Goal: Task Accomplishment & Management: Use online tool/utility

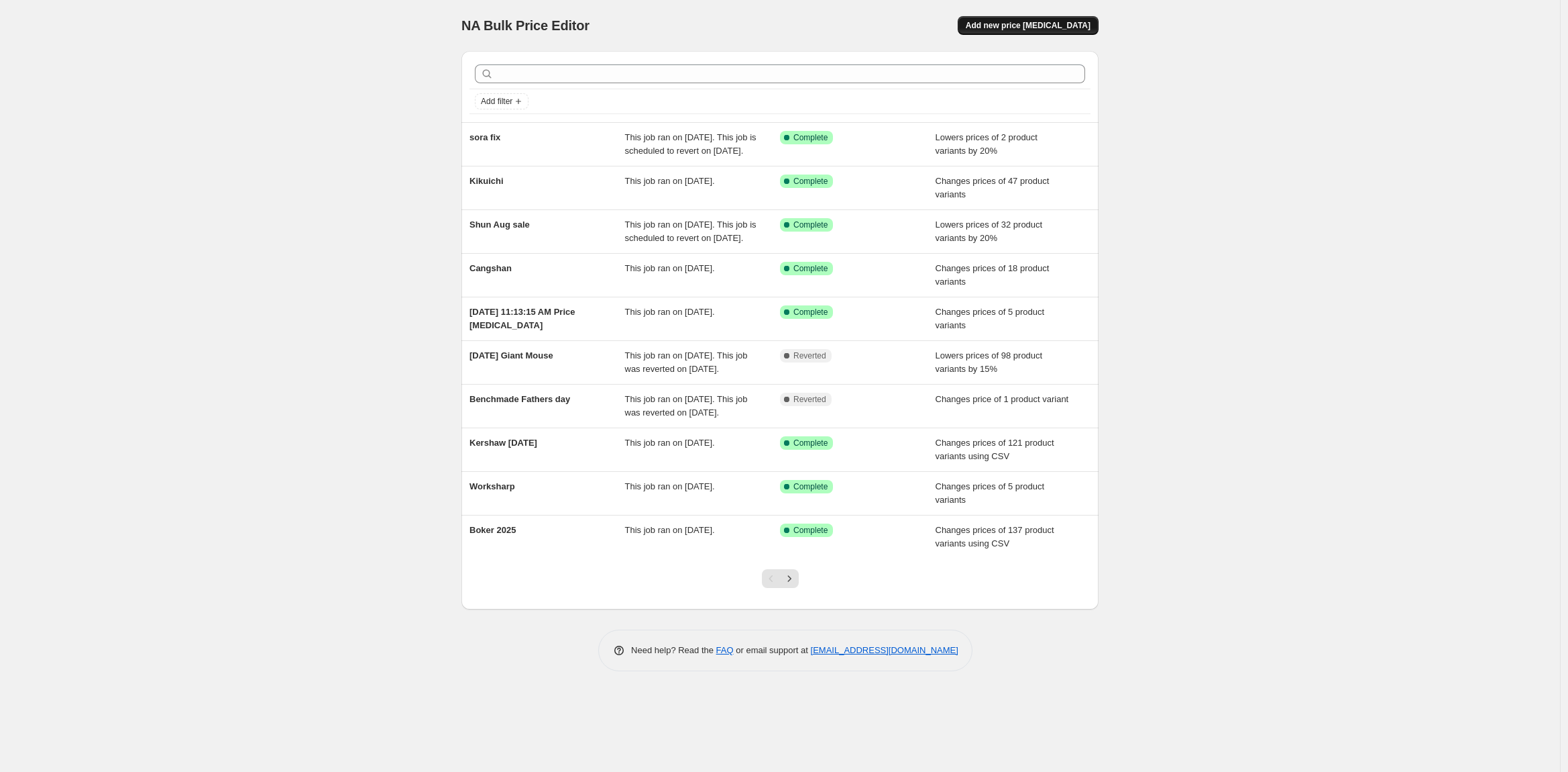
click at [1054, 27] on span "Add new price [MEDICAL_DATA]" at bounding box center [1028, 25] width 124 height 11
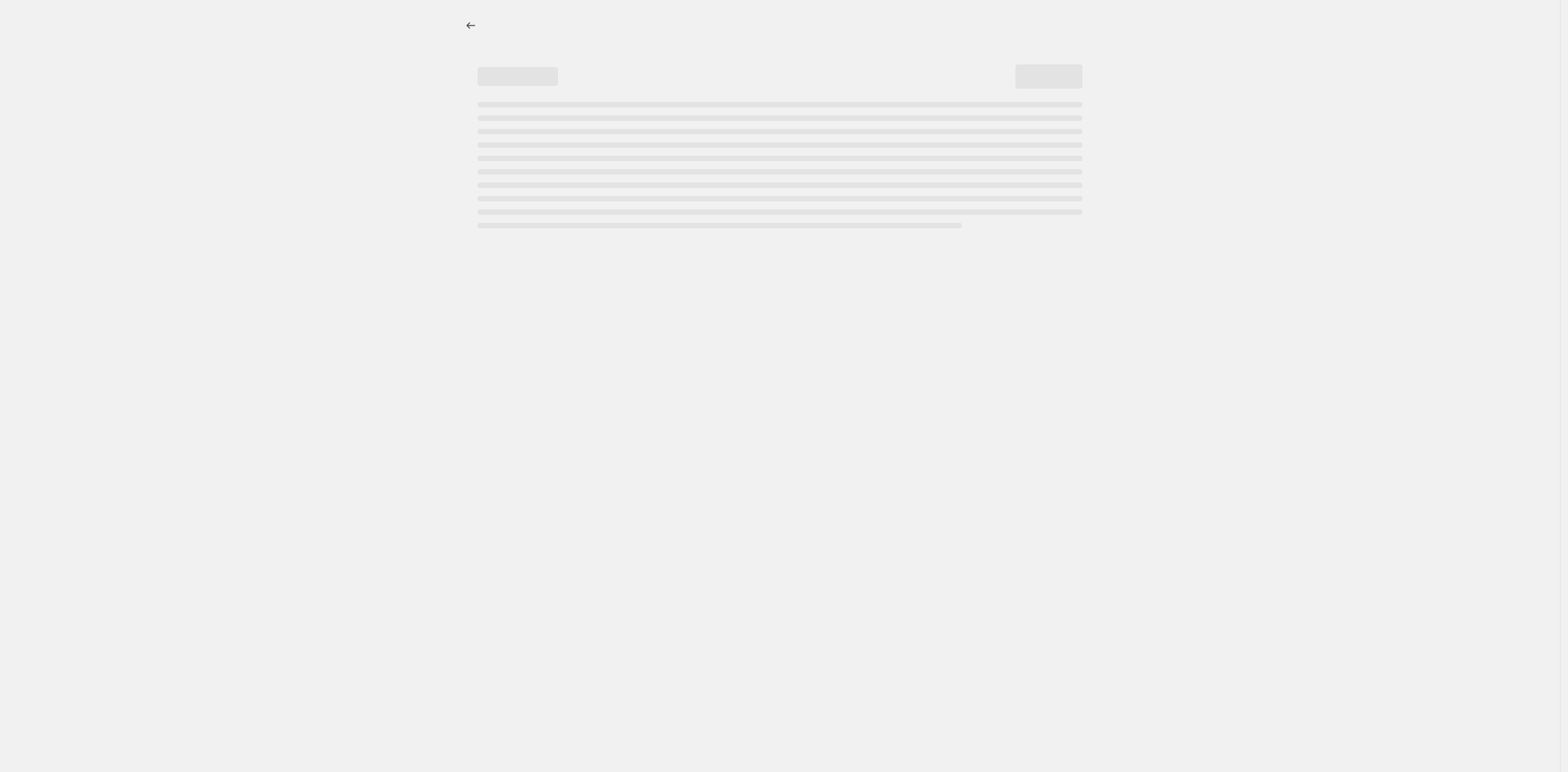
select select "percentage"
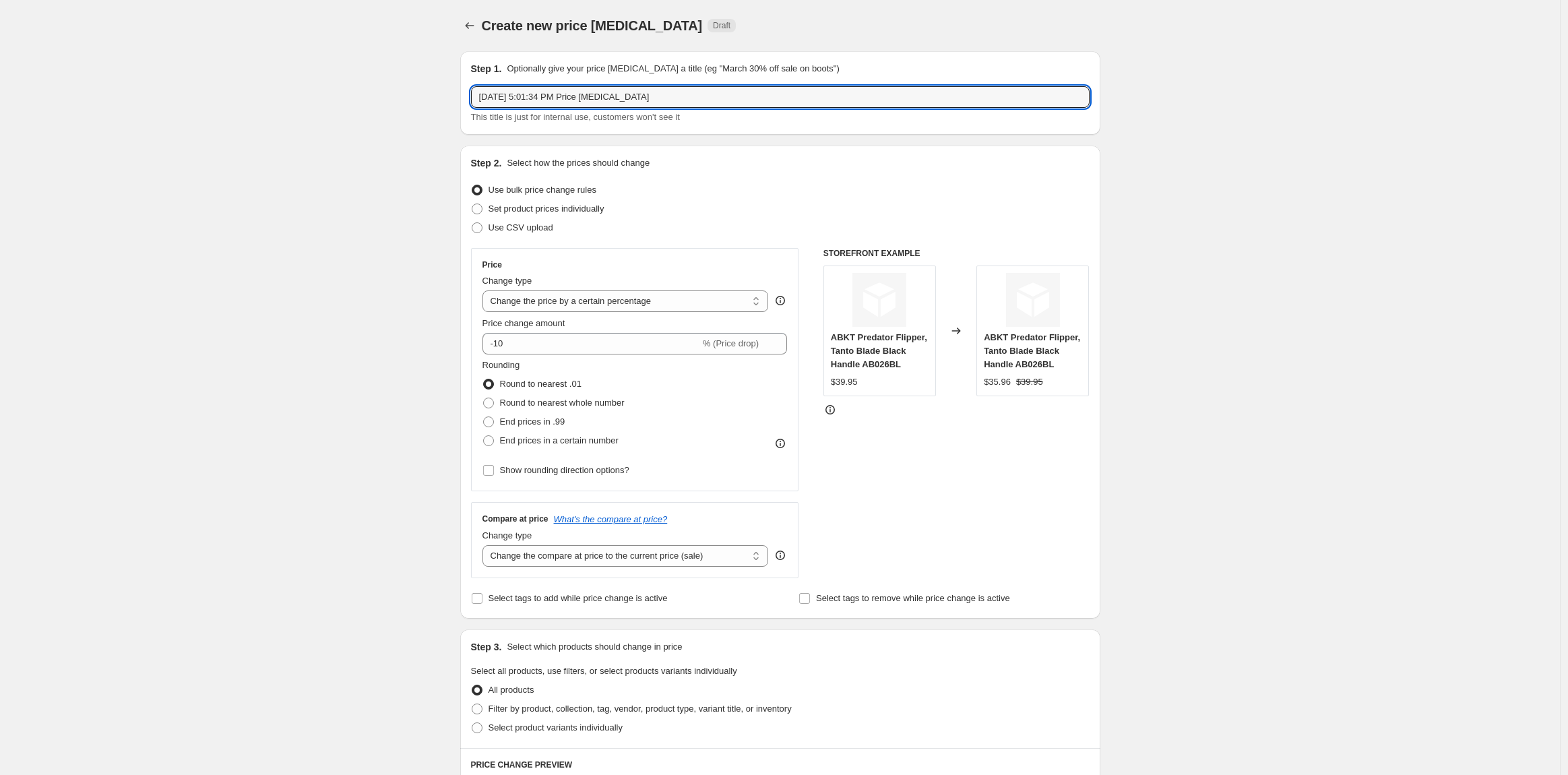
drag, startPoint x: 688, startPoint y: 100, endPoint x: 185, endPoint y: 125, distance: 503.6
click at [185, 125] on div "Create new price [MEDICAL_DATA]. This page is ready Create new price [MEDICAL_D…" at bounding box center [780, 680] width 1560 height 1360
type input "Wusthof 8.18 Change"
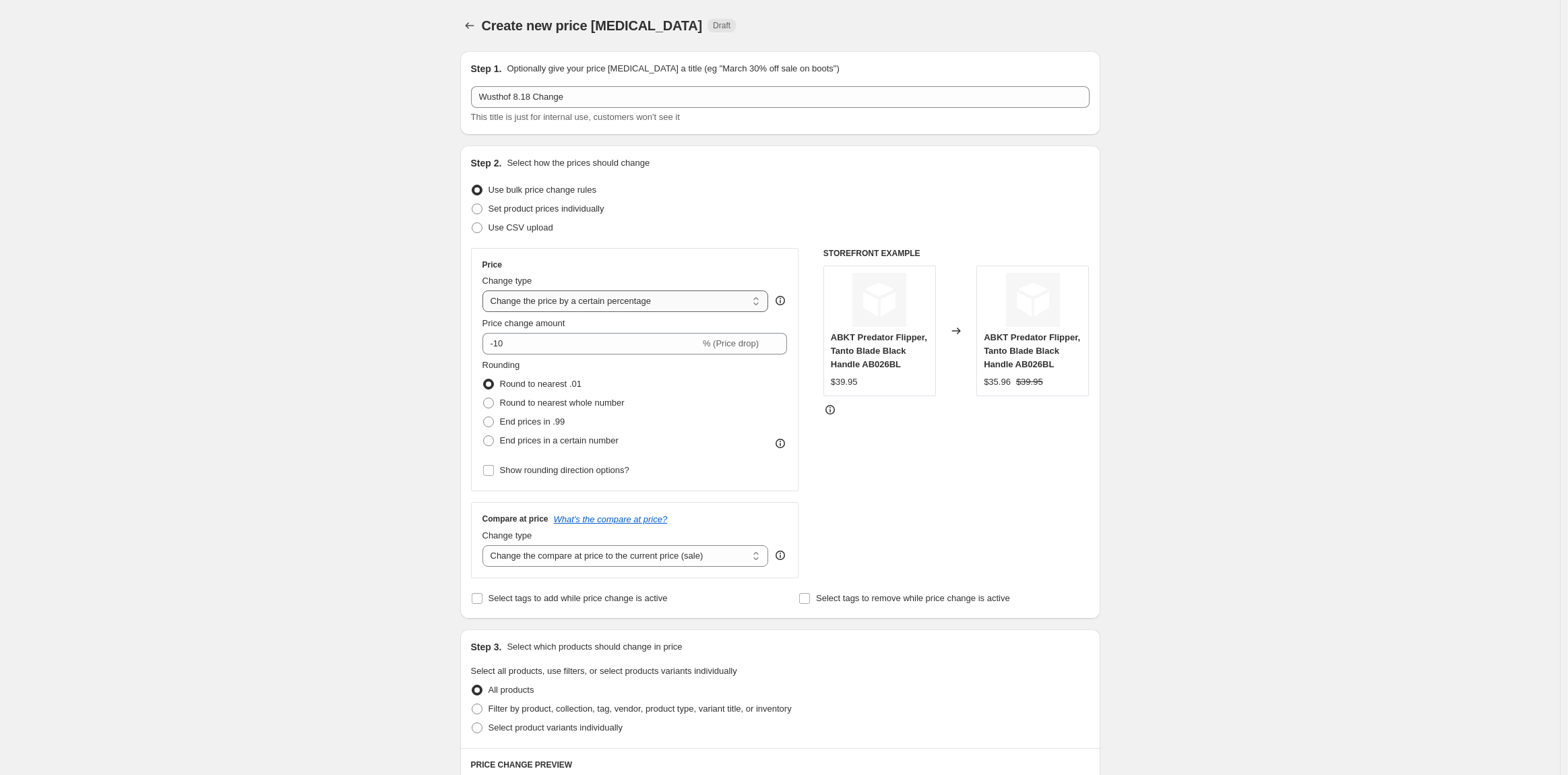
click at [515, 306] on select "Change the price to a certain amount Change the price by a certain amount Chang…" at bounding box center [626, 301] width 287 height 22
drag, startPoint x: 584, startPoint y: 260, endPoint x: 577, endPoint y: 255, distance: 8.6
click at [584, 260] on div "Price" at bounding box center [635, 264] width 305 height 11
click at [540, 211] on span "Set product prices individually" at bounding box center [546, 208] width 116 height 10
click at [473, 204] on input "Set product prices individually" at bounding box center [472, 203] width 1 height 1
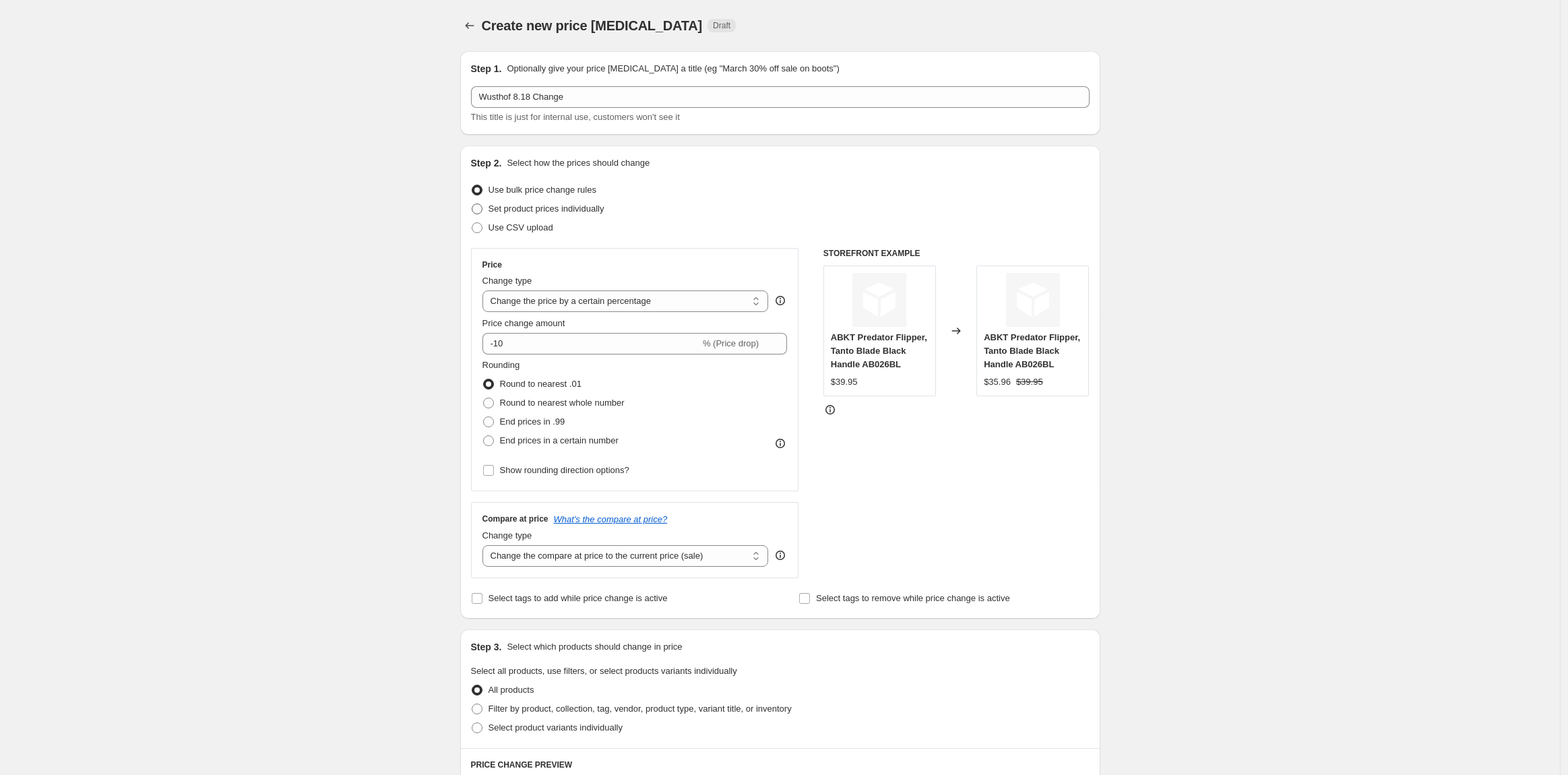
radio input "true"
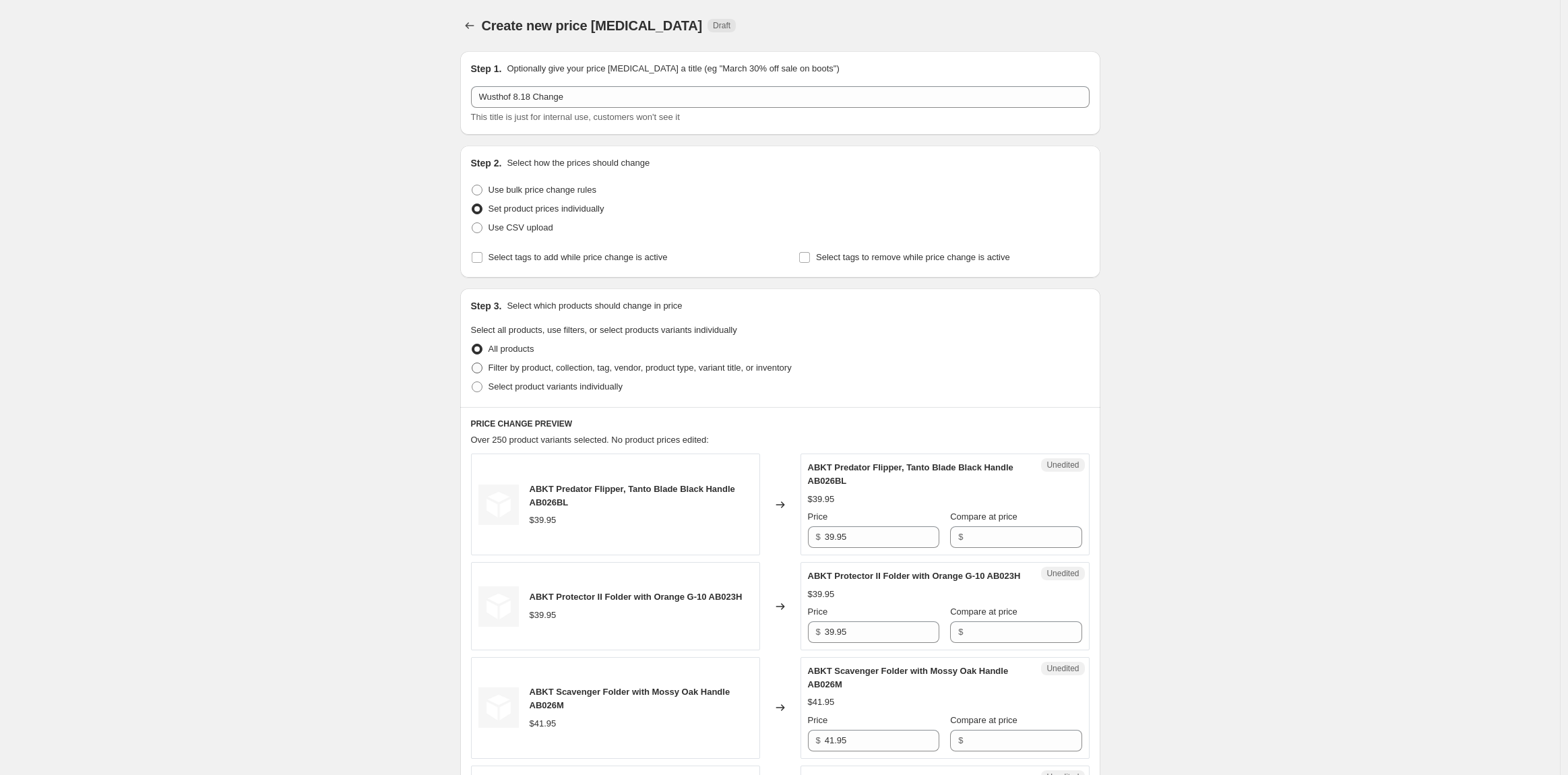
click at [483, 369] on span at bounding box center [477, 368] width 11 height 11
click at [473, 363] on input "Filter by product, collection, tag, vendor, product type, variant title, or inv…" at bounding box center [472, 362] width 1 height 1
radio input "true"
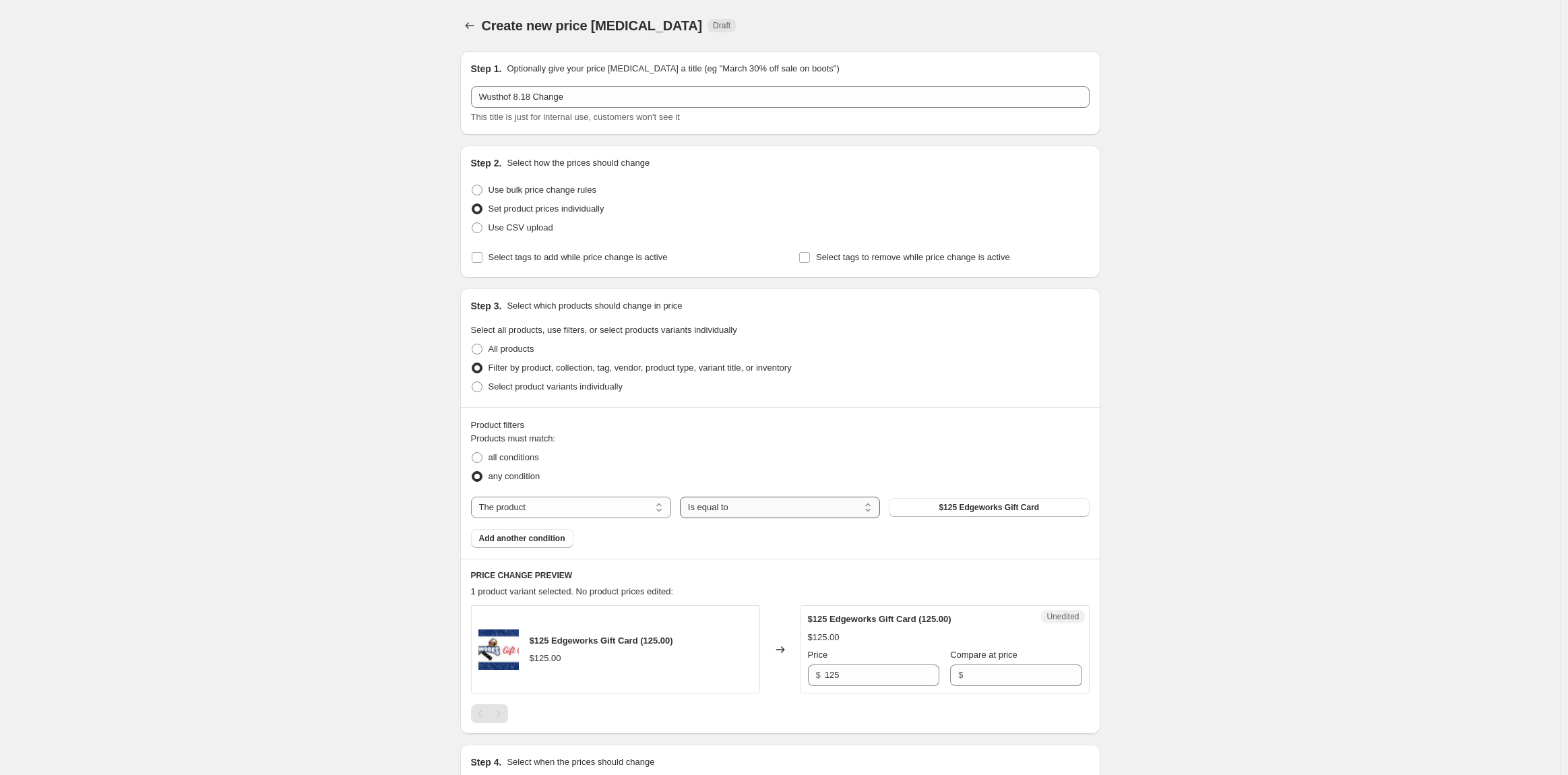
click at [764, 505] on select "Is equal to Is not equal to" at bounding box center [780, 508] width 200 height 22
drag, startPoint x: 654, startPoint y: 488, endPoint x: 649, endPoint y: 494, distance: 7.8
click at [654, 488] on div "Products must match: all conditions any condition The product The product's col…" at bounding box center [780, 489] width 619 height 116
click at [630, 510] on select "The product The product's collection The product's tag The product's vendor The…" at bounding box center [571, 508] width 200 height 22
select select "vendor"
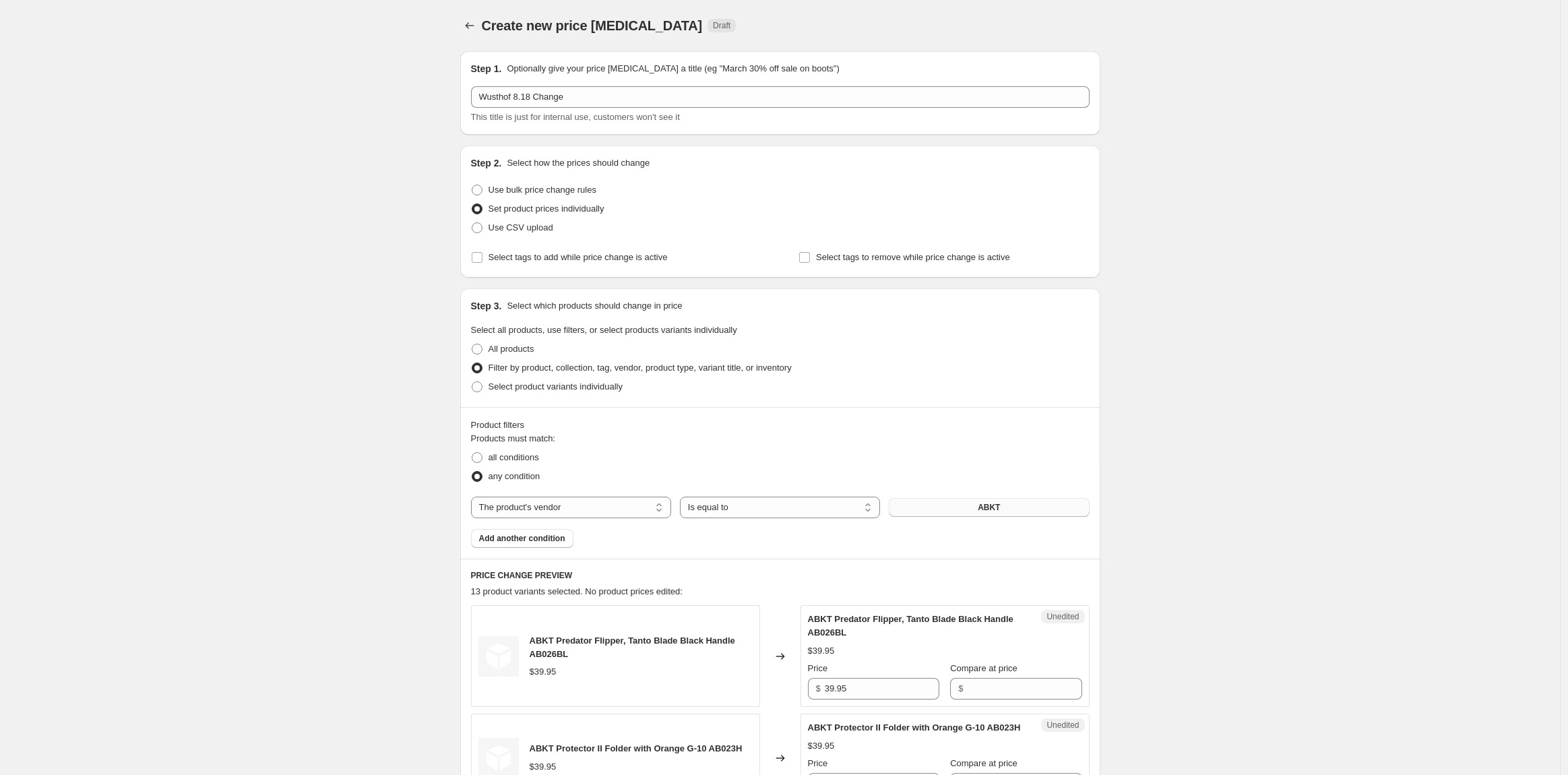
click at [965, 512] on button "ABKT" at bounding box center [989, 507] width 200 height 19
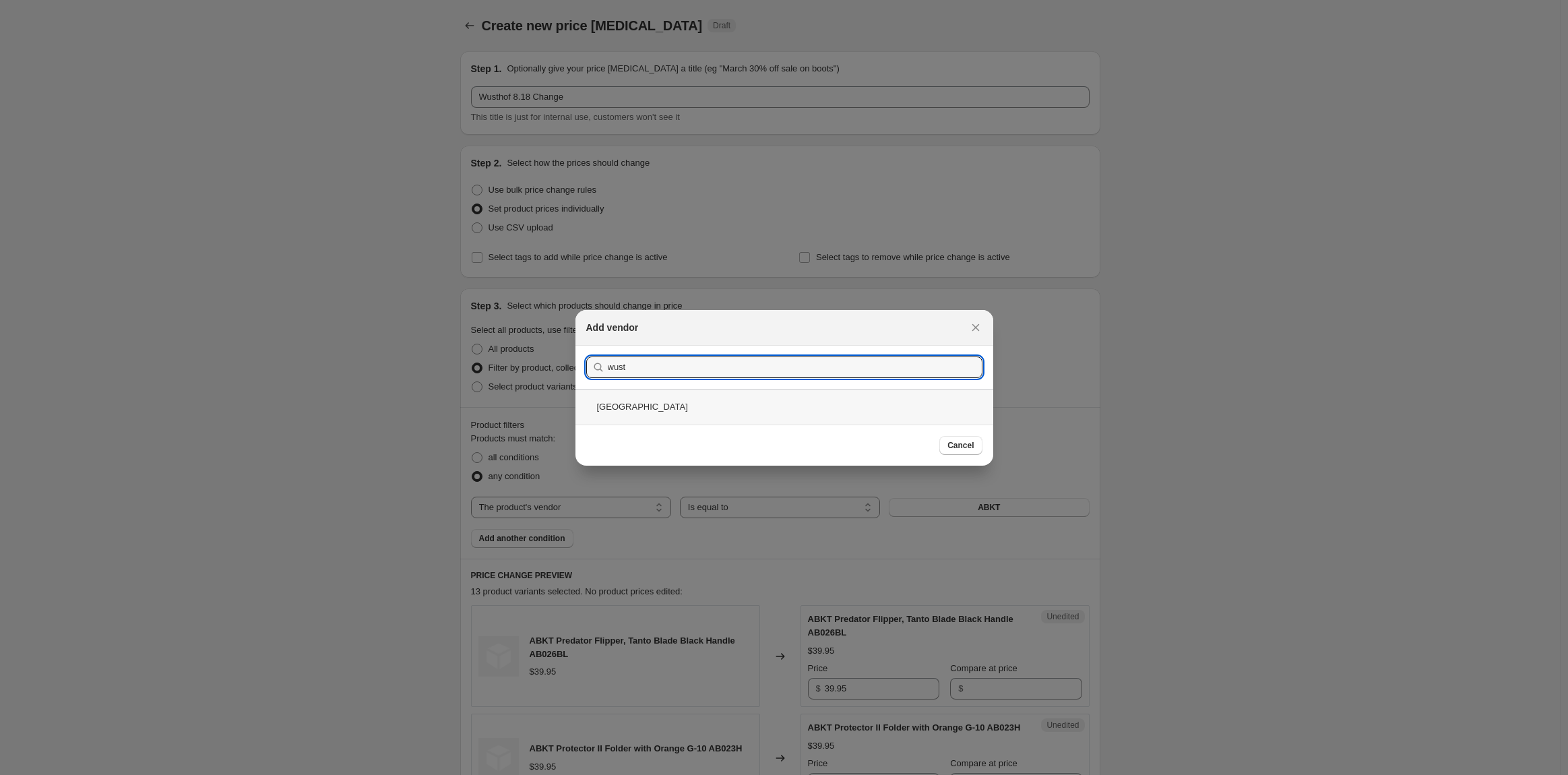
type input "wust"
click at [634, 399] on div "[GEOGRAPHIC_DATA]" at bounding box center [784, 406] width 418 height 36
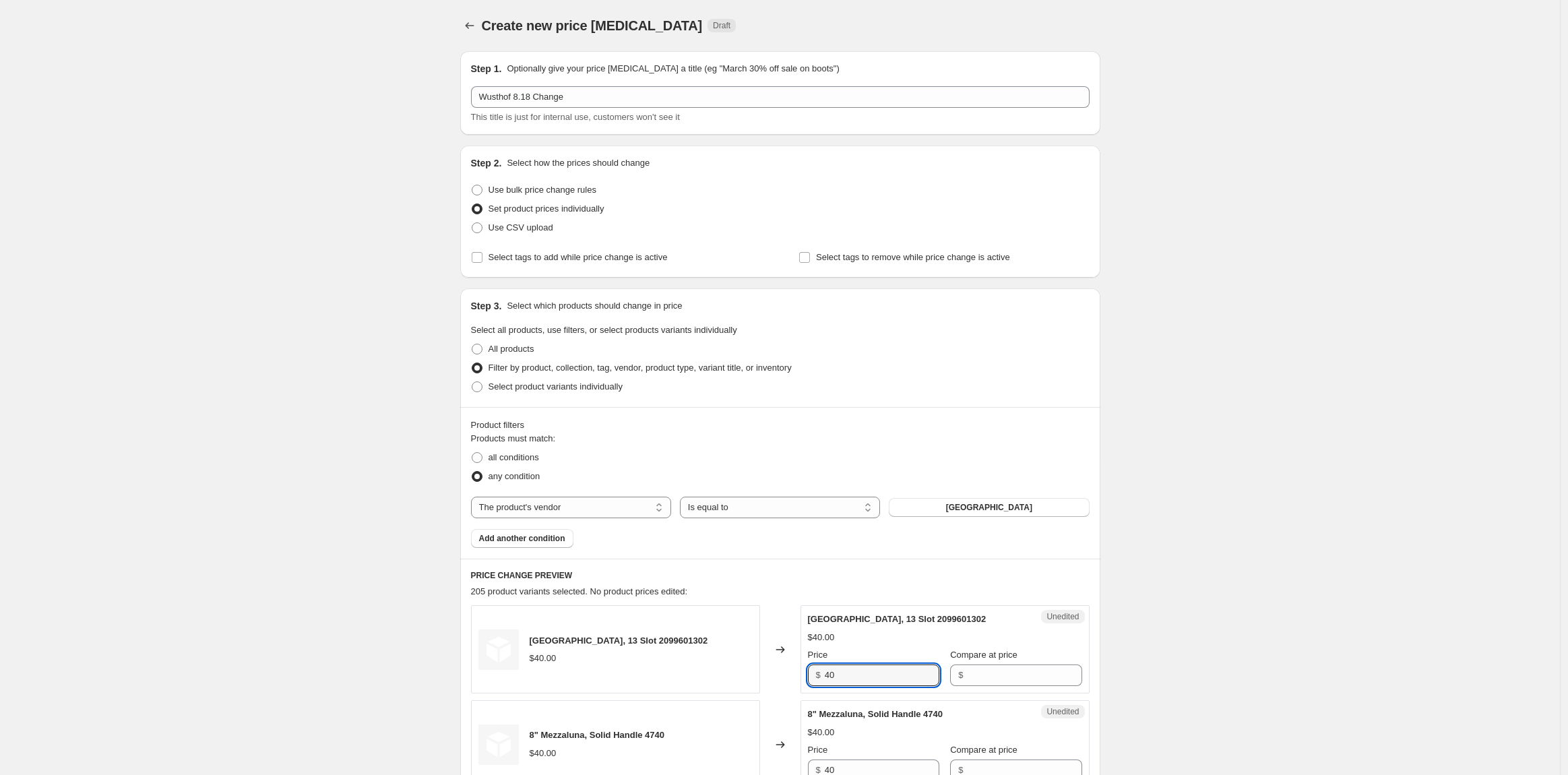
drag, startPoint x: 849, startPoint y: 682, endPoint x: 802, endPoint y: 681, distance: 47.0
click at [803, 681] on div "[GEOGRAPHIC_DATA], 13 Slot 2099601302 $40.00 Changed to Unedited [GEOGRAPHIC_DA…" at bounding box center [780, 649] width 619 height 88
type input "70"
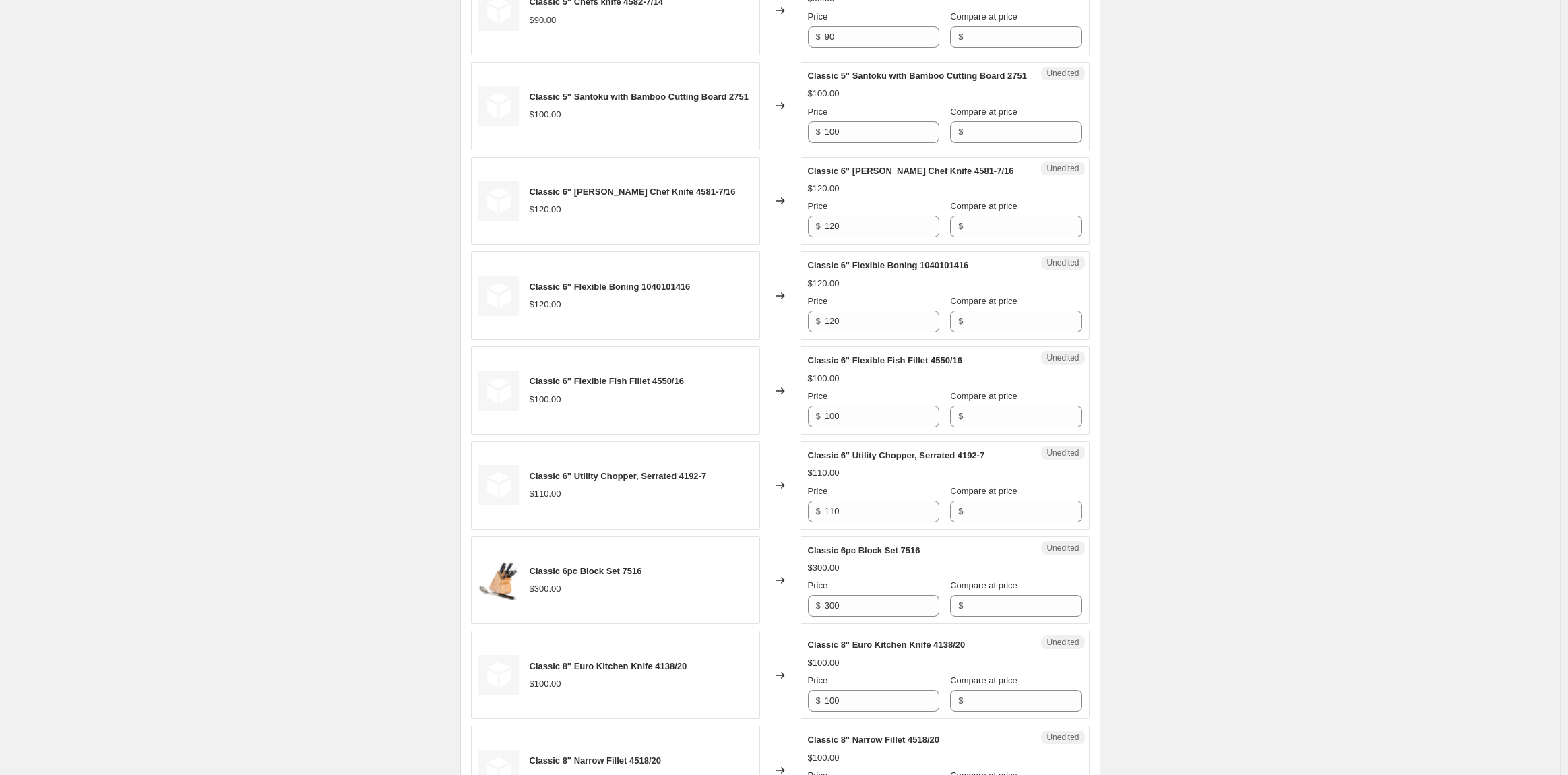
scroll to position [1722, 0]
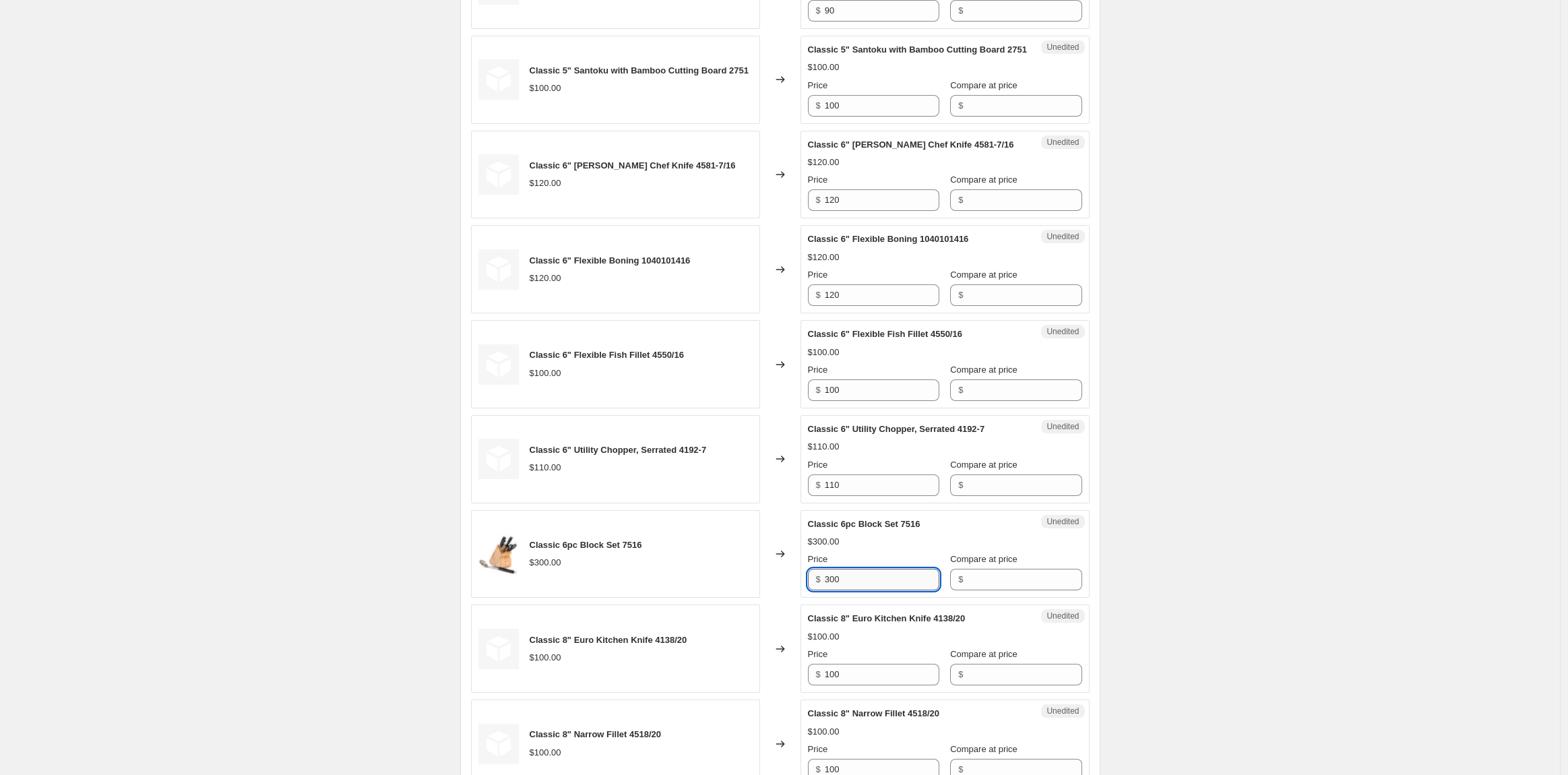
click at [847, 590] on input "300" at bounding box center [882, 579] width 114 height 22
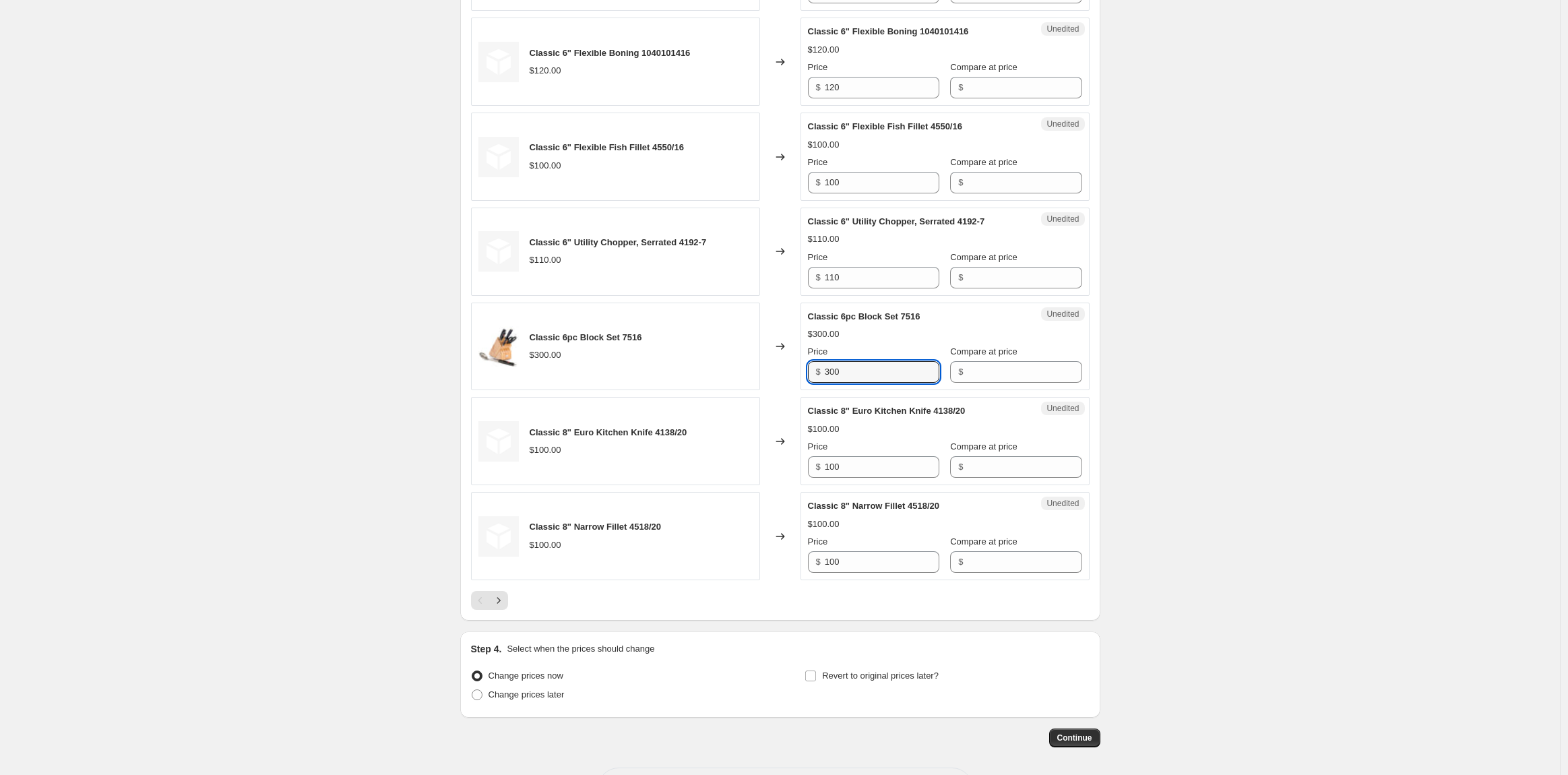
scroll to position [1996, 0]
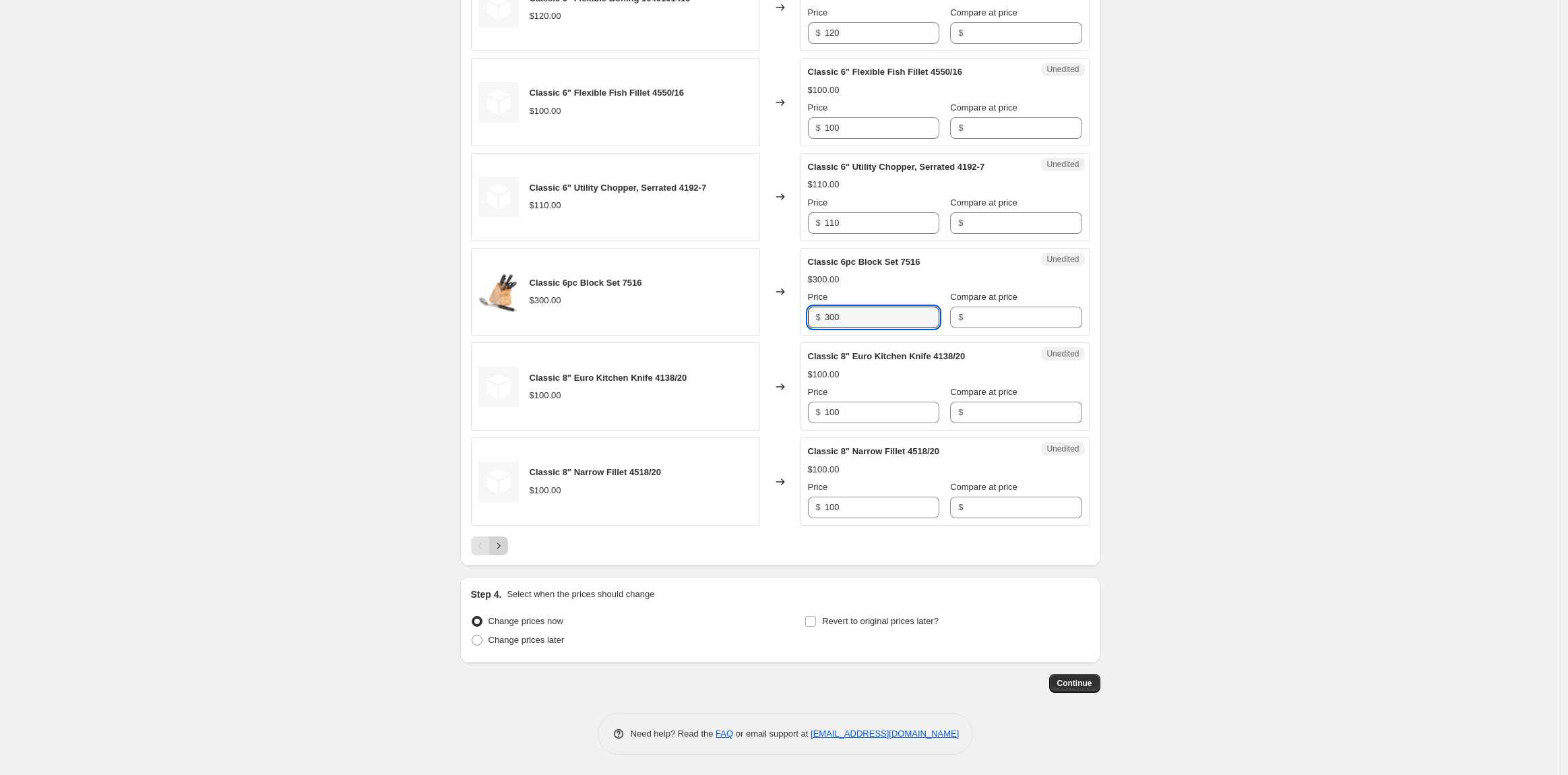
click at [505, 547] on icon "Next" at bounding box center [498, 546] width 13 height 13
click at [516, 549] on div at bounding box center [780, 546] width 619 height 19
click at [505, 548] on icon "Next" at bounding box center [498, 546] width 13 height 13
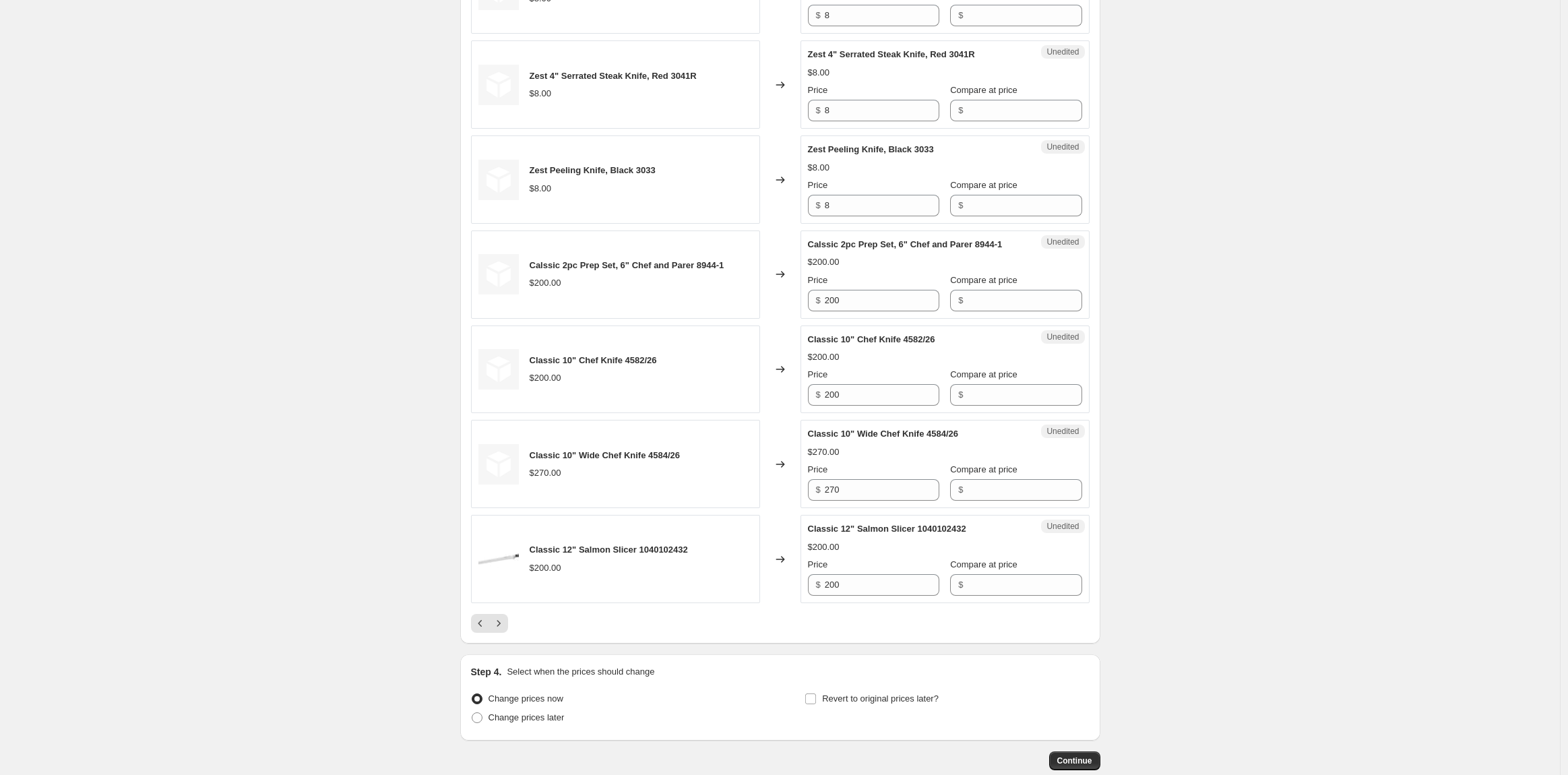
scroll to position [1969, 0]
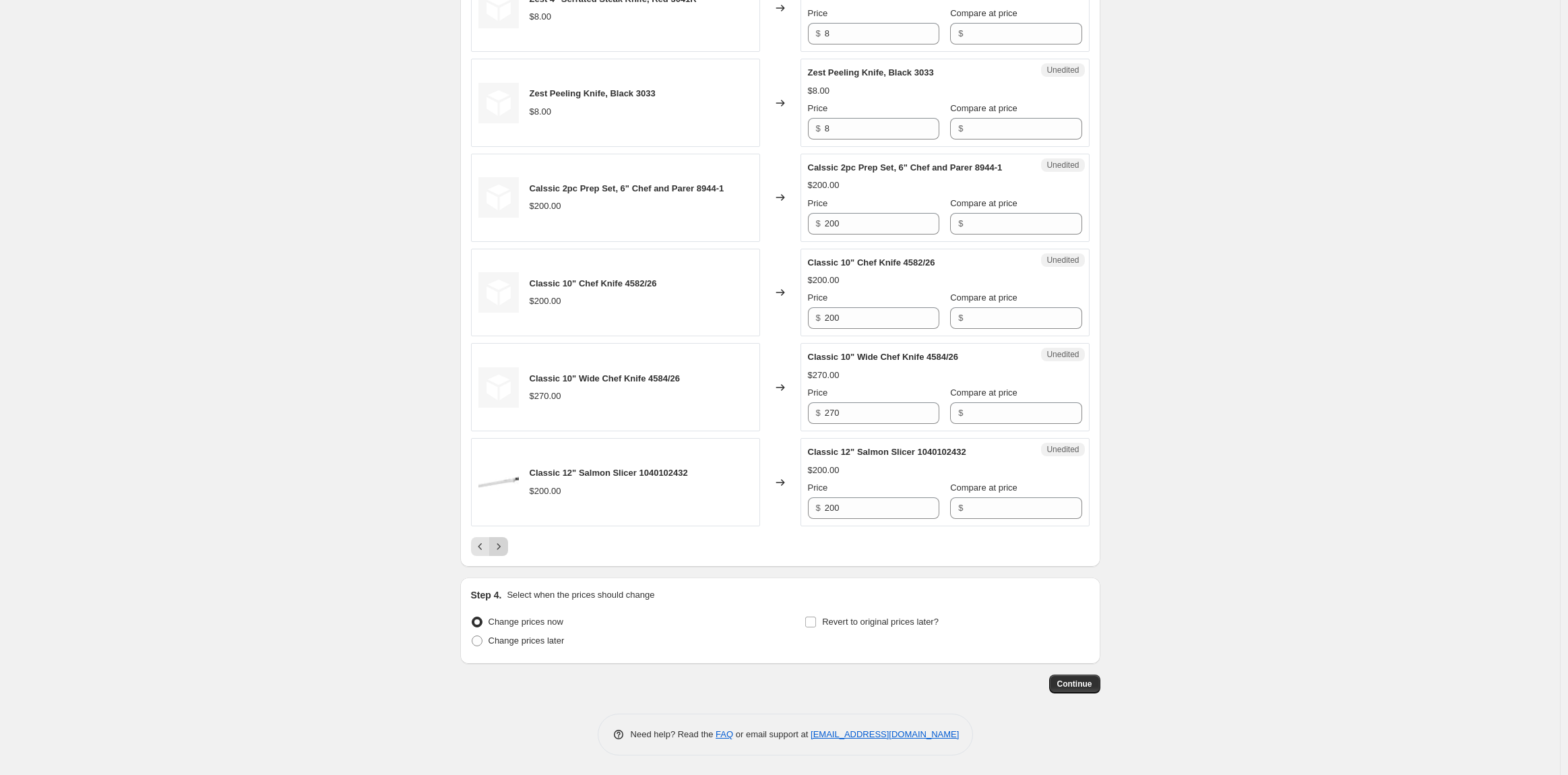
click at [505, 551] on icon "Next" at bounding box center [498, 547] width 13 height 13
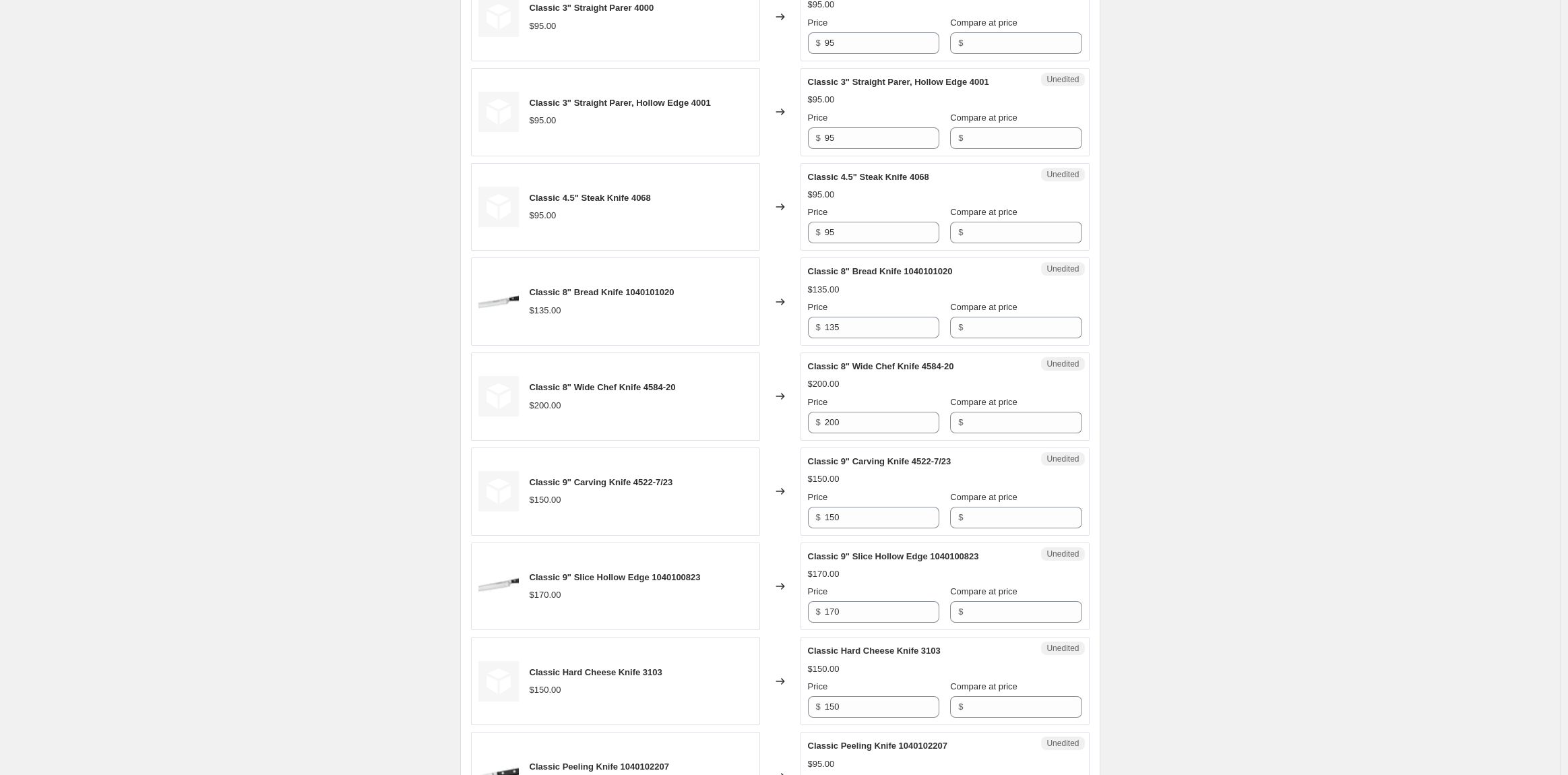
scroll to position [823, 0]
click at [717, 317] on div "Classic 8" Bread Knife 1040101020 $135.00" at bounding box center [615, 300] width 289 height 88
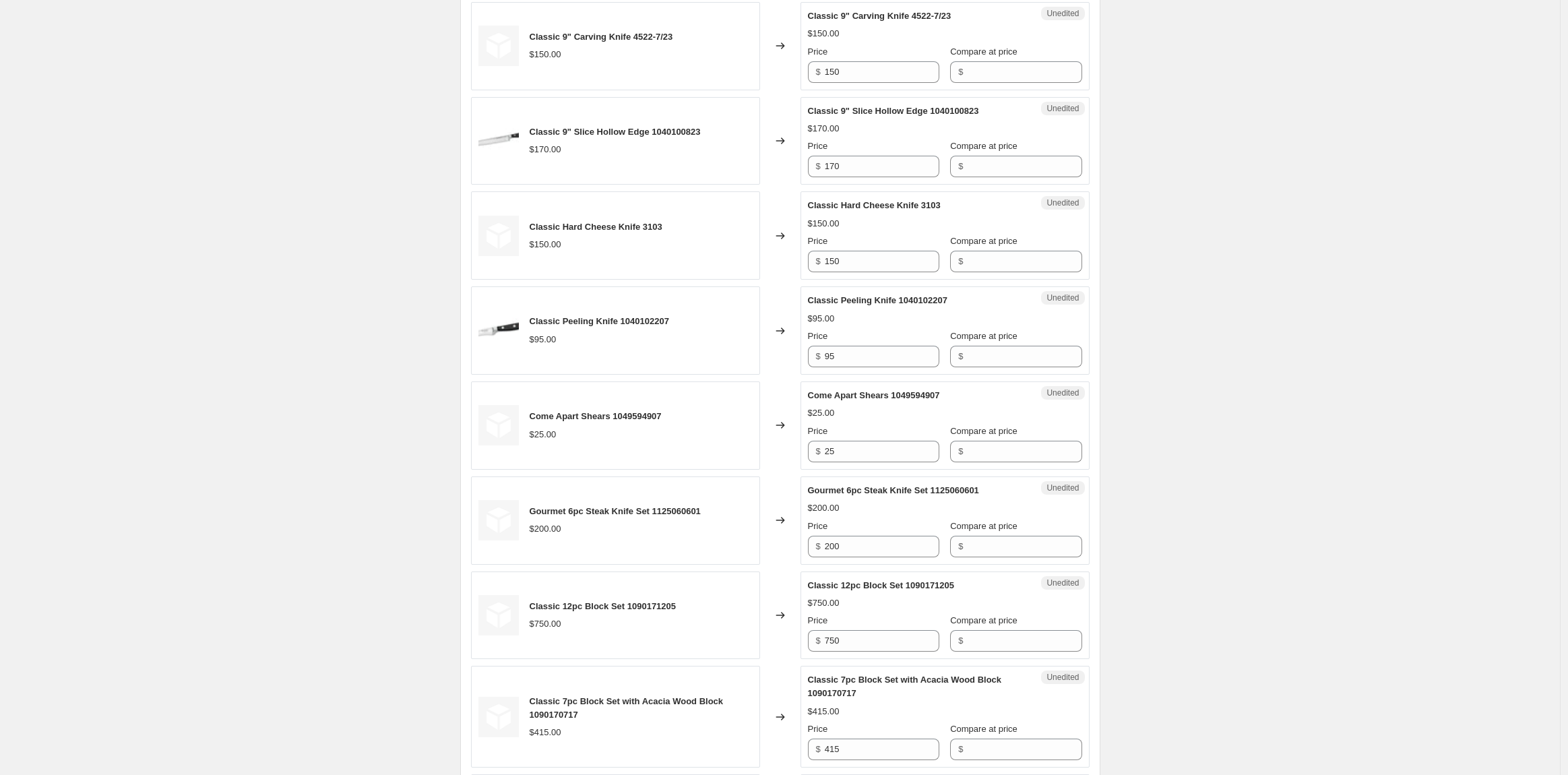
scroll to position [1272, 0]
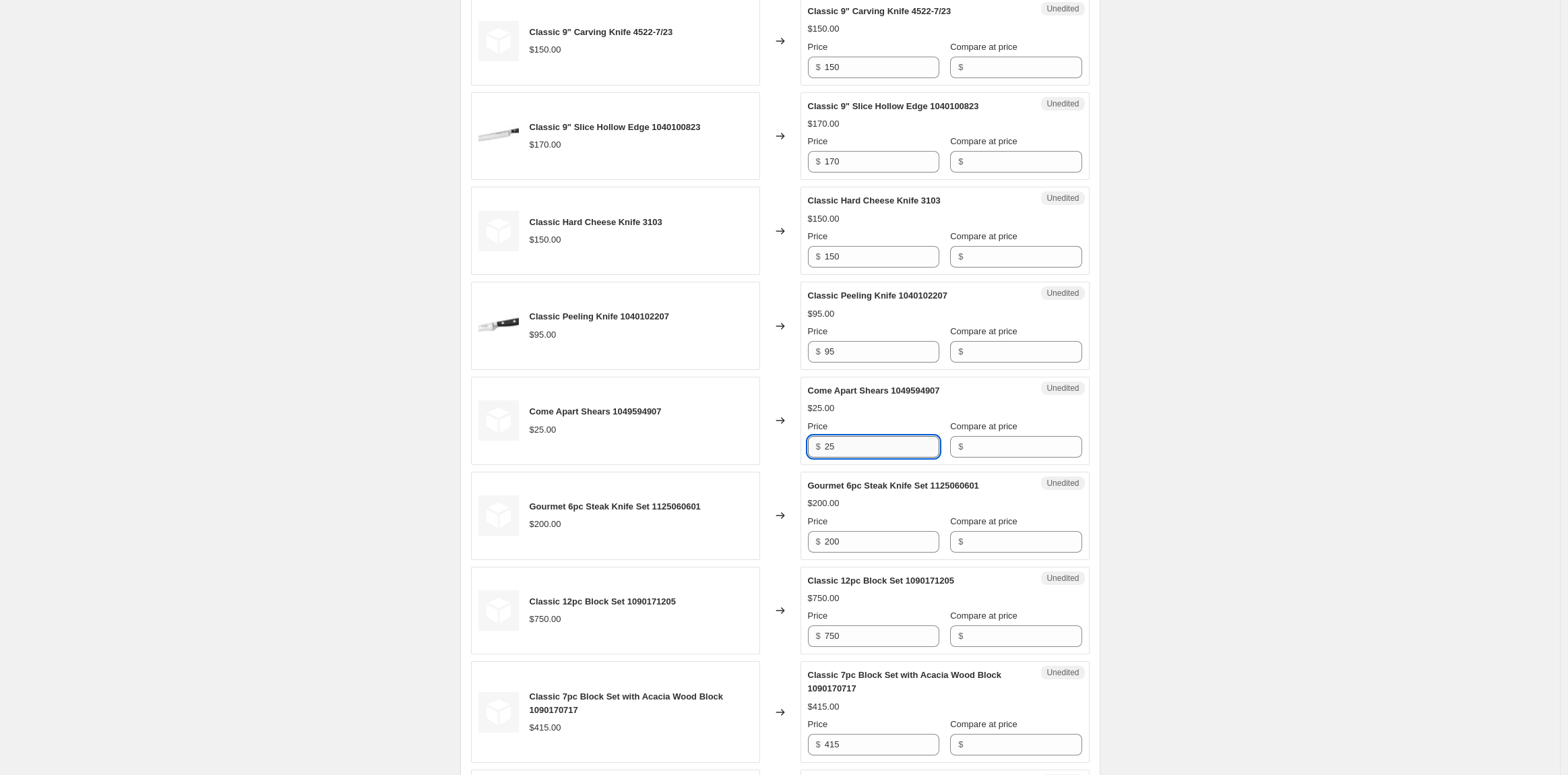
click at [839, 446] on input "25" at bounding box center [882, 447] width 114 height 22
drag, startPoint x: 839, startPoint y: 446, endPoint x: 803, endPoint y: 456, distance: 37.4
click at [803, 456] on div "Come Apart Shears 1049594907 $25.00 Changed to Unedited Come Apart Shears 10495…" at bounding box center [780, 421] width 619 height 88
type input "29"
click at [1232, 416] on div "Create new price [MEDICAL_DATA]. This page is ready Create new price [MEDICAL_D…" at bounding box center [780, 108] width 1560 height 2758
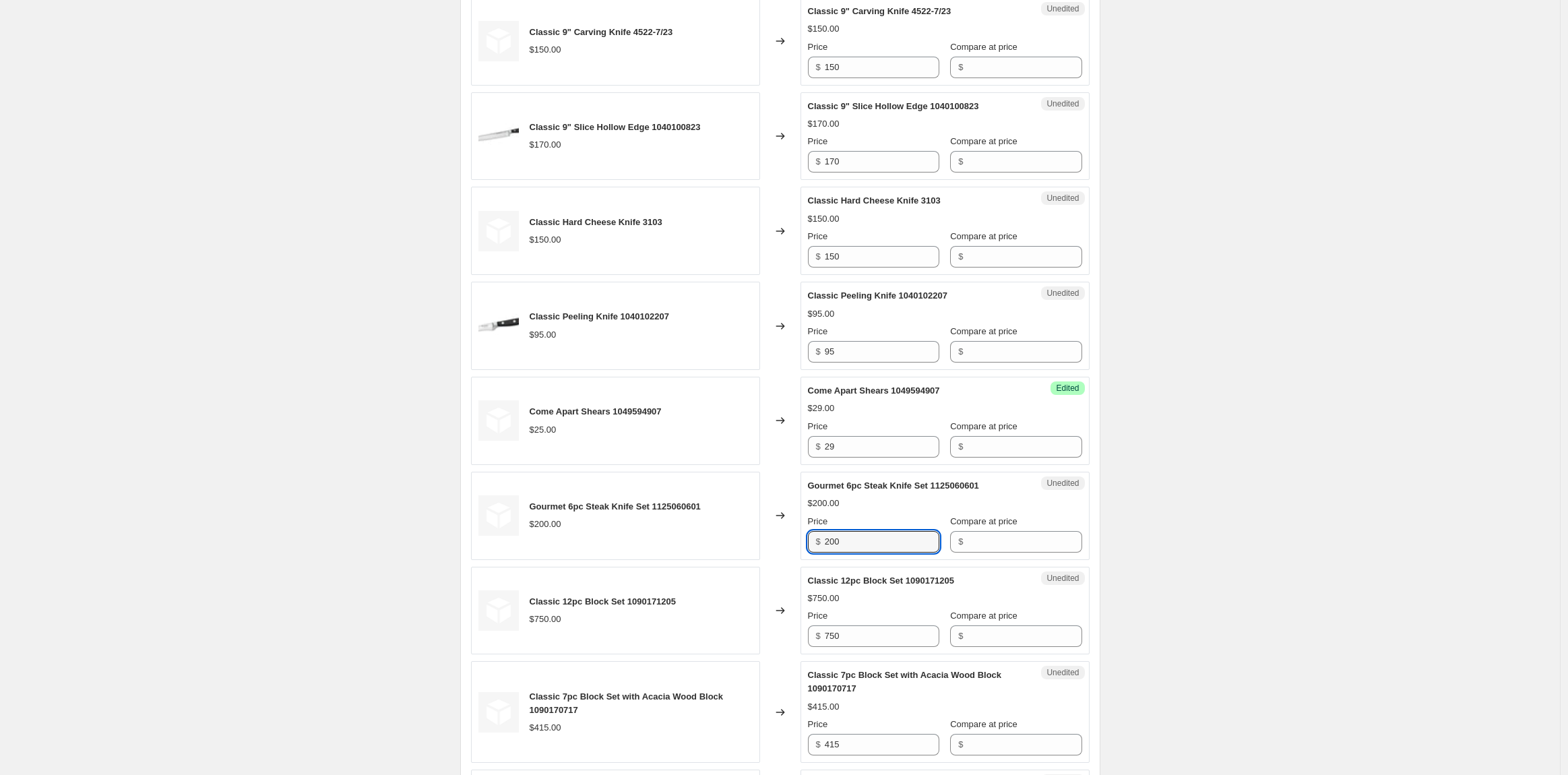
drag, startPoint x: 868, startPoint y: 535, endPoint x: 796, endPoint y: 535, distance: 72.0
click at [796, 535] on div "Gourmet 6pc Steak Knife Set 1125060601 $200.00 Changed to Unedited Gourmet 6pc …" at bounding box center [780, 516] width 619 height 88
type input "205"
click at [881, 630] on input "750" at bounding box center [882, 636] width 114 height 22
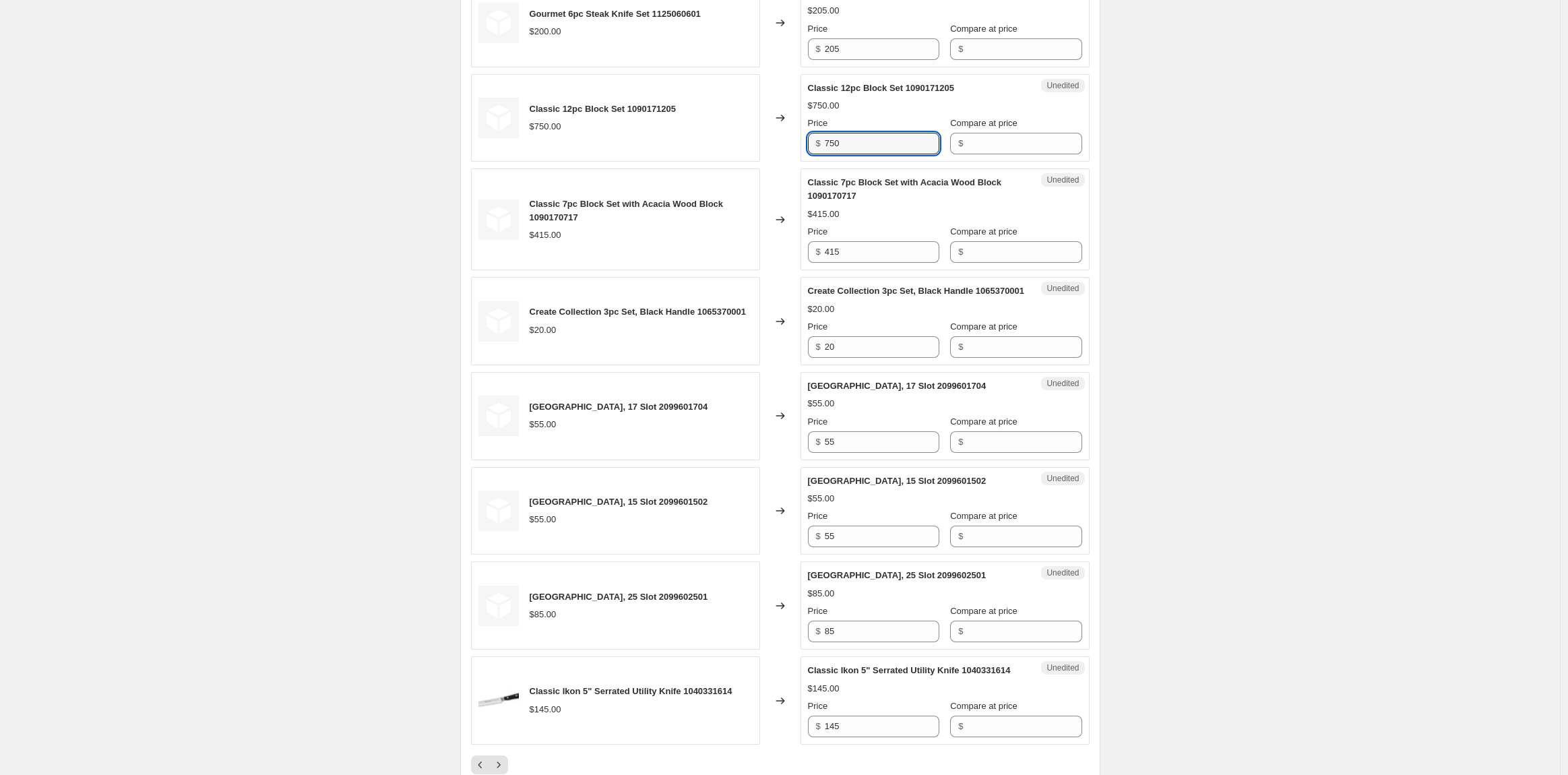
scroll to position [1796, 0]
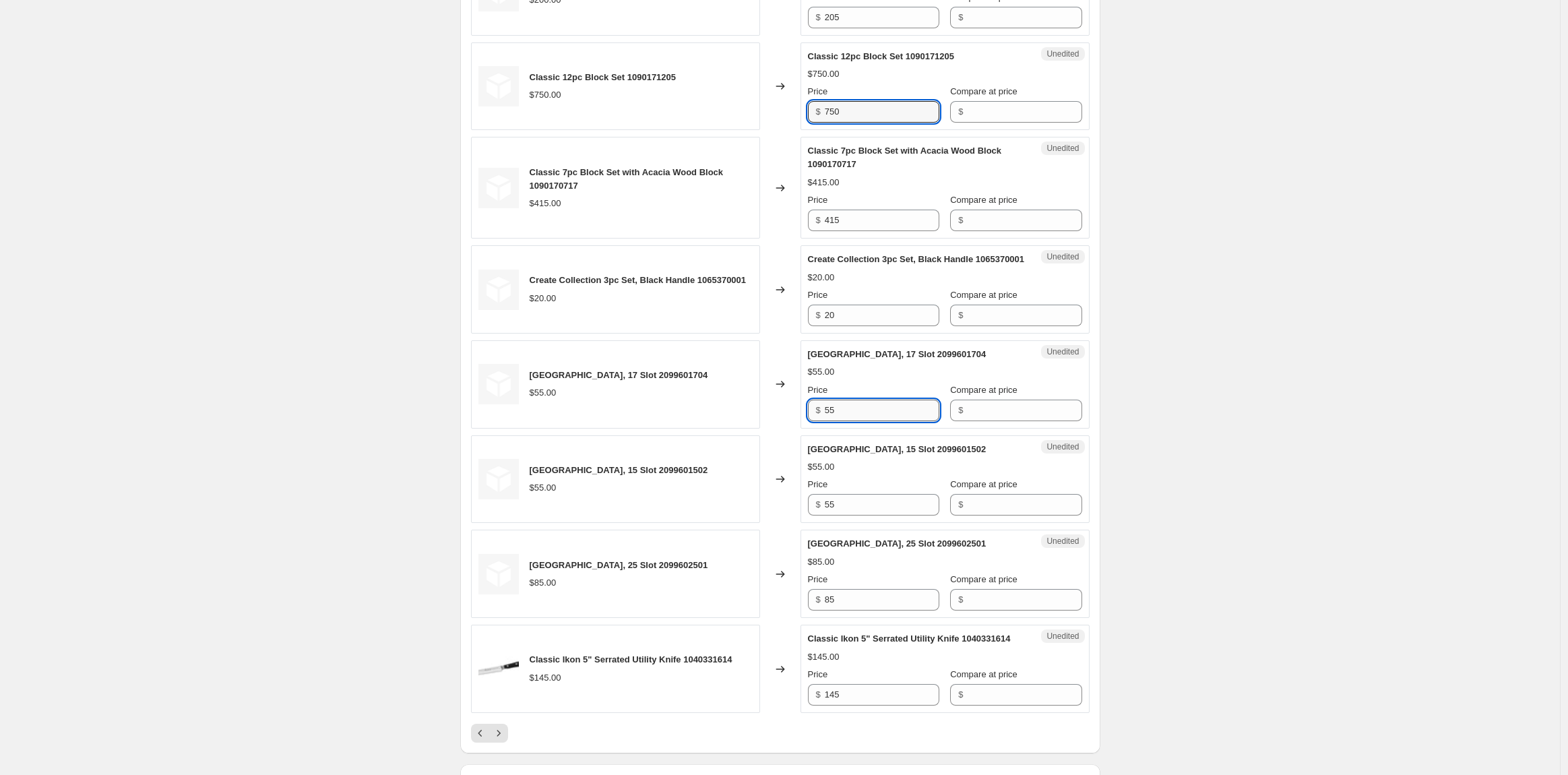
click at [886, 421] on input "55" at bounding box center [882, 410] width 114 height 22
drag, startPoint x: 869, startPoint y: 423, endPoint x: 751, endPoint y: 429, distance: 118.2
click at [751, 428] on div "[GEOGRAPHIC_DATA], 17 Slot 2099601704 $55.00 Changed to Unedited [GEOGRAPHIC_DA…" at bounding box center [780, 384] width 619 height 88
type input "70"
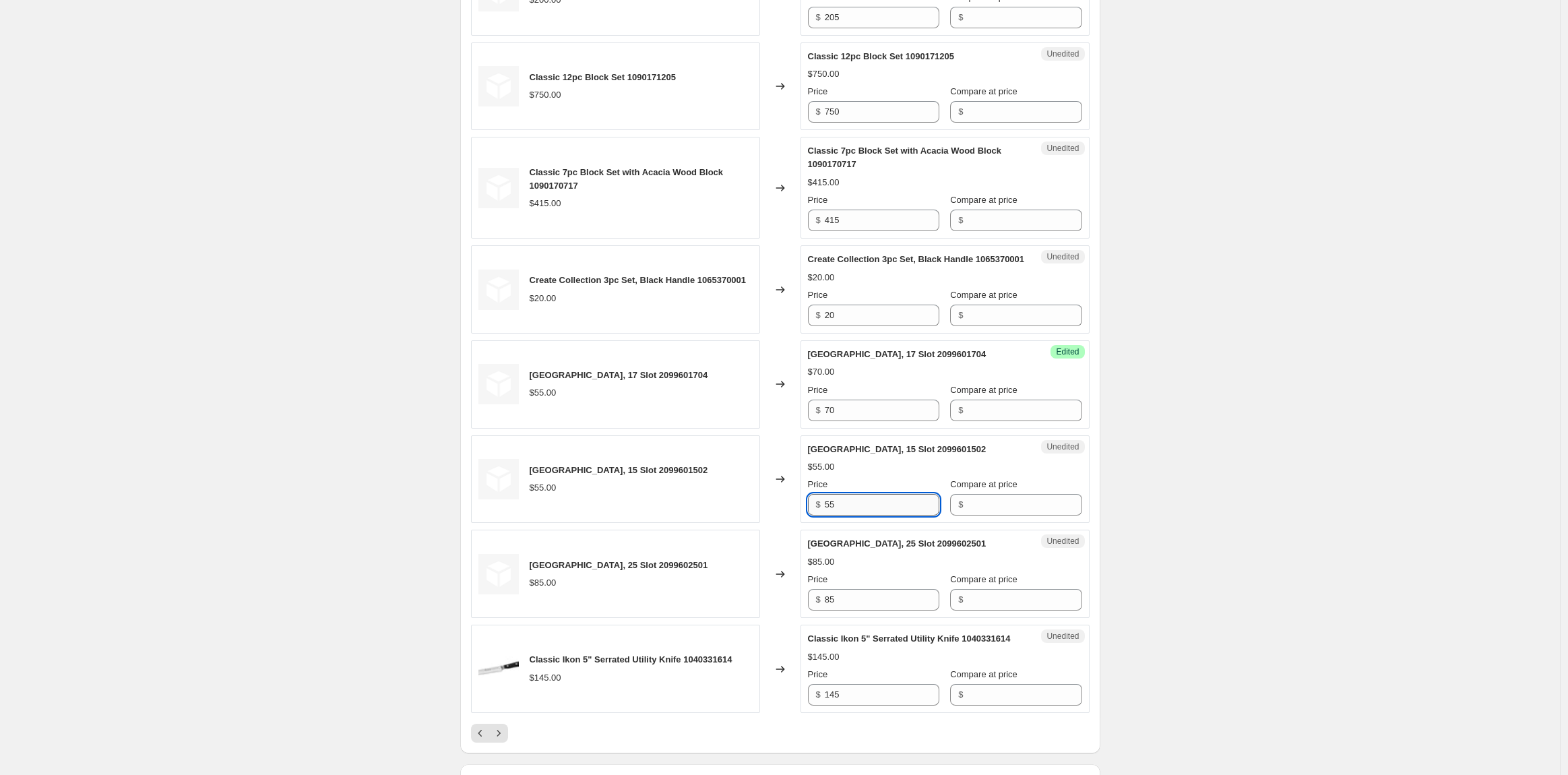
click at [874, 515] on input "55" at bounding box center [882, 505] width 114 height 22
drag, startPoint x: 858, startPoint y: 516, endPoint x: 758, endPoint y: 520, distance: 100.1
click at [758, 520] on div "[GEOGRAPHIC_DATA], 15 Slot 2099601502 $55.00 Changed to Unedited [GEOGRAPHIC_DA…" at bounding box center [780, 479] width 619 height 88
type input "70"
drag, startPoint x: 891, startPoint y: 605, endPoint x: 761, endPoint y: 608, distance: 130.0
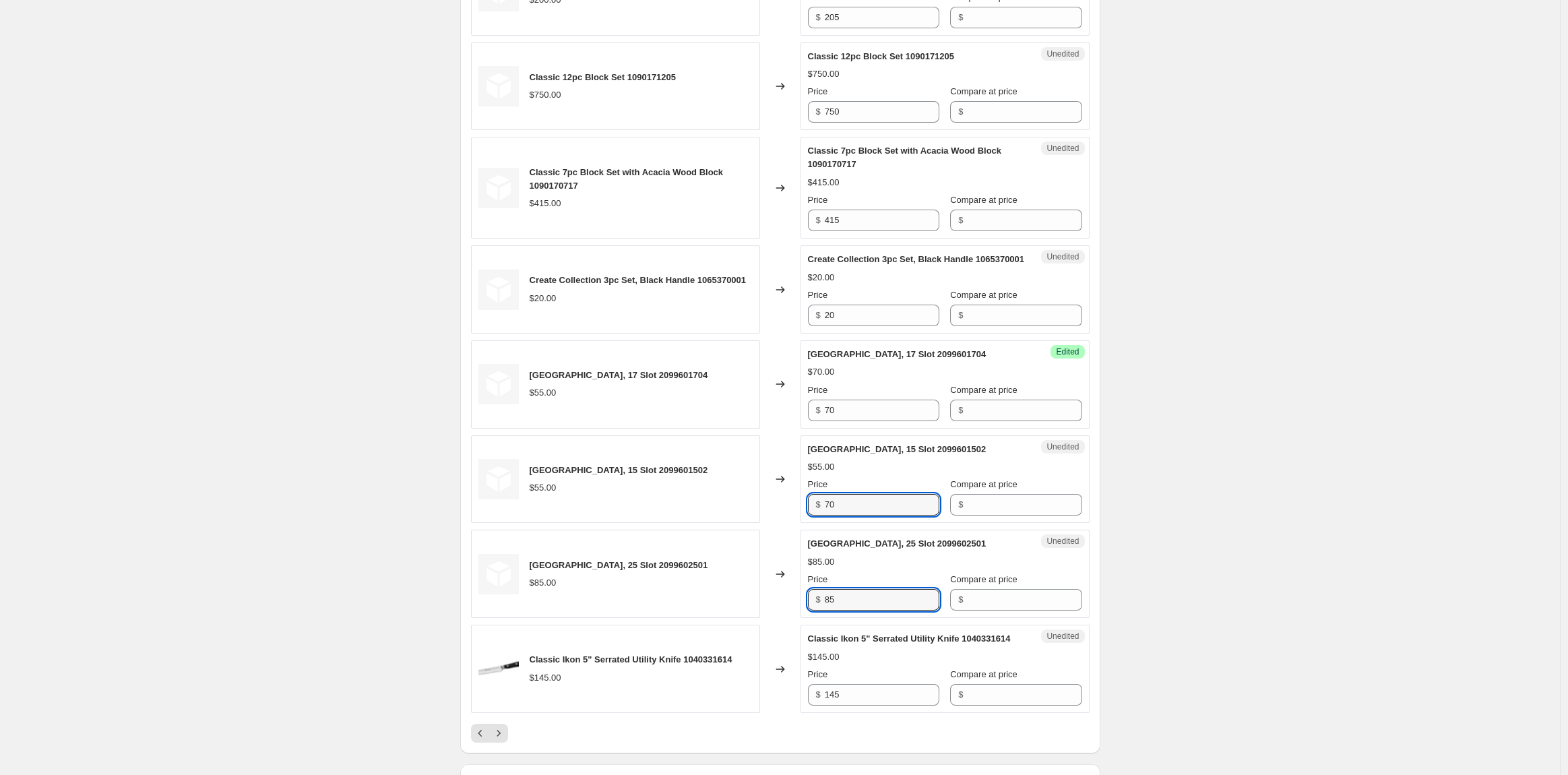
click at [761, 608] on div "[GEOGRAPHIC_DATA], 25 Slot 2099602501 $85.00 Changed to Unedited [GEOGRAPHIC_DA…" at bounding box center [780, 573] width 619 height 88
type input "110"
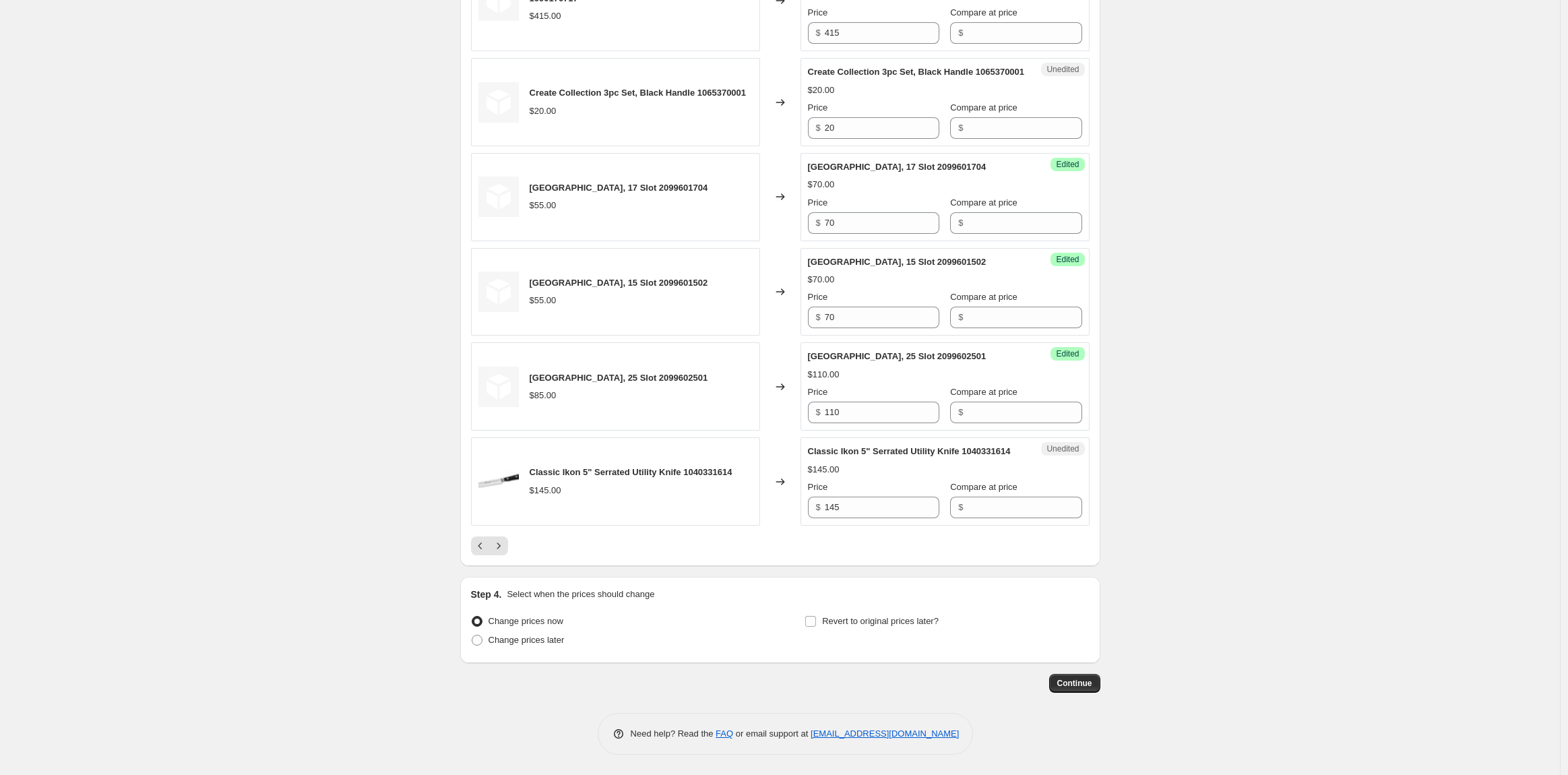
scroll to position [2009, 0]
click at [502, 548] on icon "Next" at bounding box center [498, 546] width 13 height 13
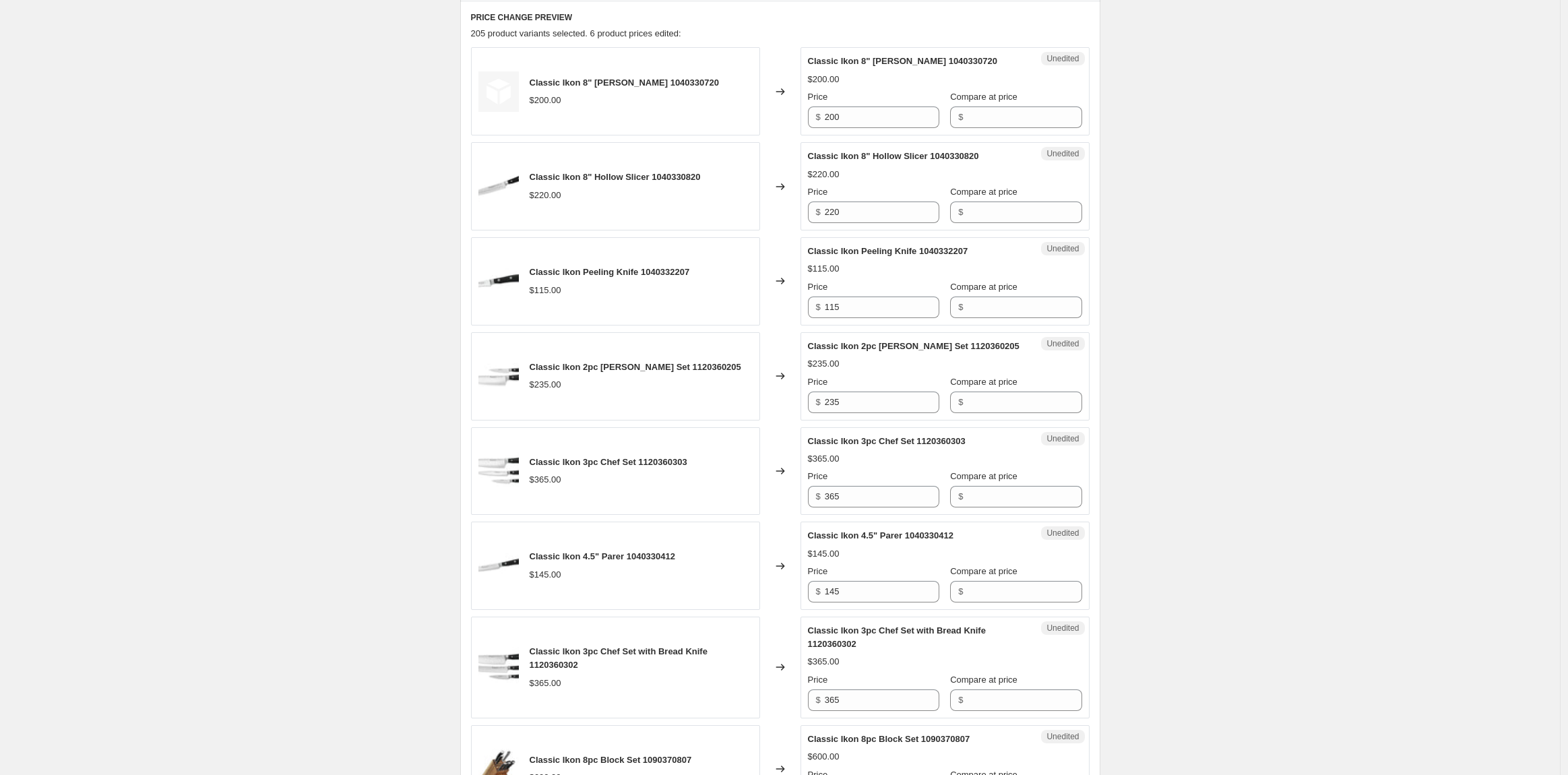
scroll to position [212, 0]
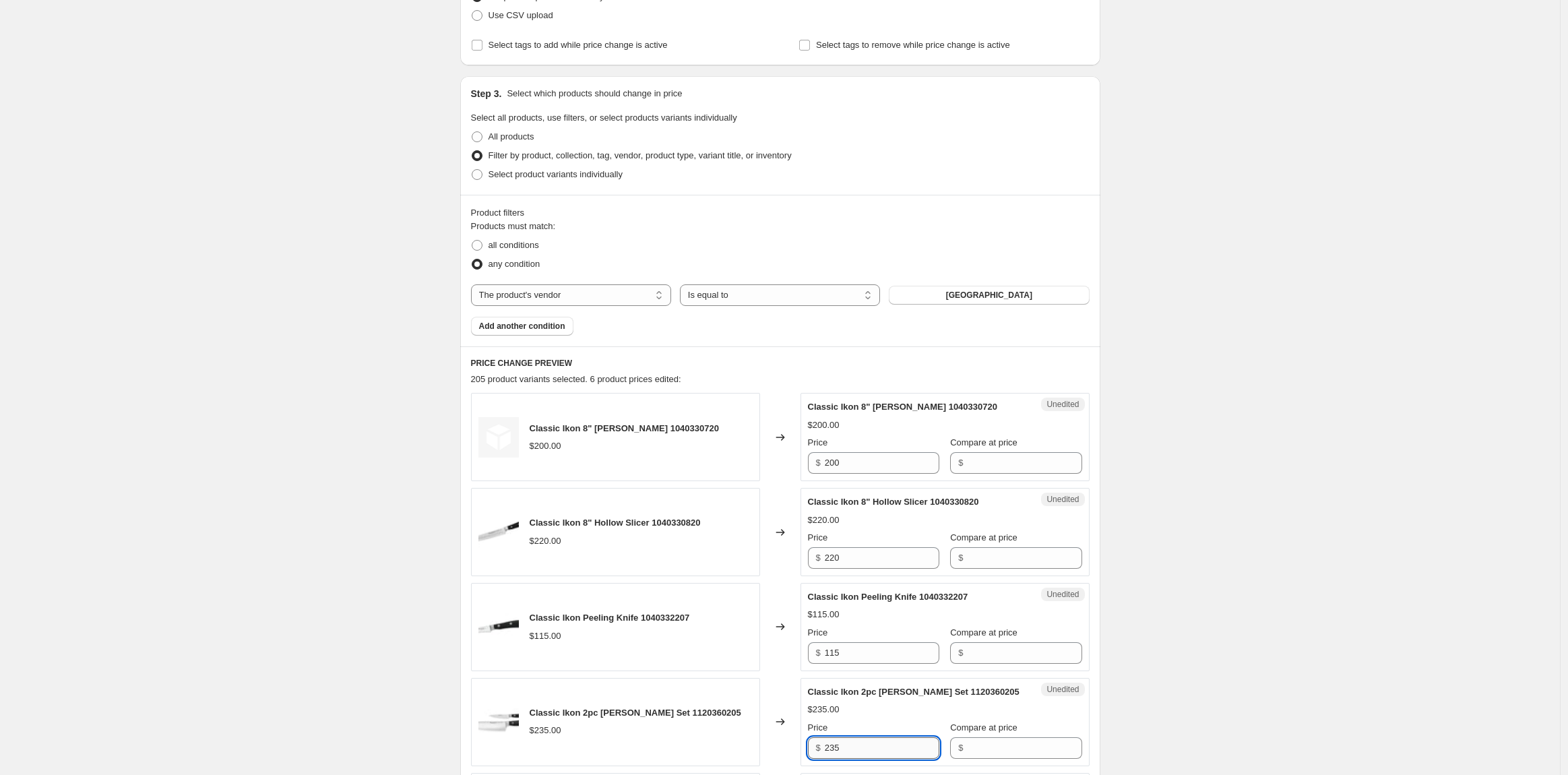
click at [857, 746] on input "235" at bounding box center [882, 748] width 114 height 22
drag, startPoint x: 857, startPoint y: 747, endPoint x: 807, endPoint y: 757, distance: 51.0
click at [807, 757] on div "Unedited Classic Ikon 2pc [PERSON_NAME] Set 1120360205 $235.00 Price $ 235 Comp…" at bounding box center [944, 722] width 289 height 88
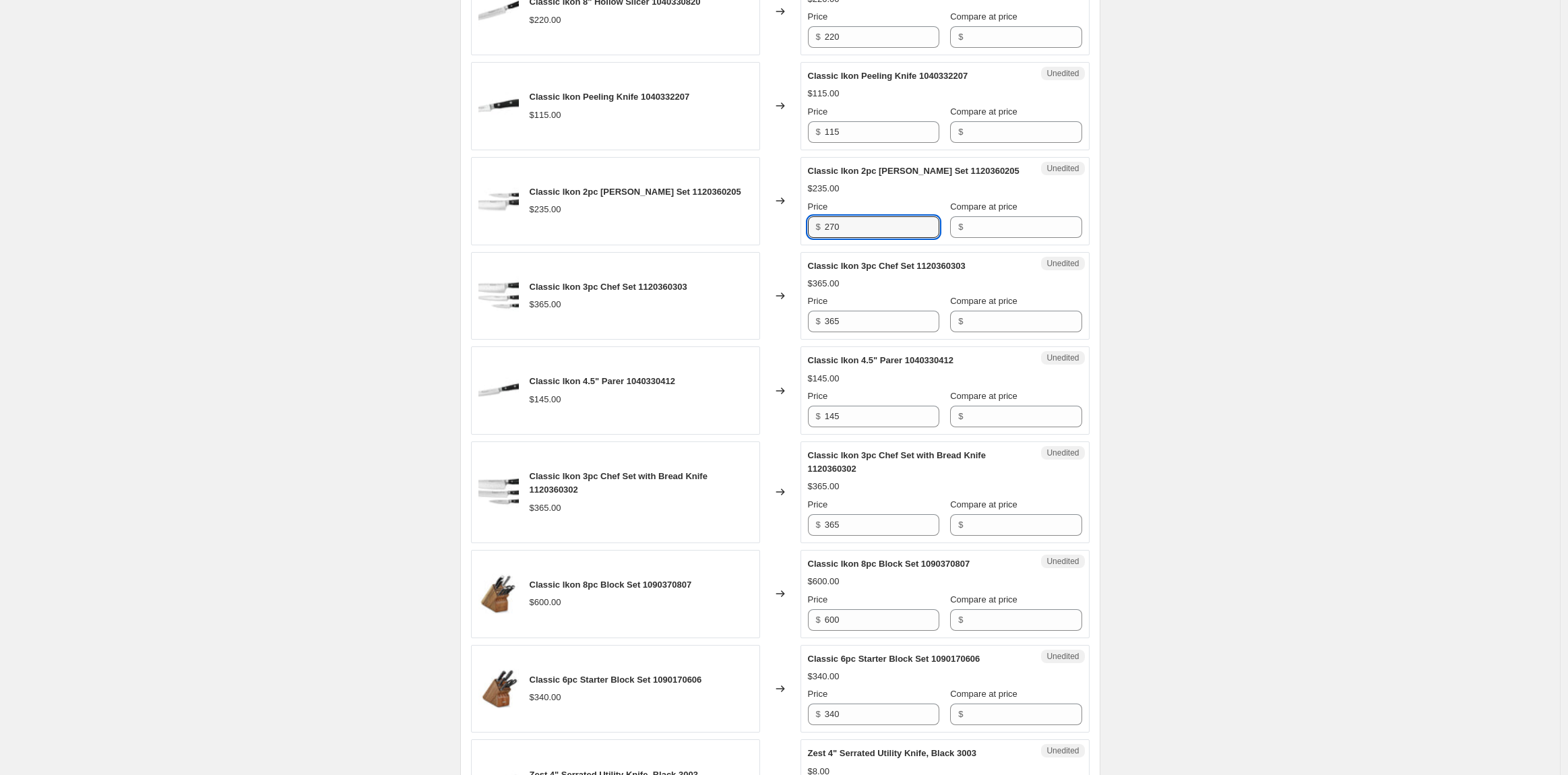
scroll to position [737, 0]
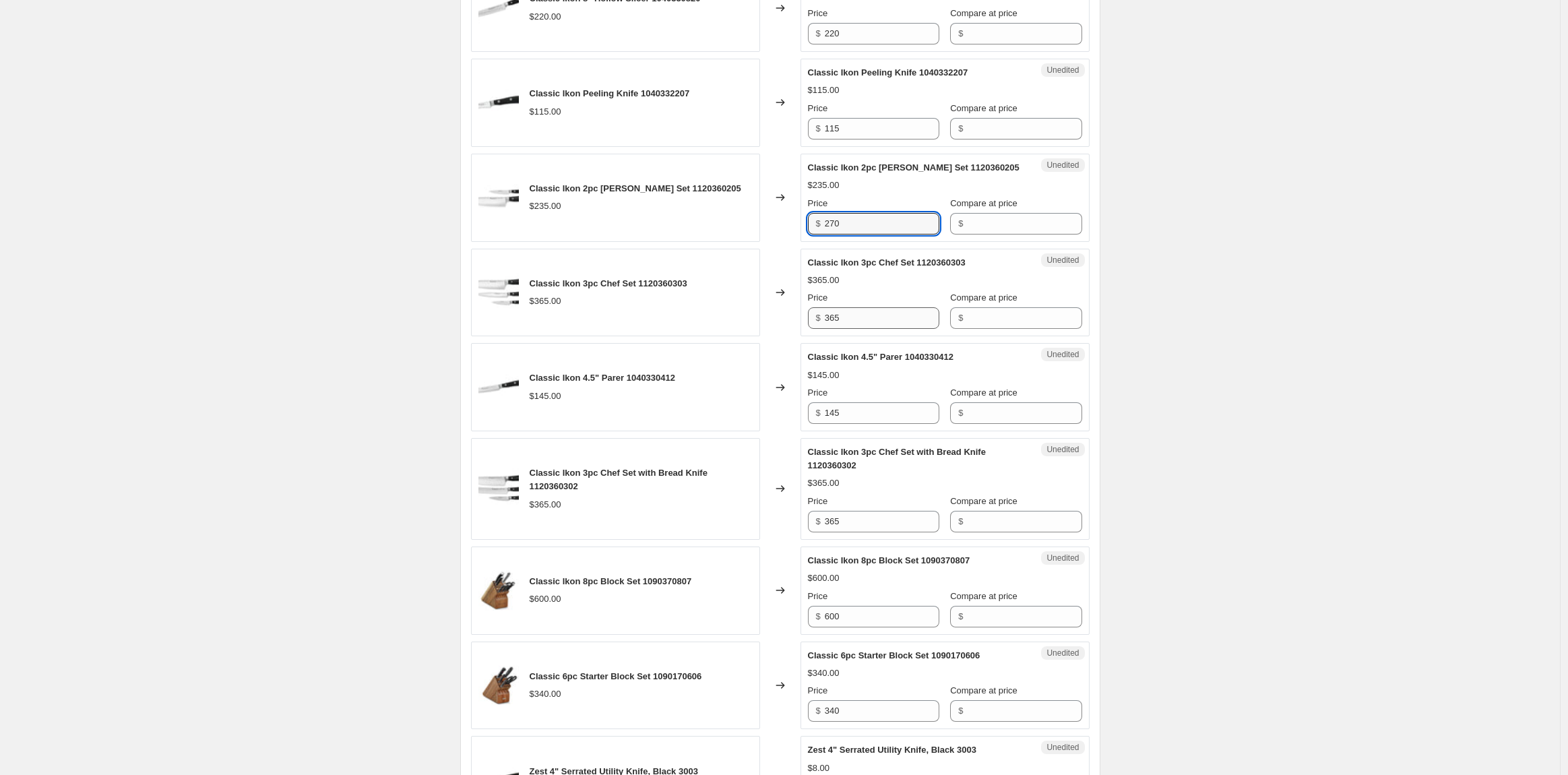
type input "270"
drag, startPoint x: 867, startPoint y: 322, endPoint x: 780, endPoint y: 318, distance: 87.1
click at [780, 318] on div "Classic Ikon 3pc Chef Set 1120360303 $365.00 Changed to Unedited Classic Ikon 3…" at bounding box center [780, 292] width 619 height 88
type input "410"
drag, startPoint x: 871, startPoint y: 400, endPoint x: 814, endPoint y: 409, distance: 57.7
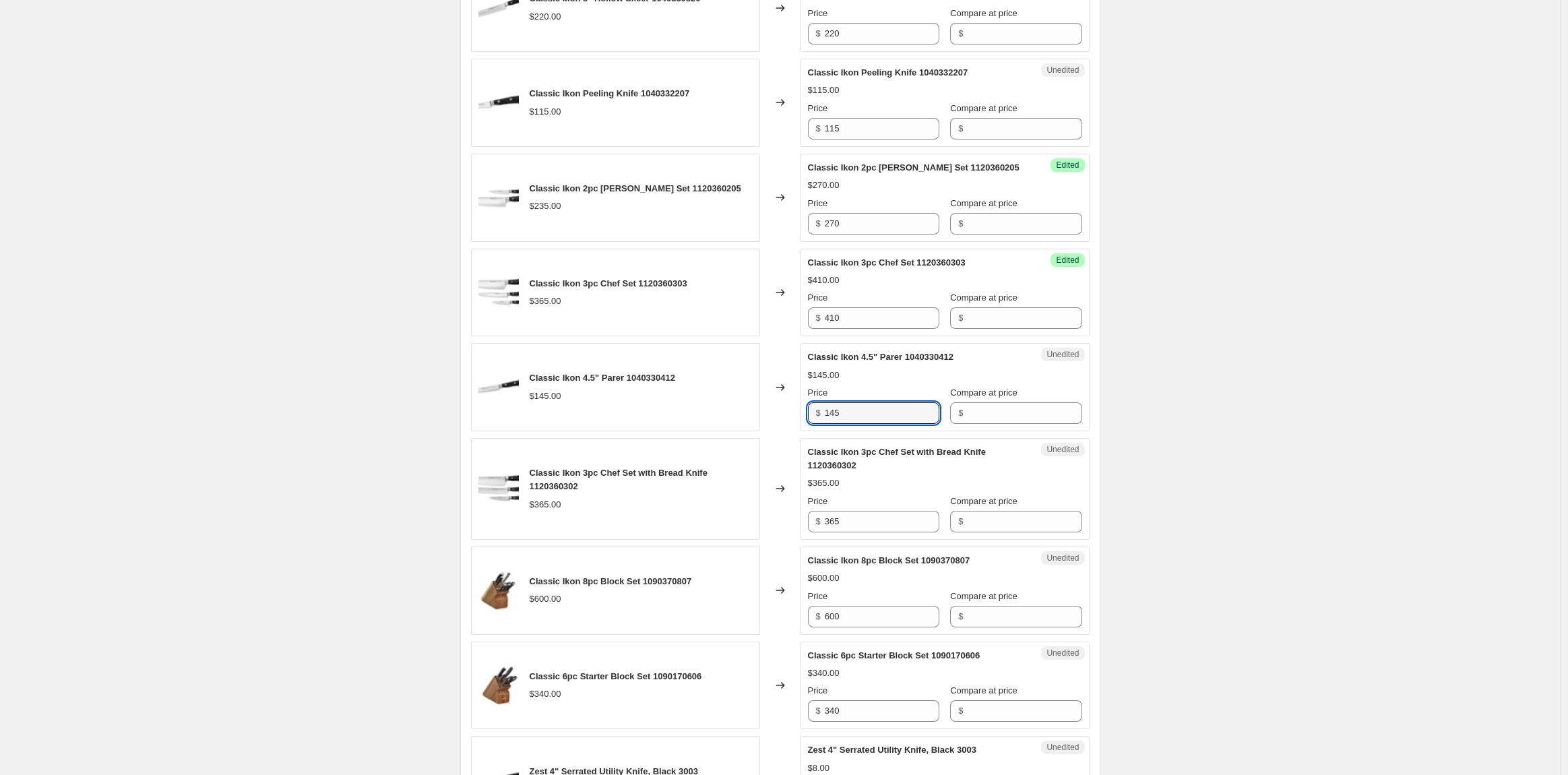
click at [814, 409] on div "$ 145" at bounding box center [874, 413] width 132 height 22
drag, startPoint x: 872, startPoint y: 519, endPoint x: 815, endPoint y: 522, distance: 57.1
click at [815, 522] on div "$ 365" at bounding box center [874, 522] width 132 height 22
type input "410"
drag, startPoint x: 860, startPoint y: 611, endPoint x: 787, endPoint y: 614, distance: 73.1
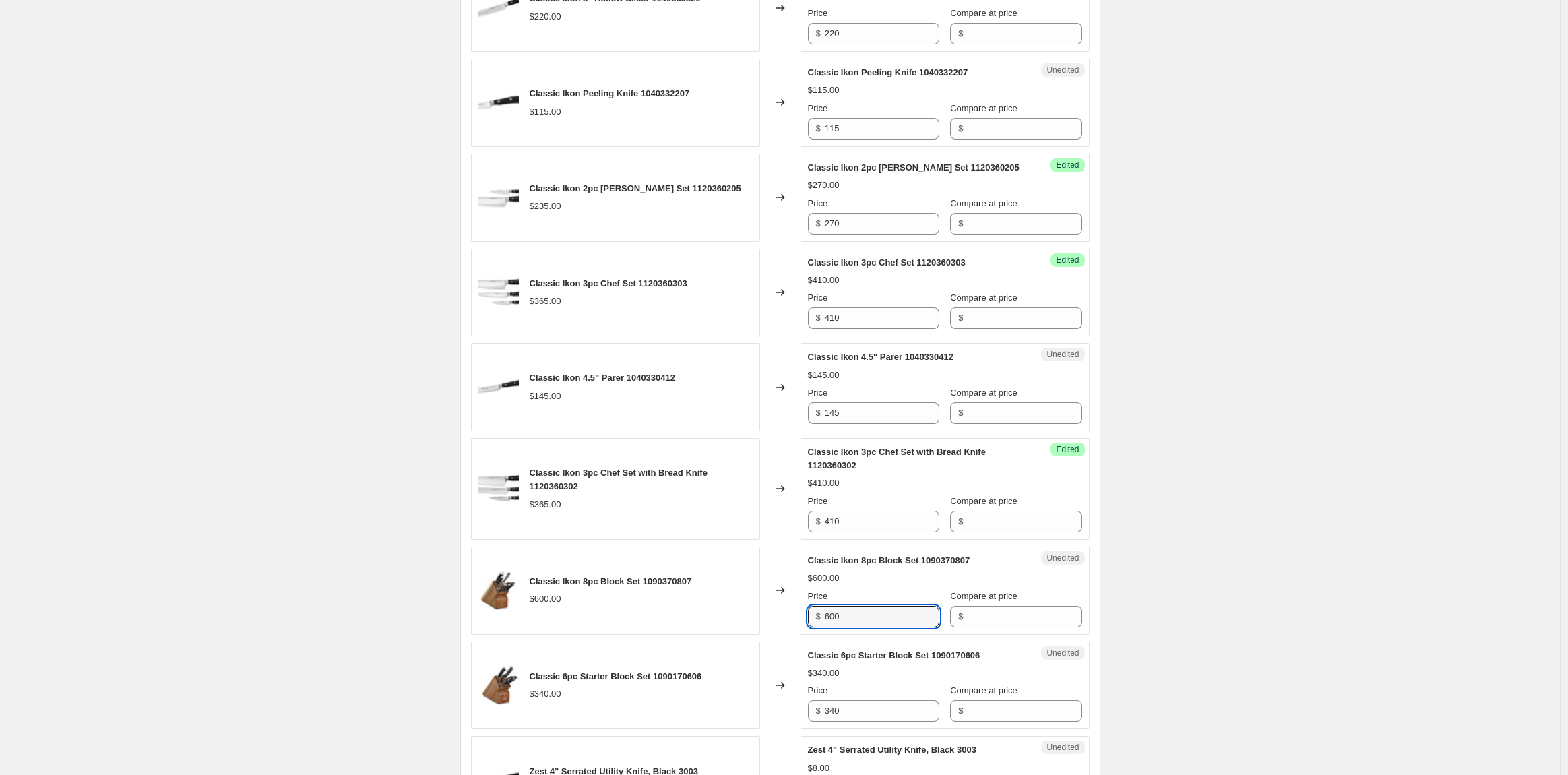
click at [787, 614] on div "Classic Ikon 8pc Block Set 1090370807 $600.00 Changed to Unedited Classic Ikon …" at bounding box center [780, 591] width 619 height 88
click at [874, 610] on input "600" at bounding box center [882, 617] width 114 height 22
drag, startPoint x: 874, startPoint y: 611, endPoint x: 734, endPoint y: 620, distance: 140.3
click at [734, 621] on div "Classic Ikon 8pc Block Set 1090370807 $600.00 Changed to Unedited Classic Ikon …" at bounding box center [780, 591] width 619 height 88
type input "705"
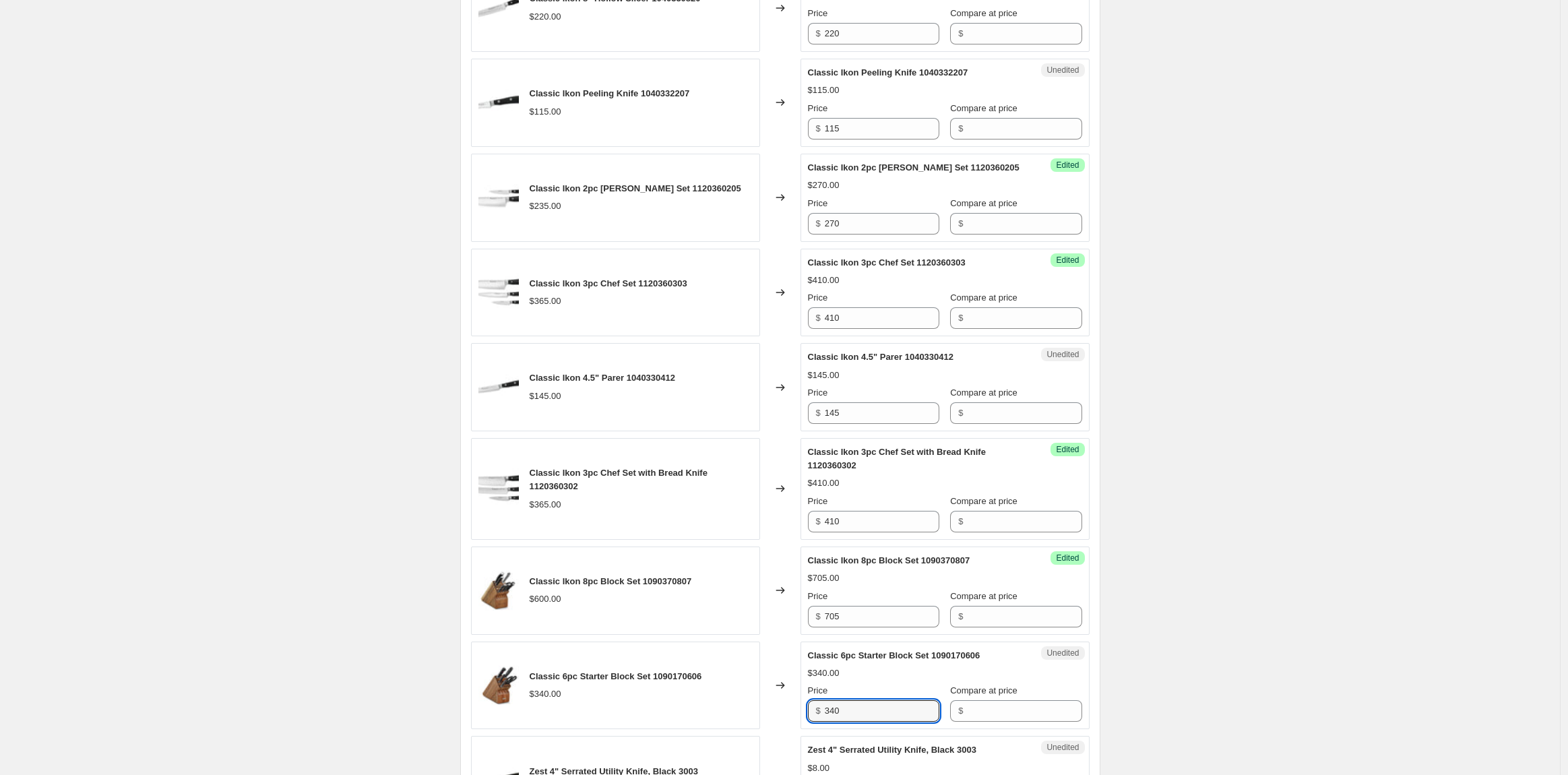
drag, startPoint x: 890, startPoint y: 711, endPoint x: 755, endPoint y: 711, distance: 135.0
click at [755, 711] on div "Classic 6pc Starter Block Set 1090170606 $340.00 Changed to Unedited Classic 6p…" at bounding box center [780, 686] width 619 height 88
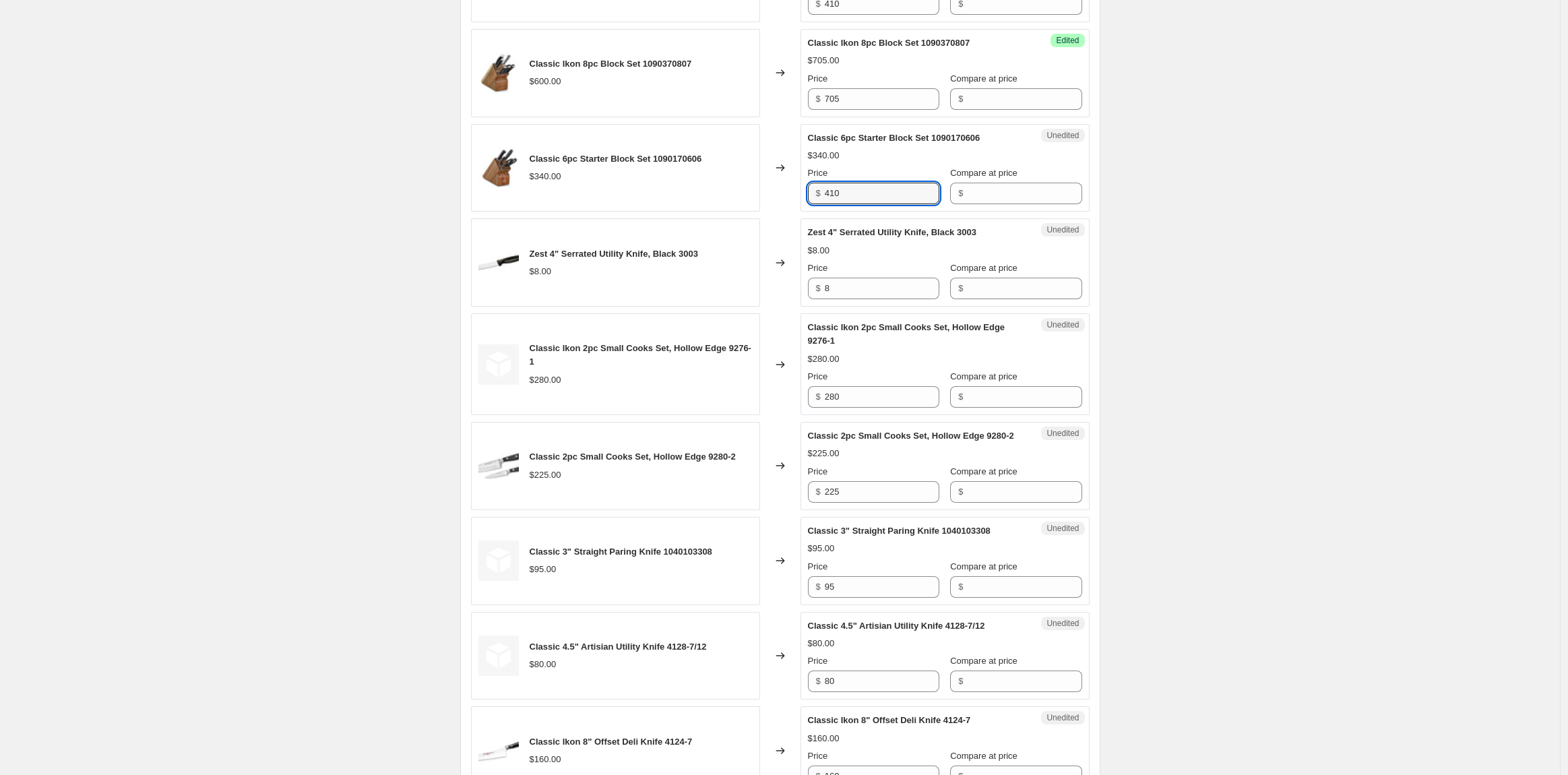
scroll to position [1261, 0]
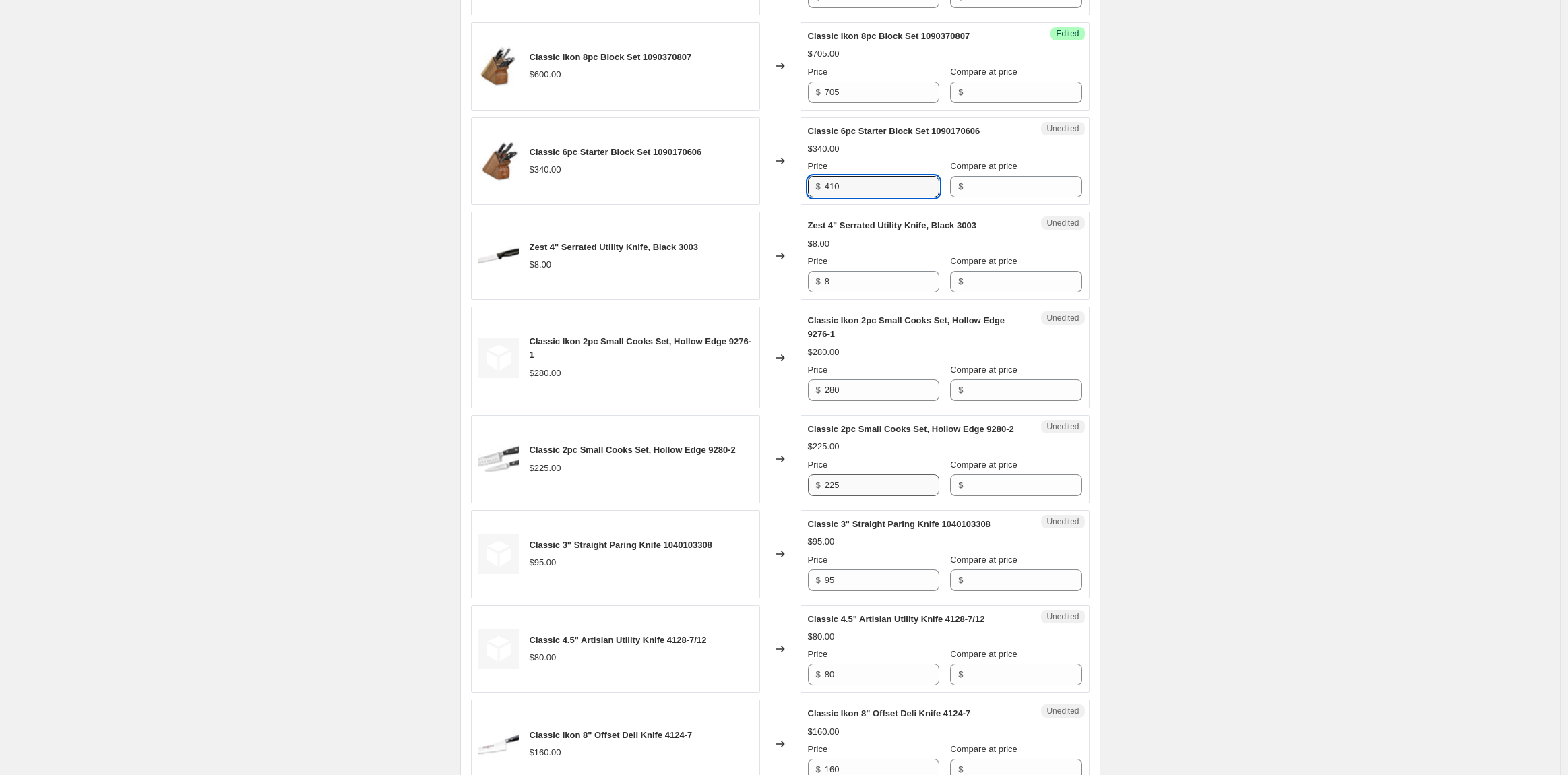
type input "410"
drag, startPoint x: 856, startPoint y: 501, endPoint x: 776, endPoint y: 505, distance: 80.1
click at [776, 503] on div "Classic 2pc Small Cooks Set, Hollow Edge 9280-2 $225.00 Changed to Unedited Cla…" at bounding box center [780, 459] width 619 height 88
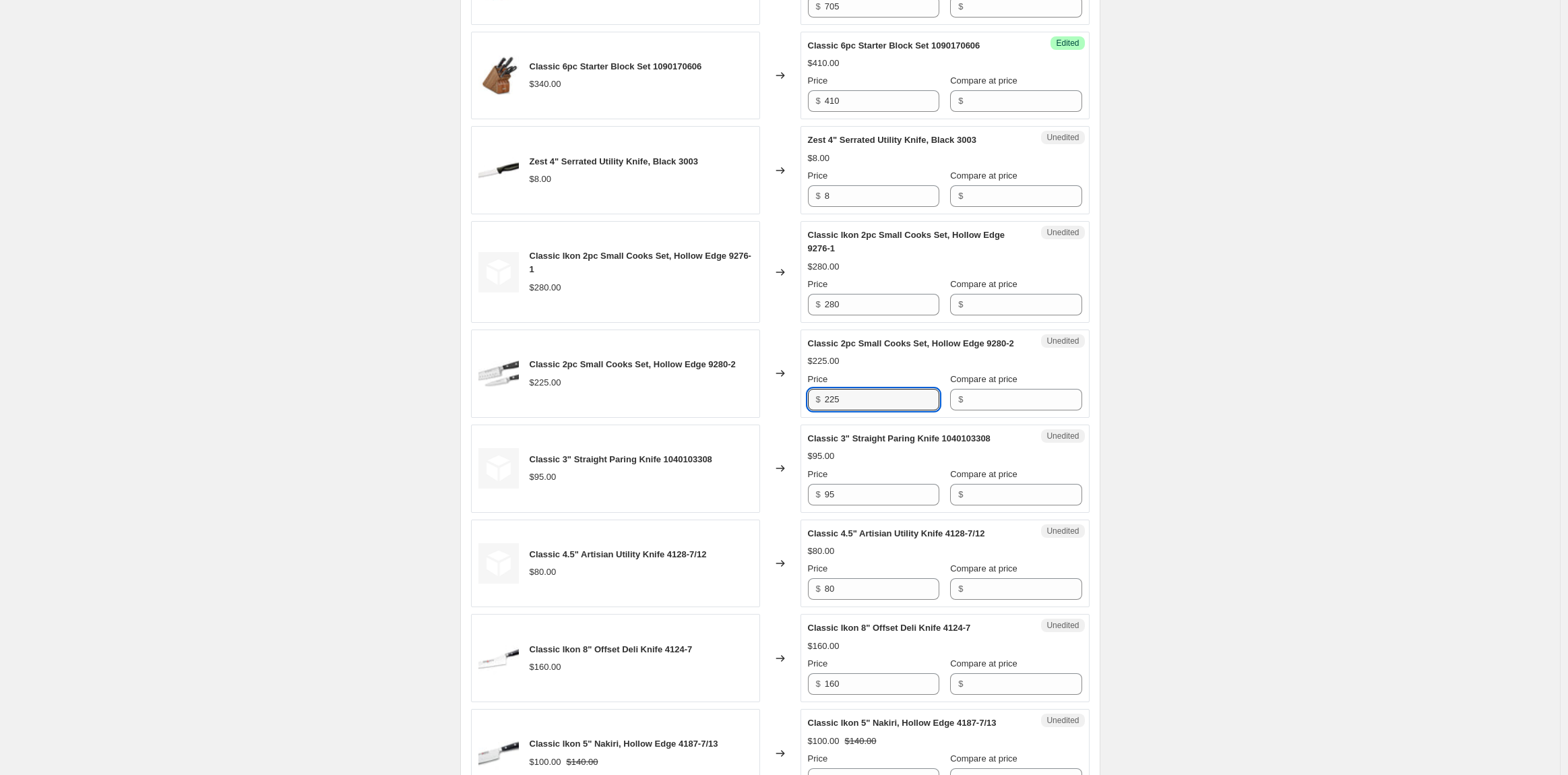
scroll to position [1485, 0]
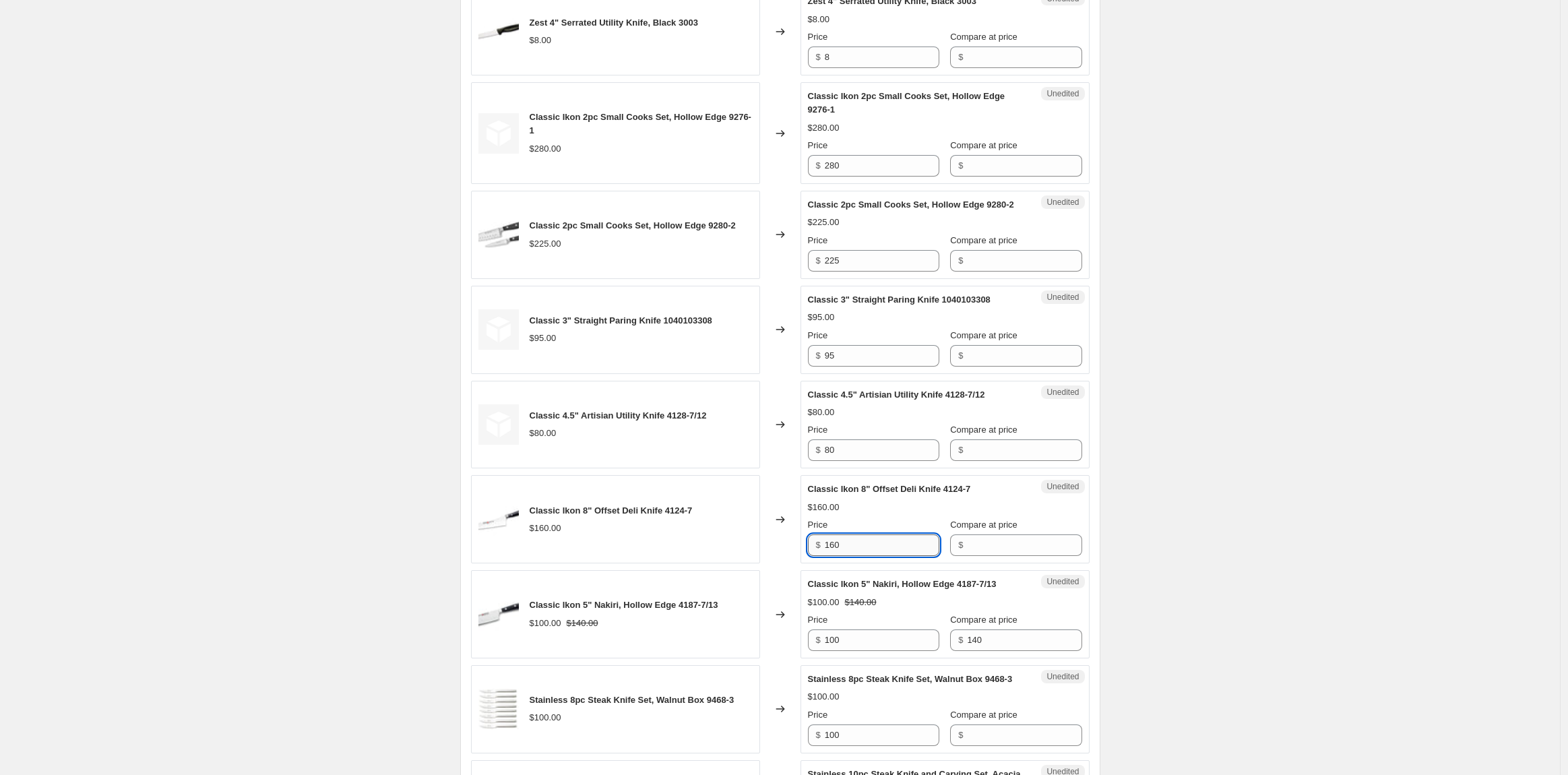
click at [860, 554] on input "160" at bounding box center [882, 545] width 114 height 22
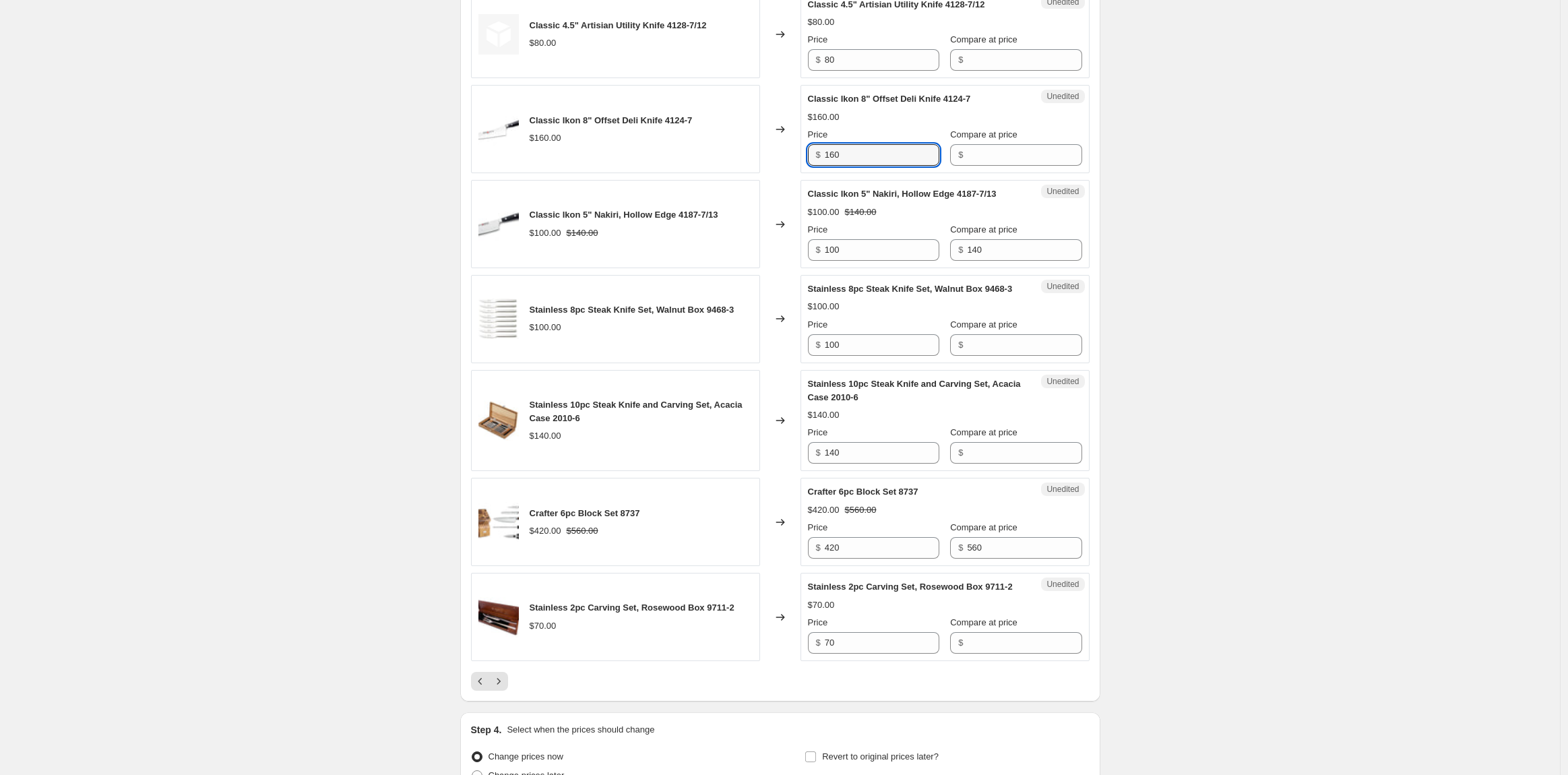
scroll to position [1934, 0]
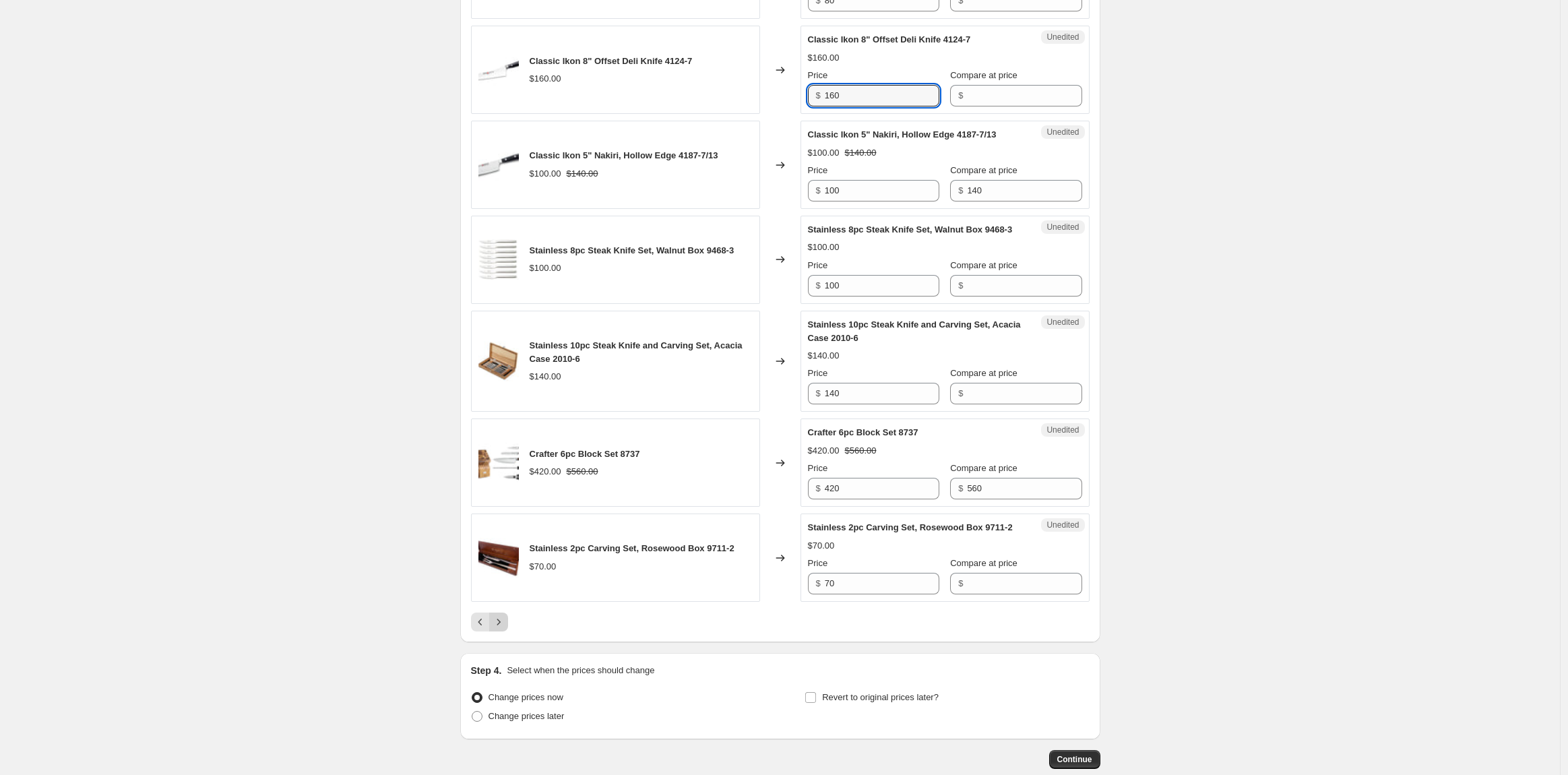
click at [498, 628] on icon "Next" at bounding box center [498, 622] width 13 height 13
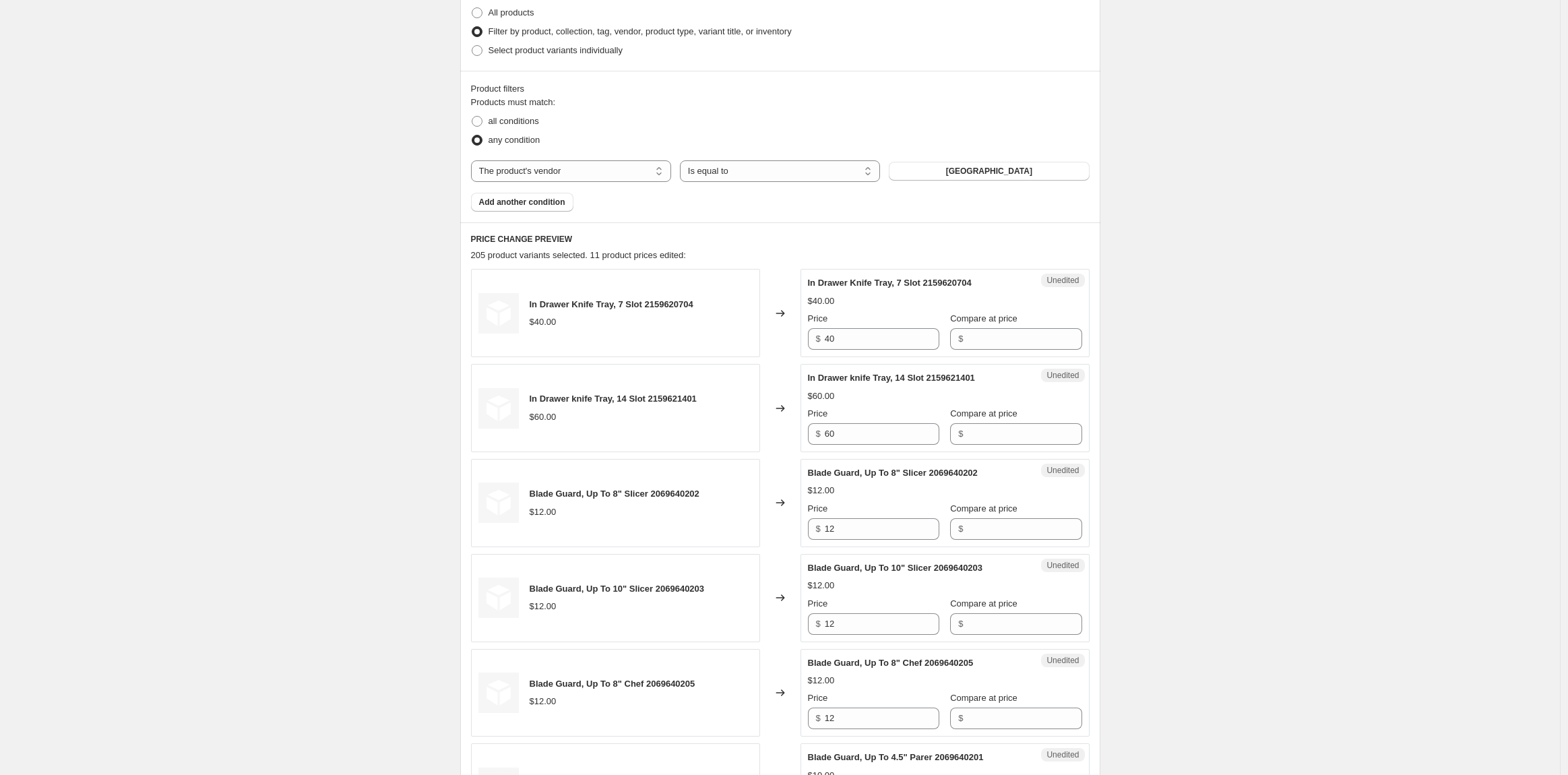
scroll to position [362, 0]
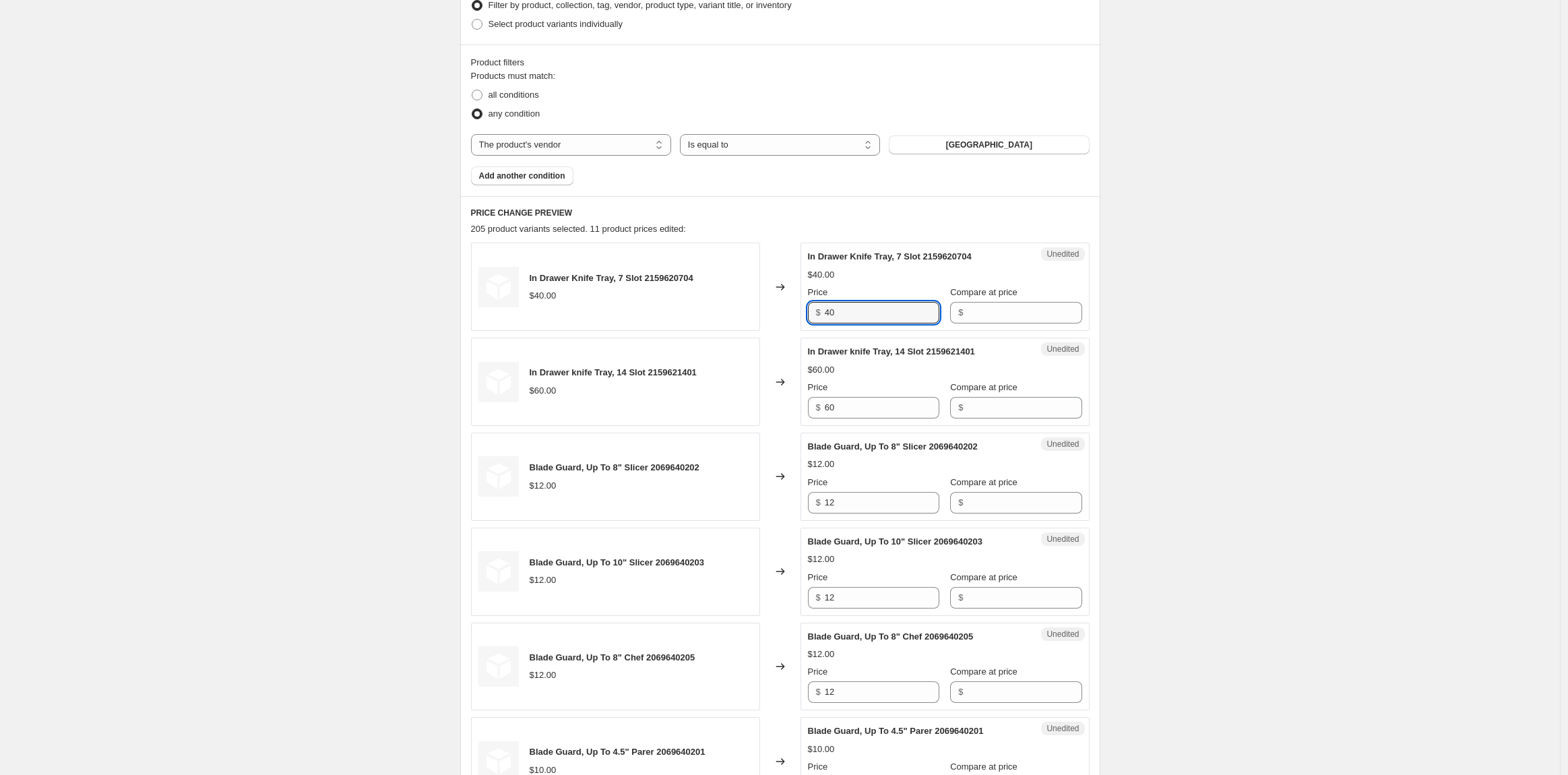
drag, startPoint x: 849, startPoint y: 315, endPoint x: 762, endPoint y: 318, distance: 87.1
click at [762, 318] on div "In Drawer Knife Tray, 7 Slot 2159620704 $40.00 Changed to Unedited In Drawer Kn…" at bounding box center [780, 287] width 619 height 88
type input "50"
drag, startPoint x: 882, startPoint y: 405, endPoint x: 787, endPoint y: 407, distance: 95.0
click at [787, 407] on div "In Drawer knife Tray, 14 Slot 2159621401 $60.00 Changed to Unedited In Drawer k…" at bounding box center [780, 382] width 619 height 88
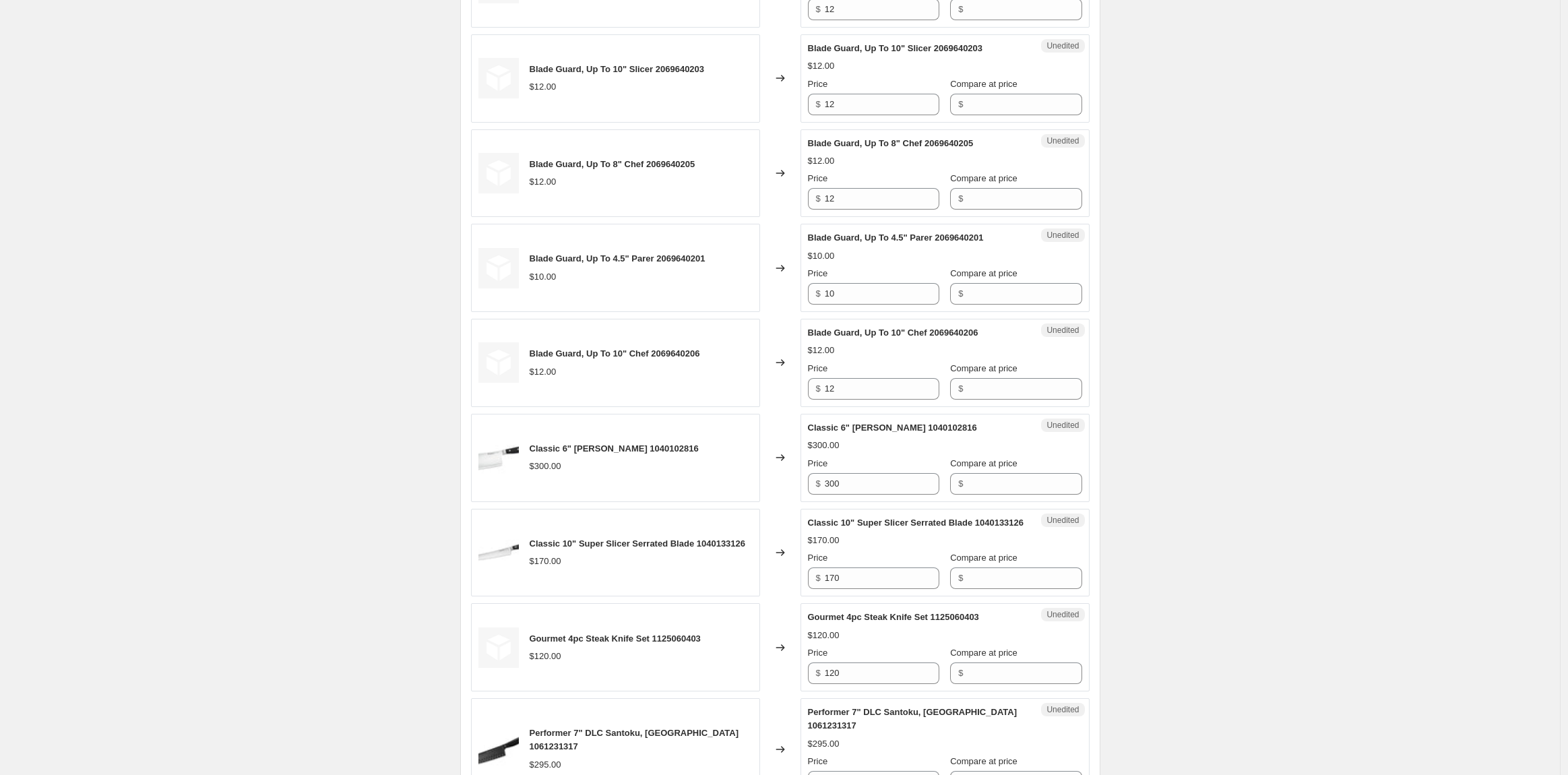
scroll to position [887, 0]
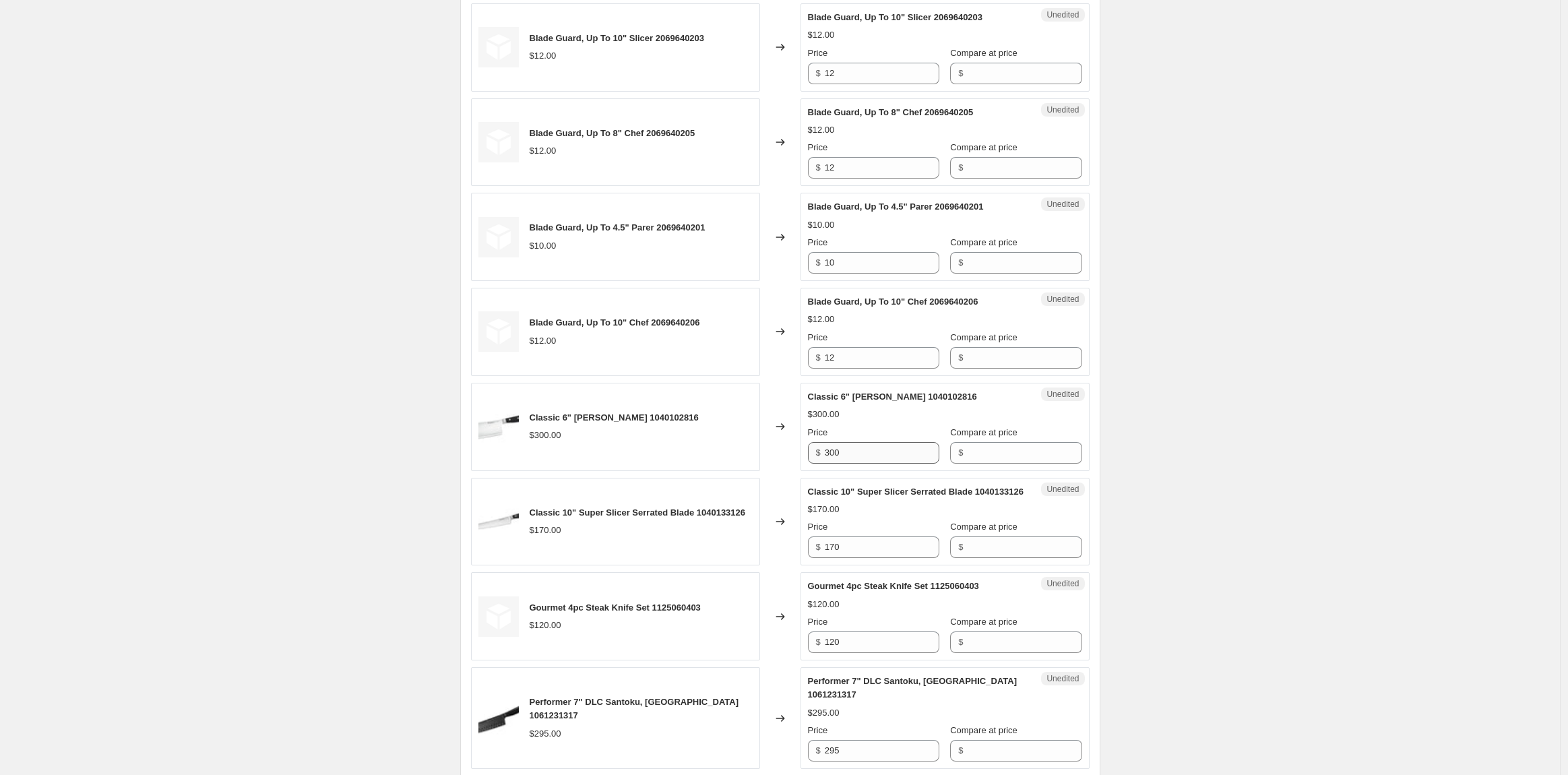
type input "80"
drag, startPoint x: 842, startPoint y: 452, endPoint x: 864, endPoint y: 462, distance: 24.2
click at [804, 452] on div "Unedited Classic 6" [PERSON_NAME] 1040102816 $300.00 Price $ 300 Compare at pri…" at bounding box center [944, 427] width 289 height 88
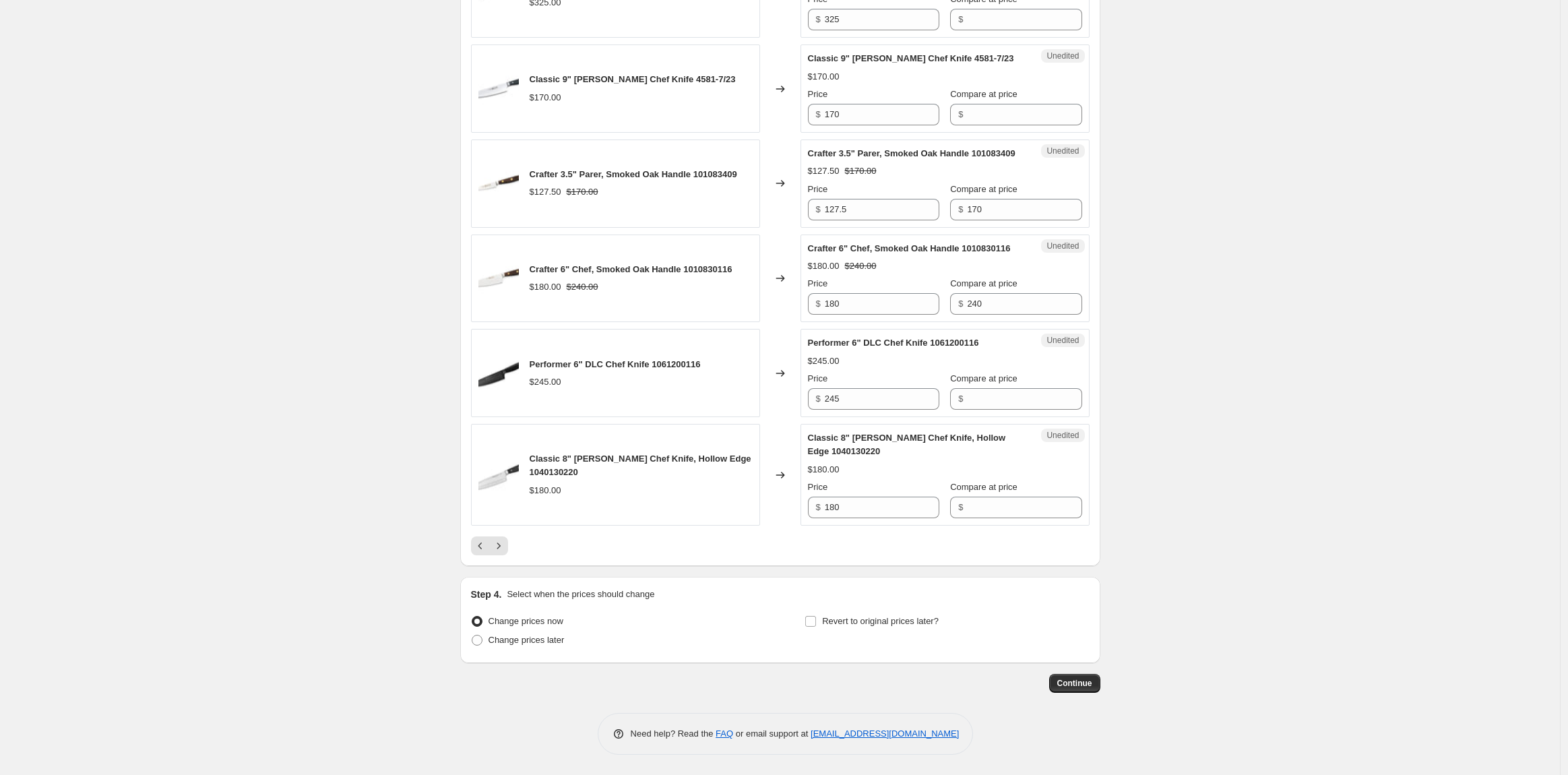
scroll to position [2090, 0]
click at [503, 548] on icon "Next" at bounding box center [498, 546] width 13 height 13
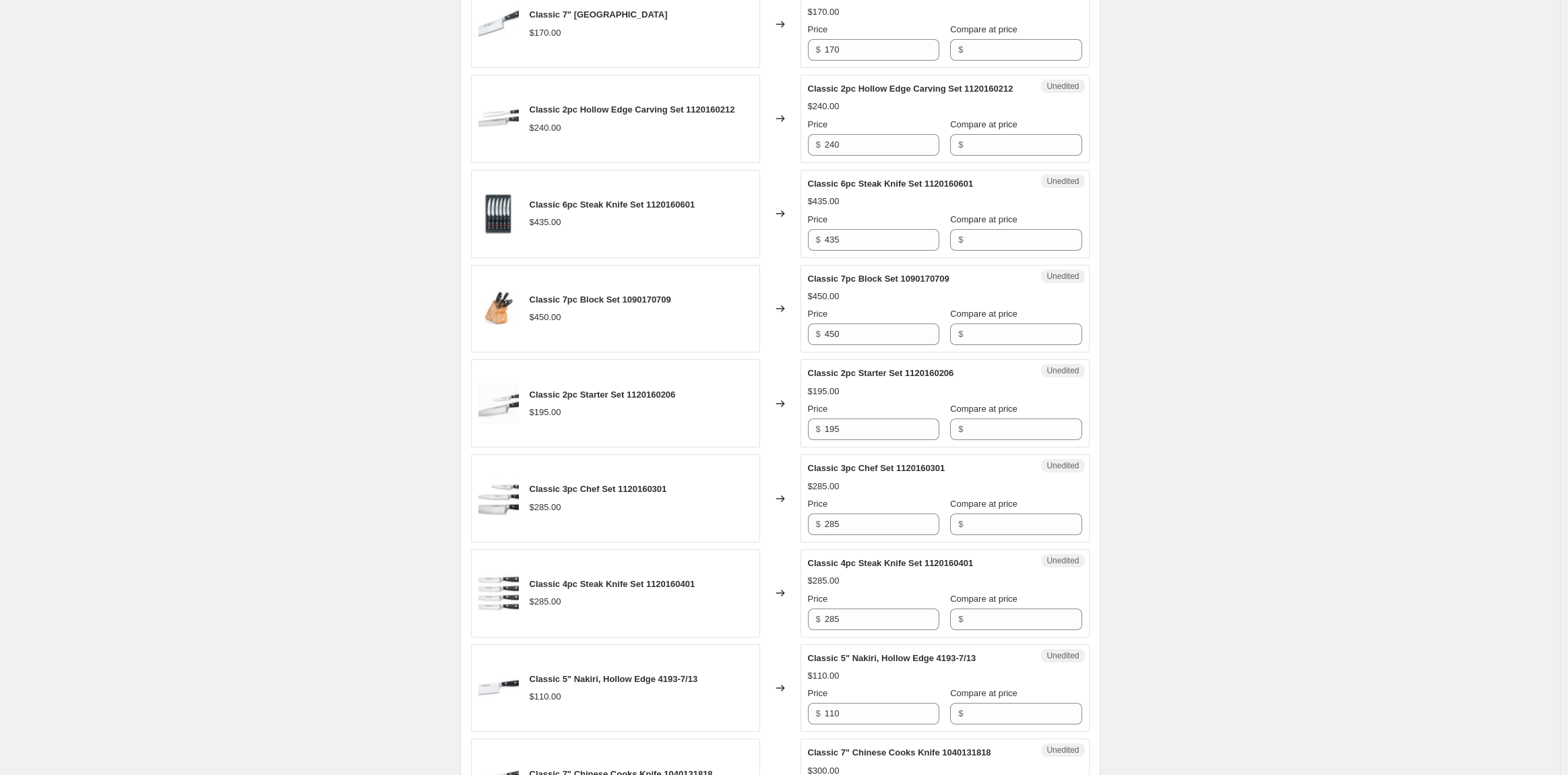
scroll to position [2063, 0]
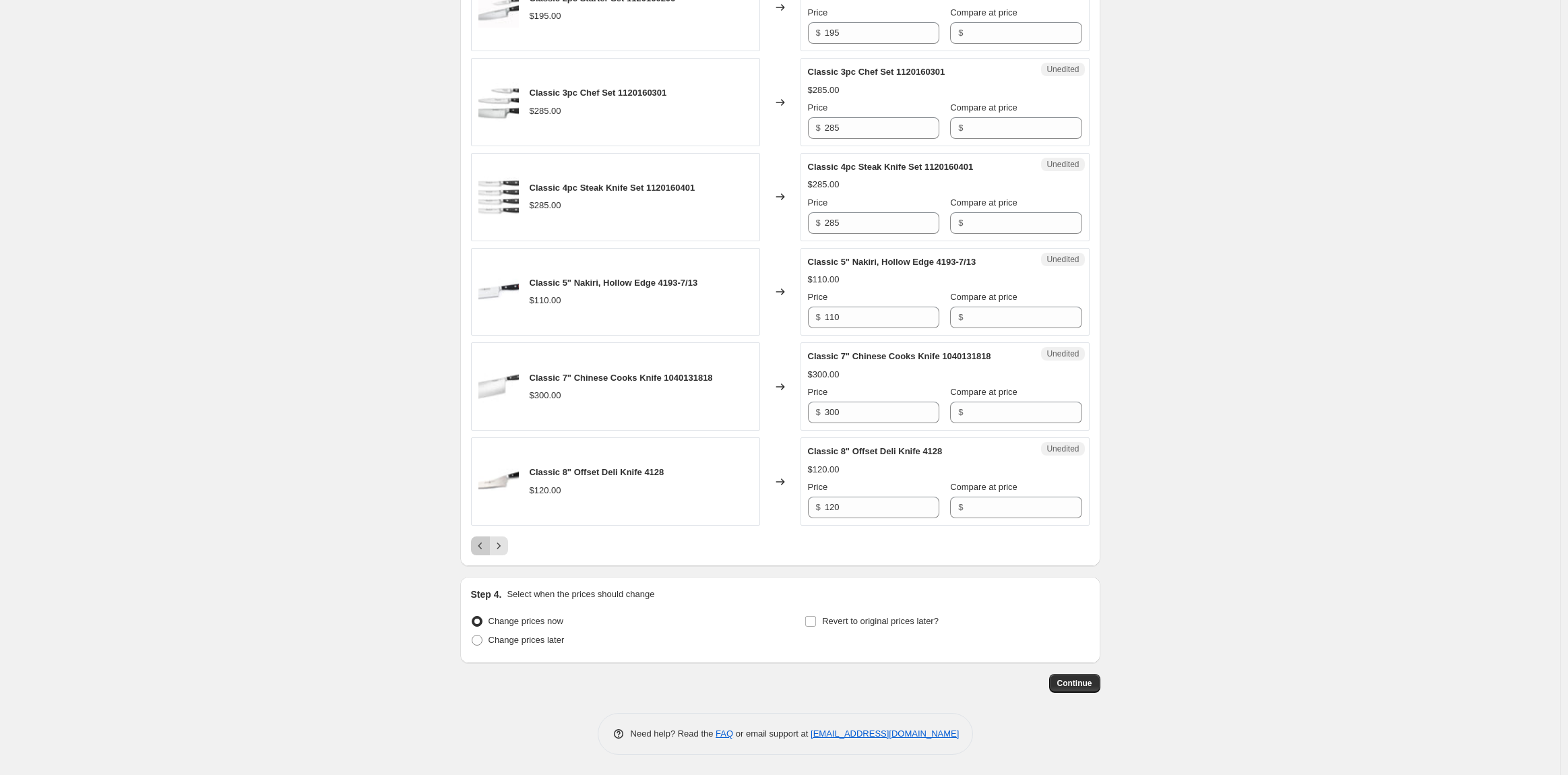
click at [480, 549] on icon "Previous" at bounding box center [480, 546] width 13 height 13
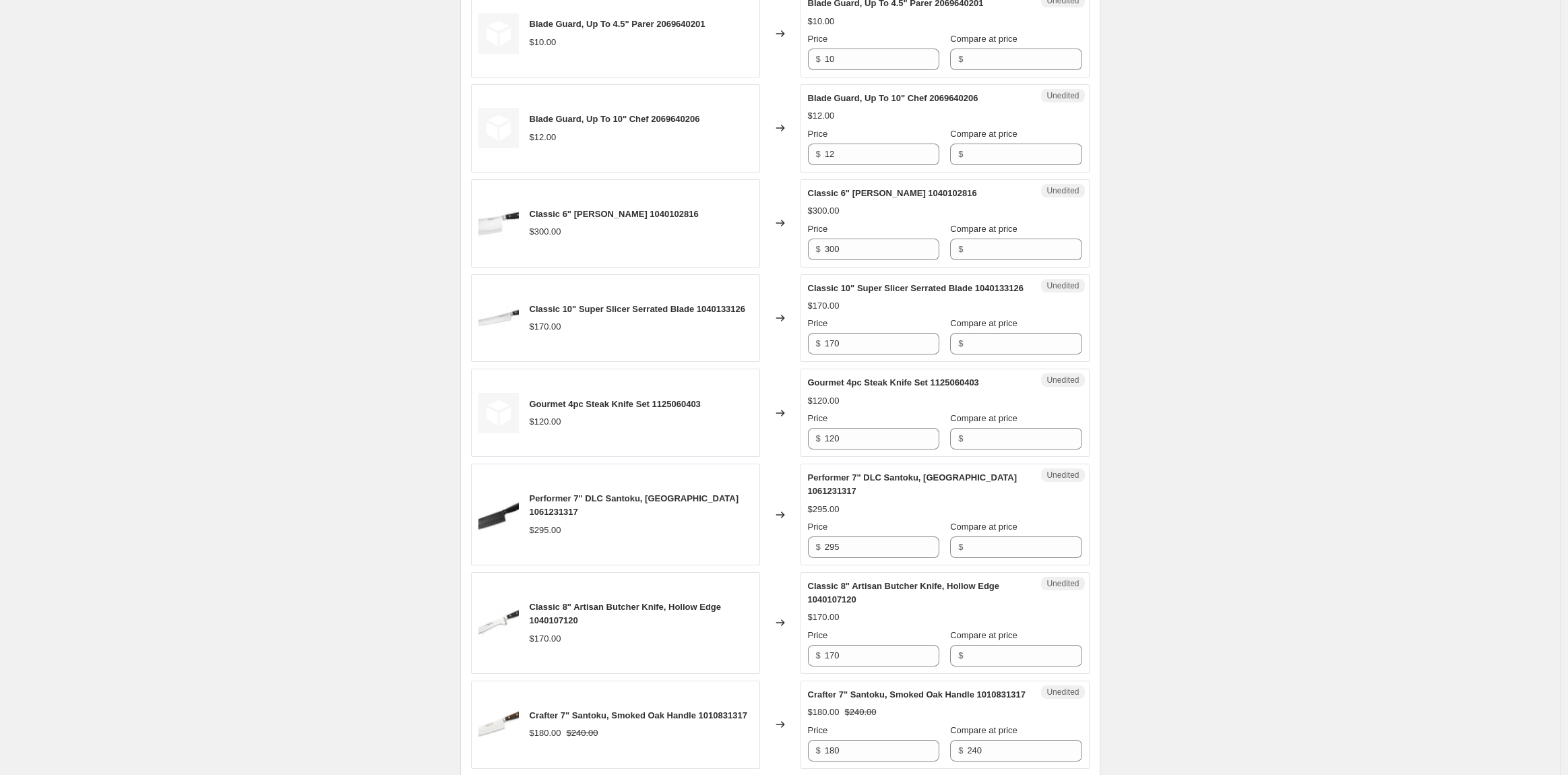
scroll to position [1091, 0]
drag, startPoint x: 855, startPoint y: 449, endPoint x: 726, endPoint y: 462, distance: 129.7
click at [726, 456] on div "Gourmet 4pc Steak Knife Set 1125060403 $120.00 Changed to Unedited Gourmet 4pc …" at bounding box center [780, 412] width 619 height 88
type input "135"
click at [874, 558] on input "295" at bounding box center [882, 547] width 114 height 22
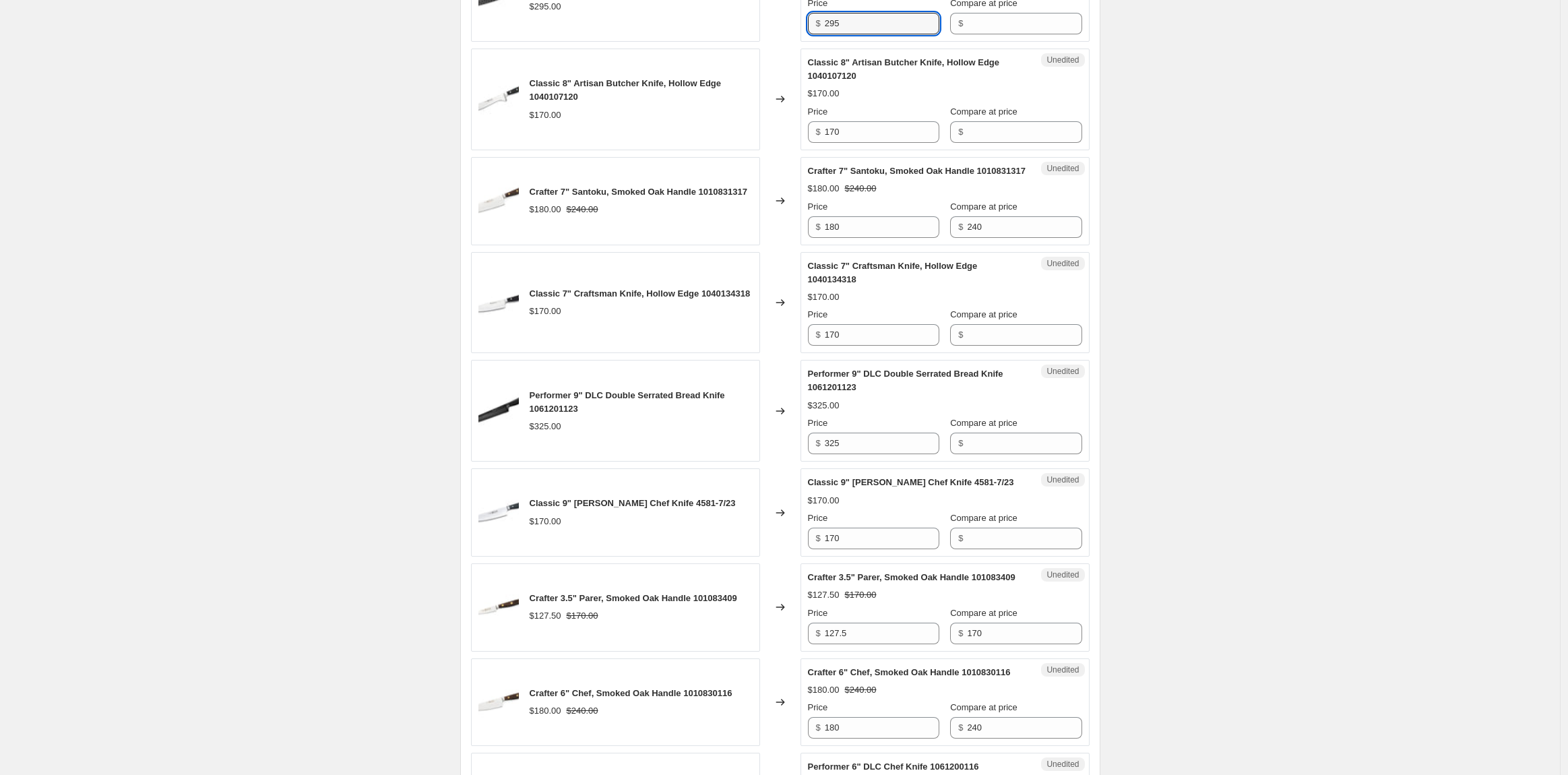
scroll to position [1614, 0]
click at [879, 345] on input "170" at bounding box center [882, 334] width 114 height 22
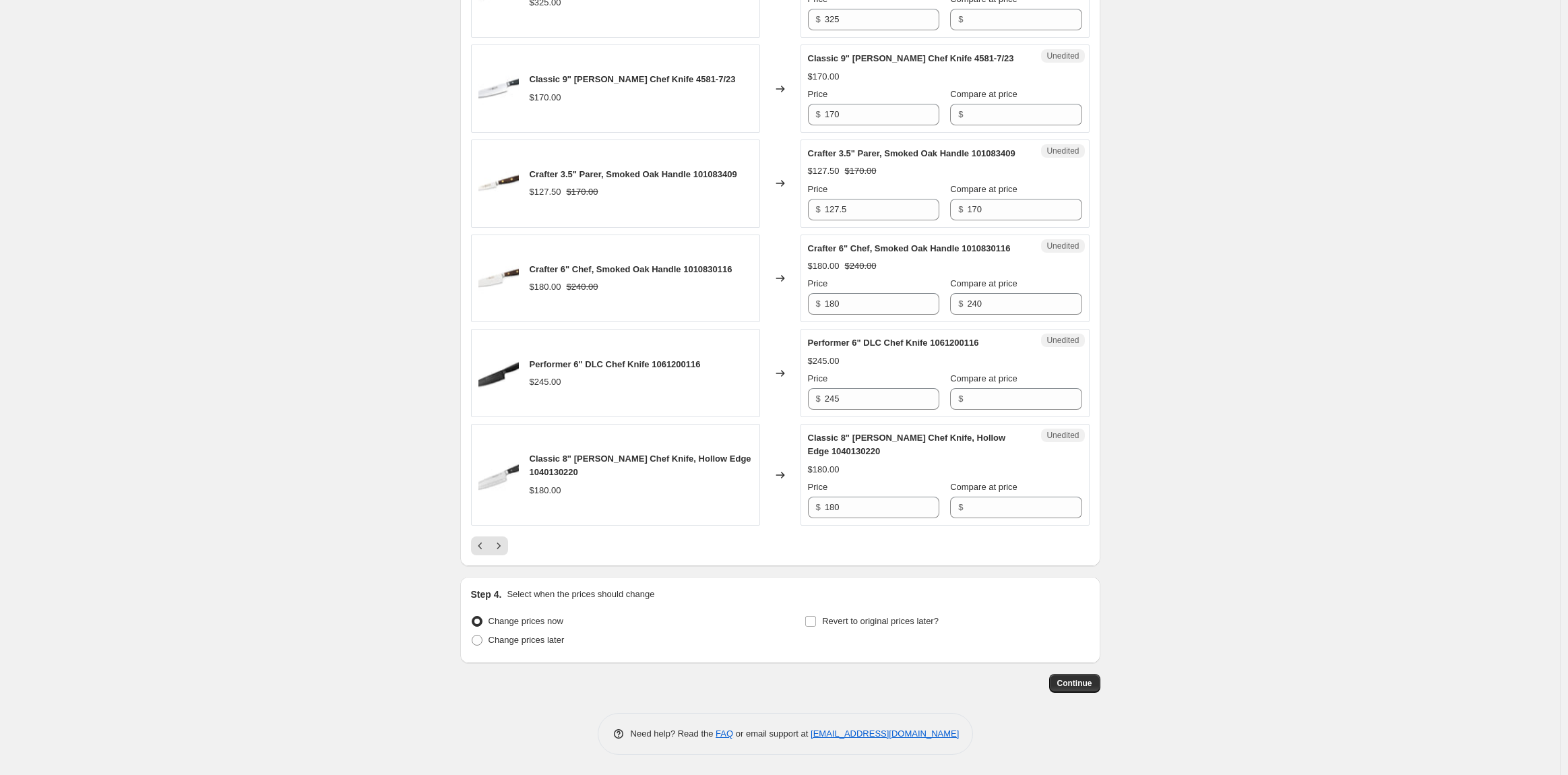
scroll to position [2090, 0]
click at [497, 545] on icon "Next" at bounding box center [498, 546] width 13 height 13
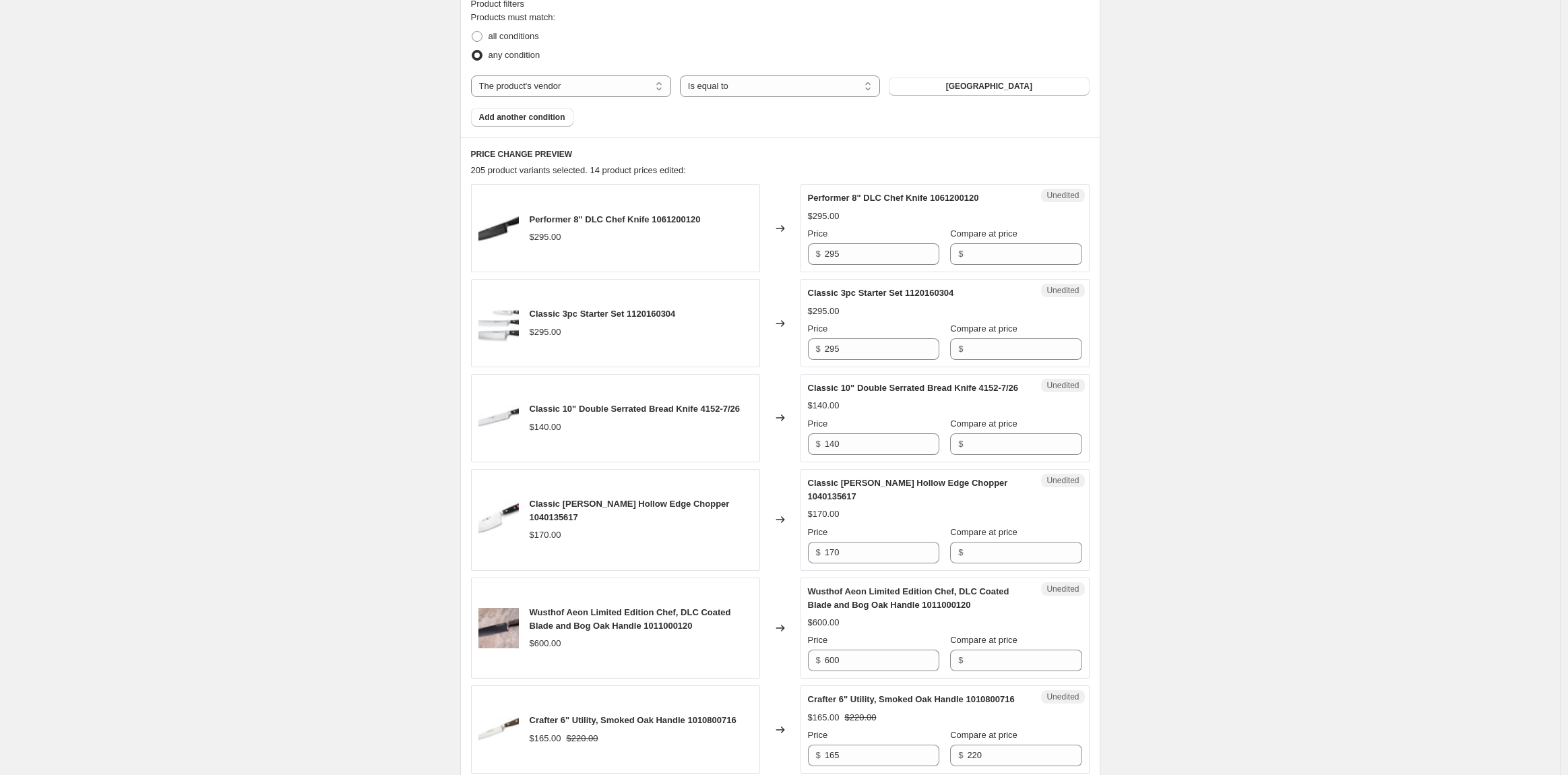
scroll to position [192, 0]
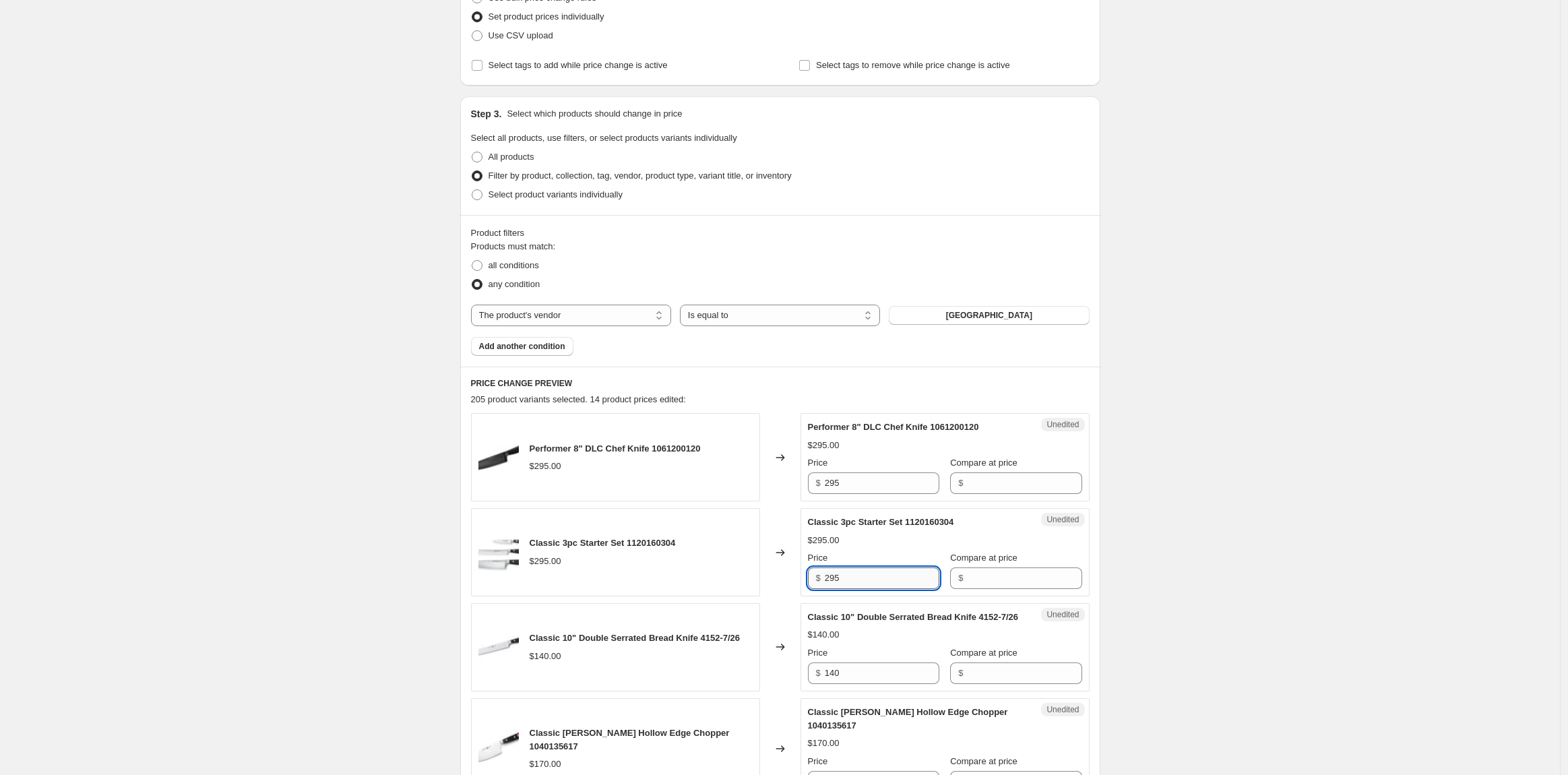
click at [851, 578] on input "295" at bounding box center [882, 578] width 114 height 22
drag, startPoint x: 851, startPoint y: 578, endPoint x: 809, endPoint y: 589, distance: 43.4
click at [809, 589] on div "Unedited Classic 3pc Starter Set 1120160304 $295.00 Price $ 295 Compare at pric…" at bounding box center [944, 552] width 289 height 88
type input "340"
click at [902, 684] on input "140" at bounding box center [882, 673] width 114 height 22
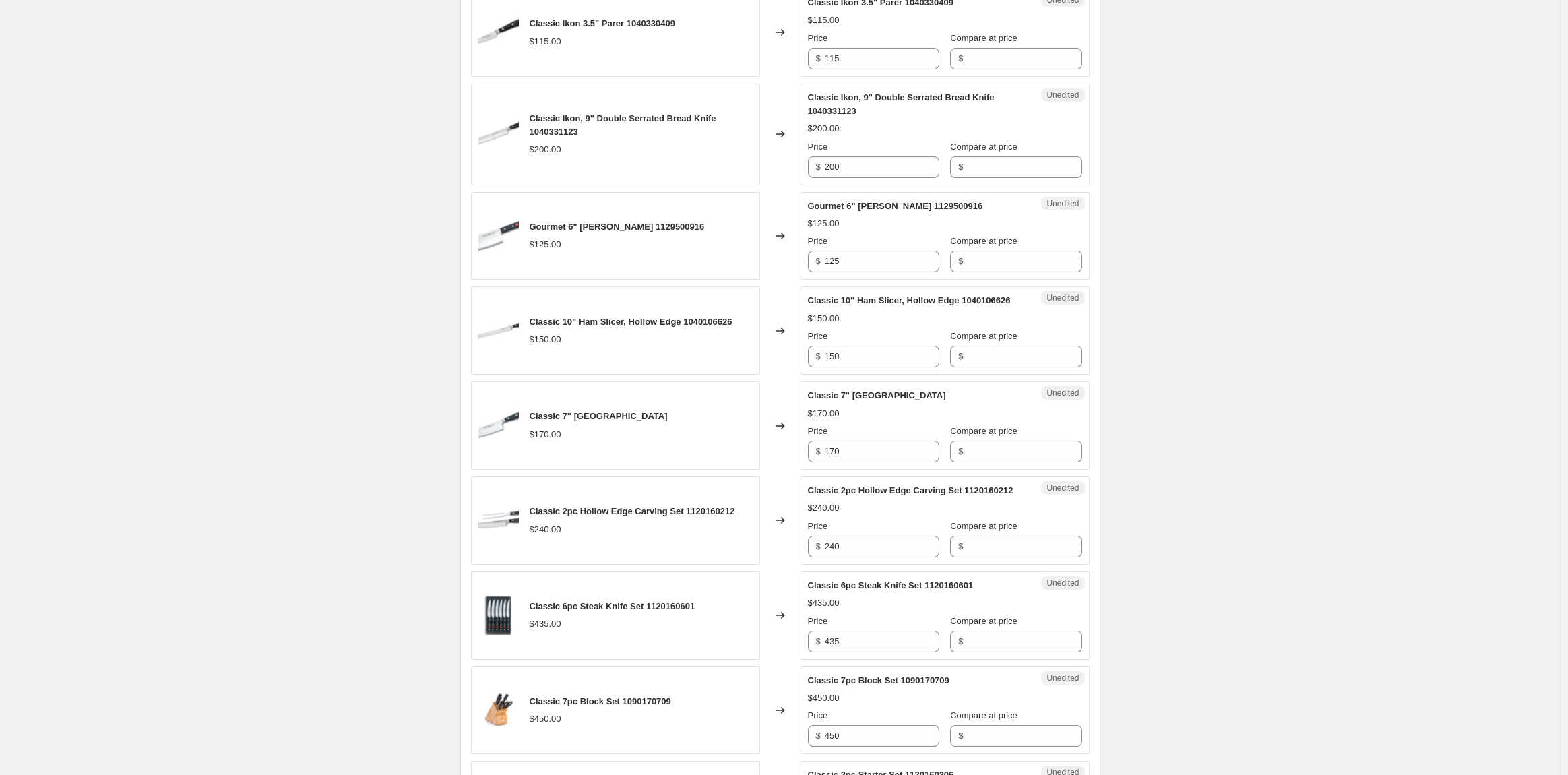
scroll to position [1240, 0]
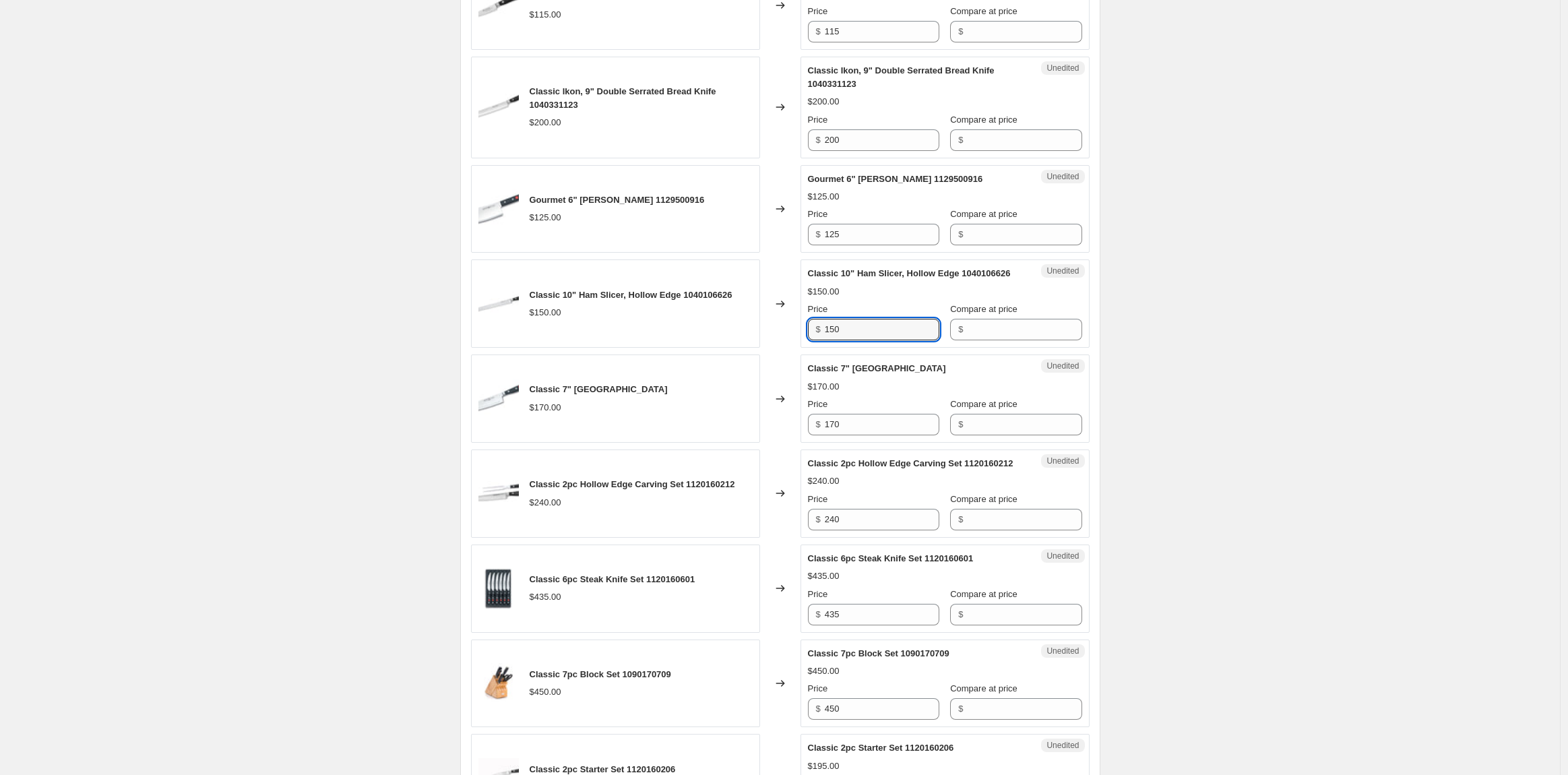
drag, startPoint x: 855, startPoint y: 367, endPoint x: 786, endPoint y: 381, distance: 70.4
click at [786, 348] on div "Classic 10" Ham Slicer, Hollow Edge 1040106626 $150.00 Changed to Unedited Clas…" at bounding box center [780, 303] width 619 height 88
type input "170"
click at [879, 625] on input "435" at bounding box center [882, 614] width 114 height 22
drag, startPoint x: 854, startPoint y: 670, endPoint x: 778, endPoint y: 671, distance: 76.0
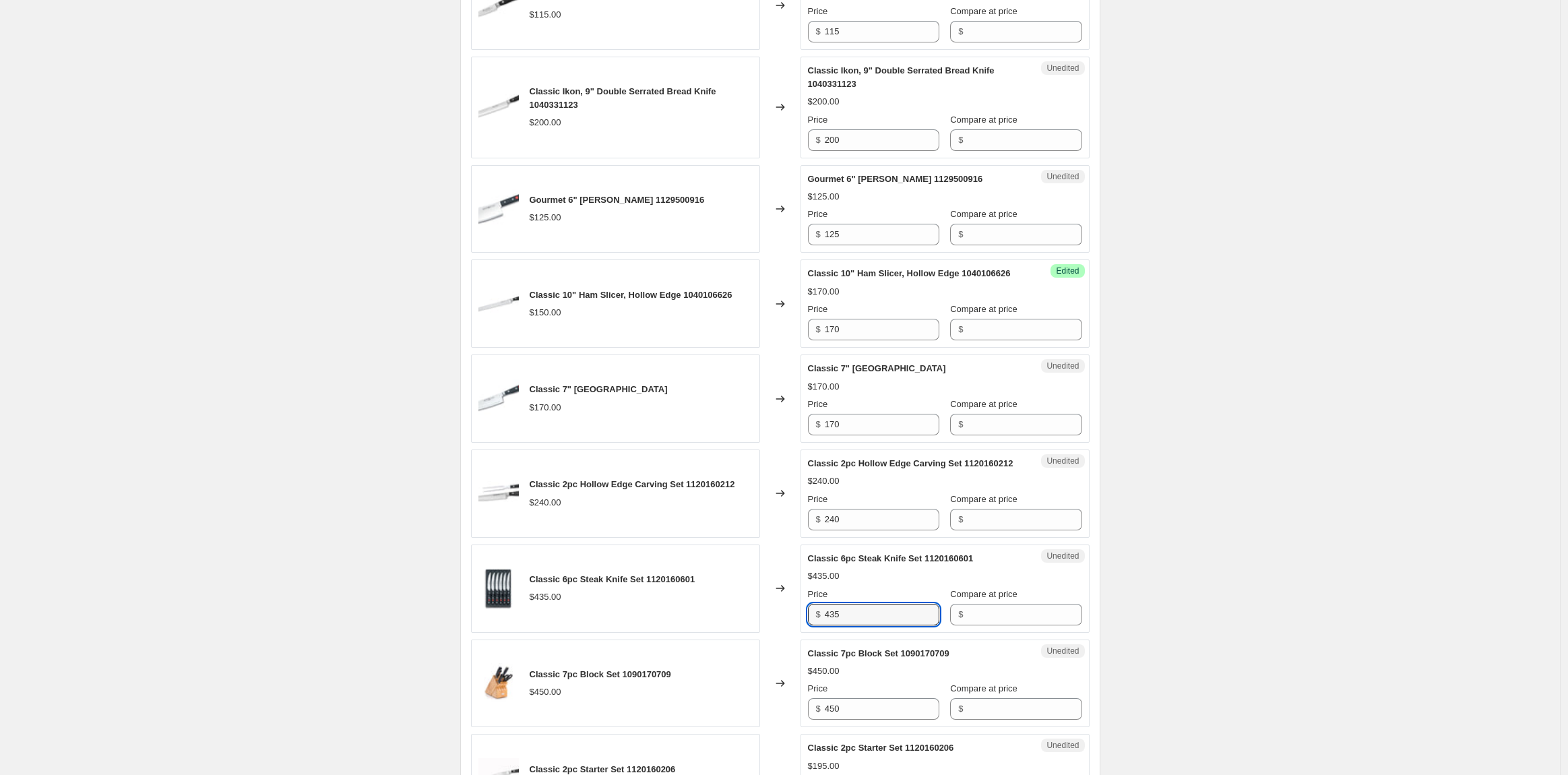
click at [778, 632] on div "Classic 6pc Steak Knife Set 1120160601 $435.00 Changed to Unedited Classic 6pc …" at bounding box center [780, 588] width 619 height 88
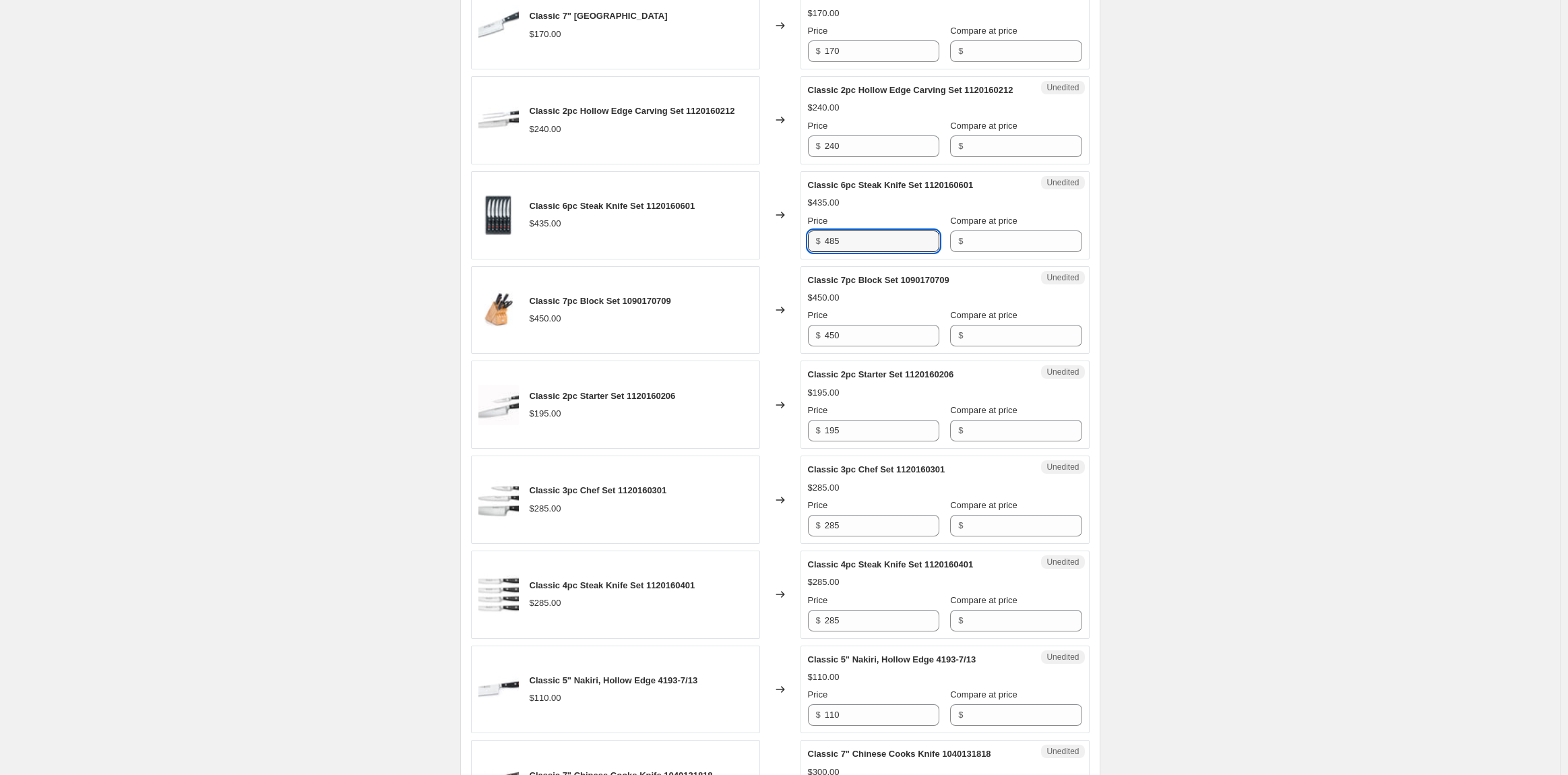
scroll to position [1614, 0]
type input "485"
click at [857, 345] on input "450" at bounding box center [882, 334] width 114 height 22
drag, startPoint x: 845, startPoint y: 578, endPoint x: 801, endPoint y: 581, distance: 44.1
click at [801, 542] on div "Classic 3pc Chef Set 1120160301 $285.00 Changed to Unedited Classic 3pc Chef Se…" at bounding box center [780, 498] width 619 height 88
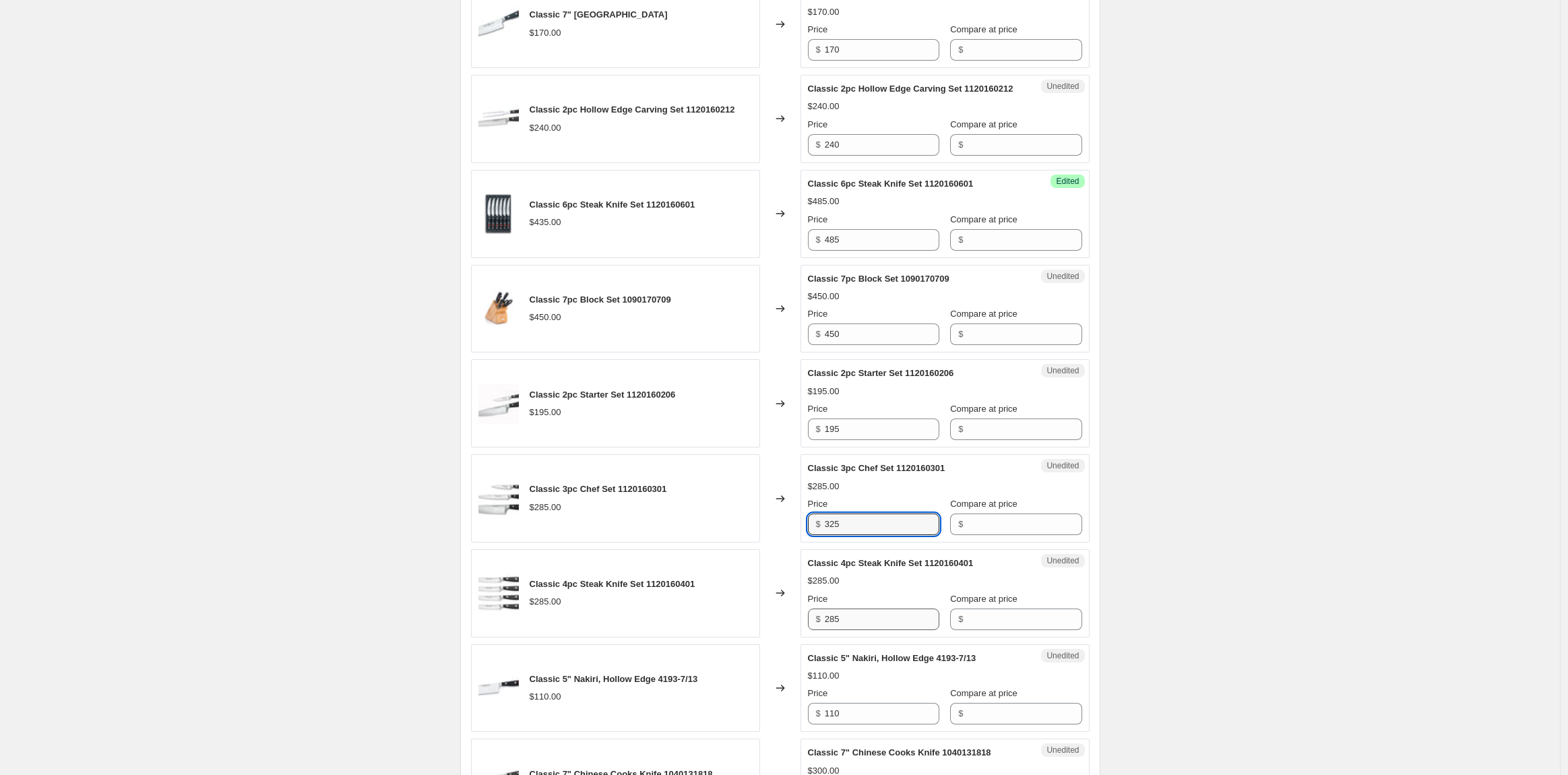
type input "325"
drag, startPoint x: 841, startPoint y: 680, endPoint x: 804, endPoint y: 679, distance: 37.0
click at [804, 638] on div "Unedited Classic 4pc Steak Knife Set 1120160401 $285.00 Price $ 285 Compare at …" at bounding box center [944, 593] width 289 height 88
type input "325"
click at [870, 724] on input "110" at bounding box center [882, 713] width 114 height 22
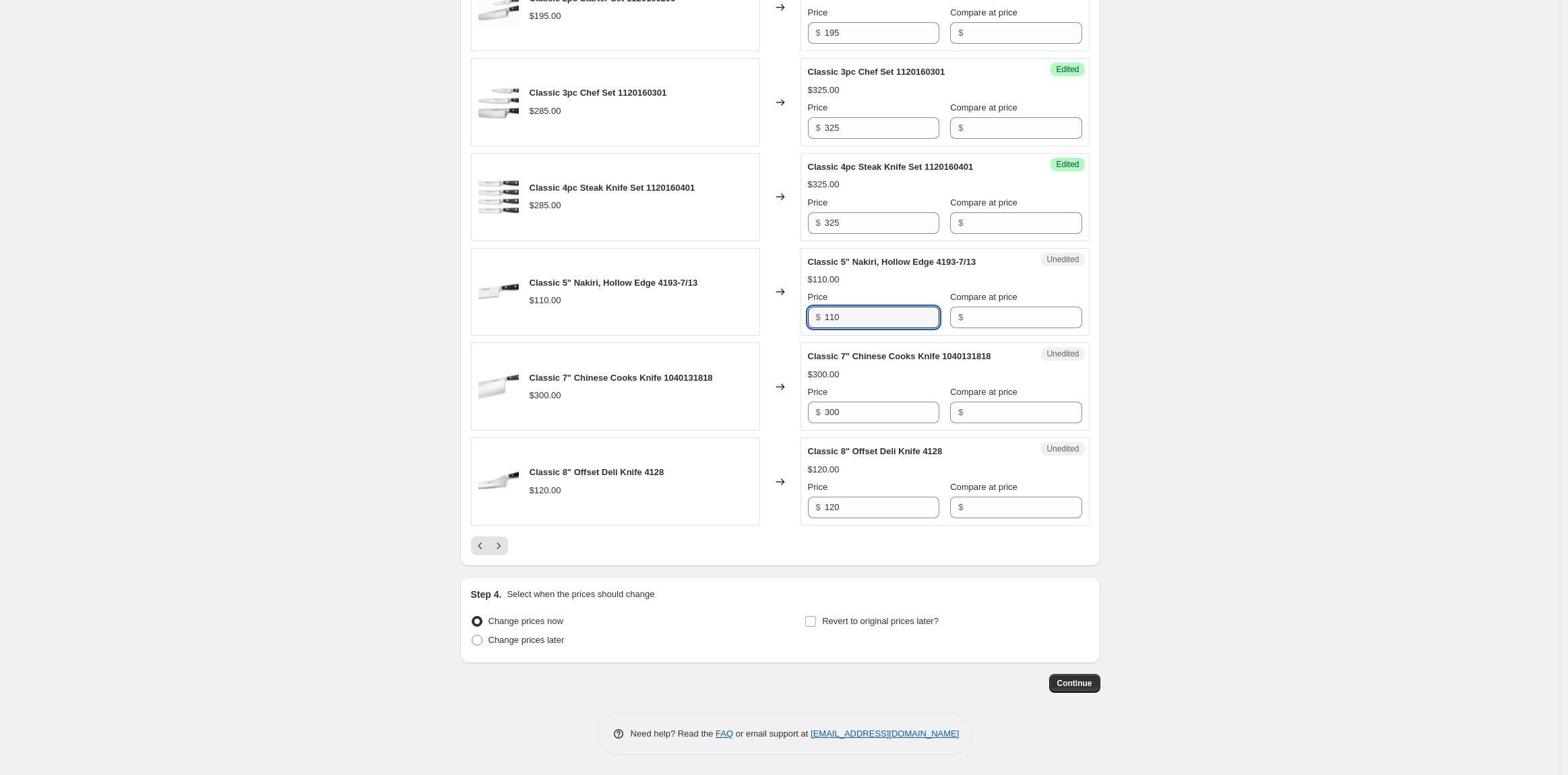
scroll to position [2063, 0]
drag, startPoint x: 871, startPoint y: 419, endPoint x: 810, endPoint y: 417, distance: 61.0
click at [810, 417] on div "Unedited Classic 7" Chinese Cooks Knife 1040131818 $300.00 Price $ 300 Compare …" at bounding box center [944, 387] width 289 height 88
click at [505, 551] on icon "Next" at bounding box center [498, 546] width 13 height 13
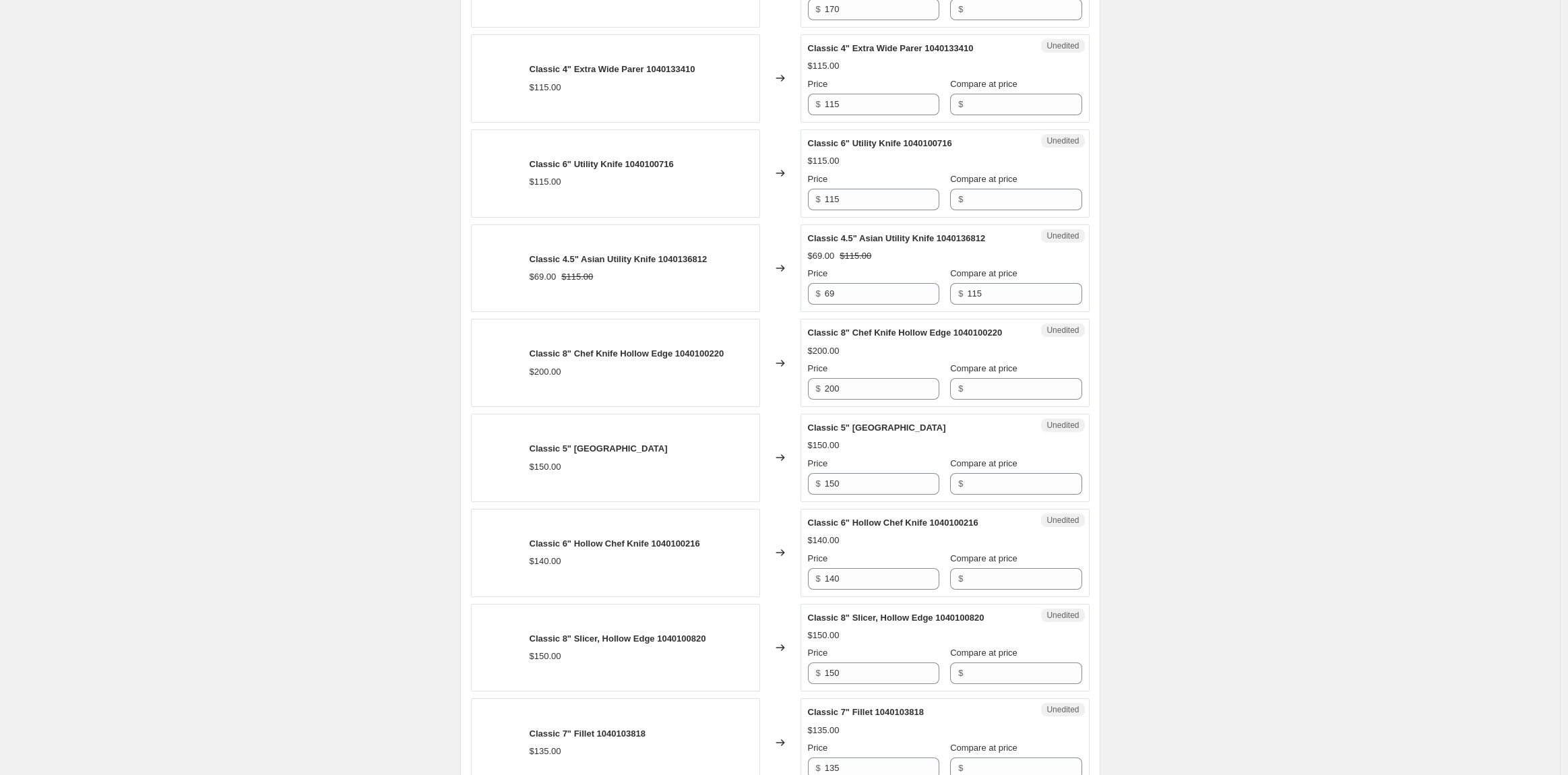
scroll to position [859, 0]
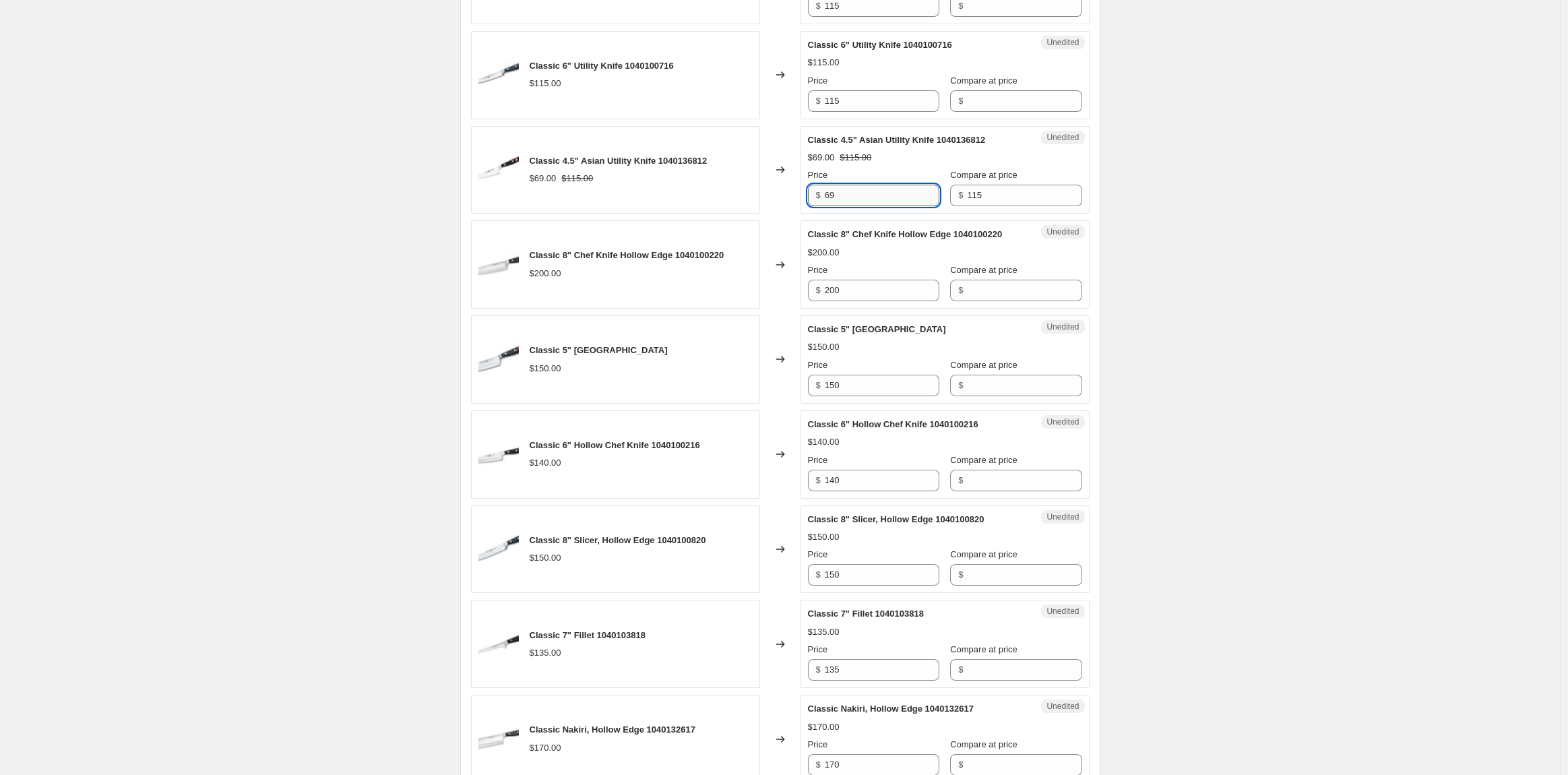
click at [864, 206] on input "69" at bounding box center [882, 196] width 114 height 22
drag, startPoint x: 864, startPoint y: 212, endPoint x: 808, endPoint y: 213, distance: 56.0
click at [808, 213] on div "Unedited Classic 4.5" Asian Utility Knife 1040136812 $69.00 $115.00 Price $ 69 …" at bounding box center [944, 170] width 289 height 88
type input "79"
click at [919, 259] on div "$200.00" at bounding box center [944, 252] width 274 height 13
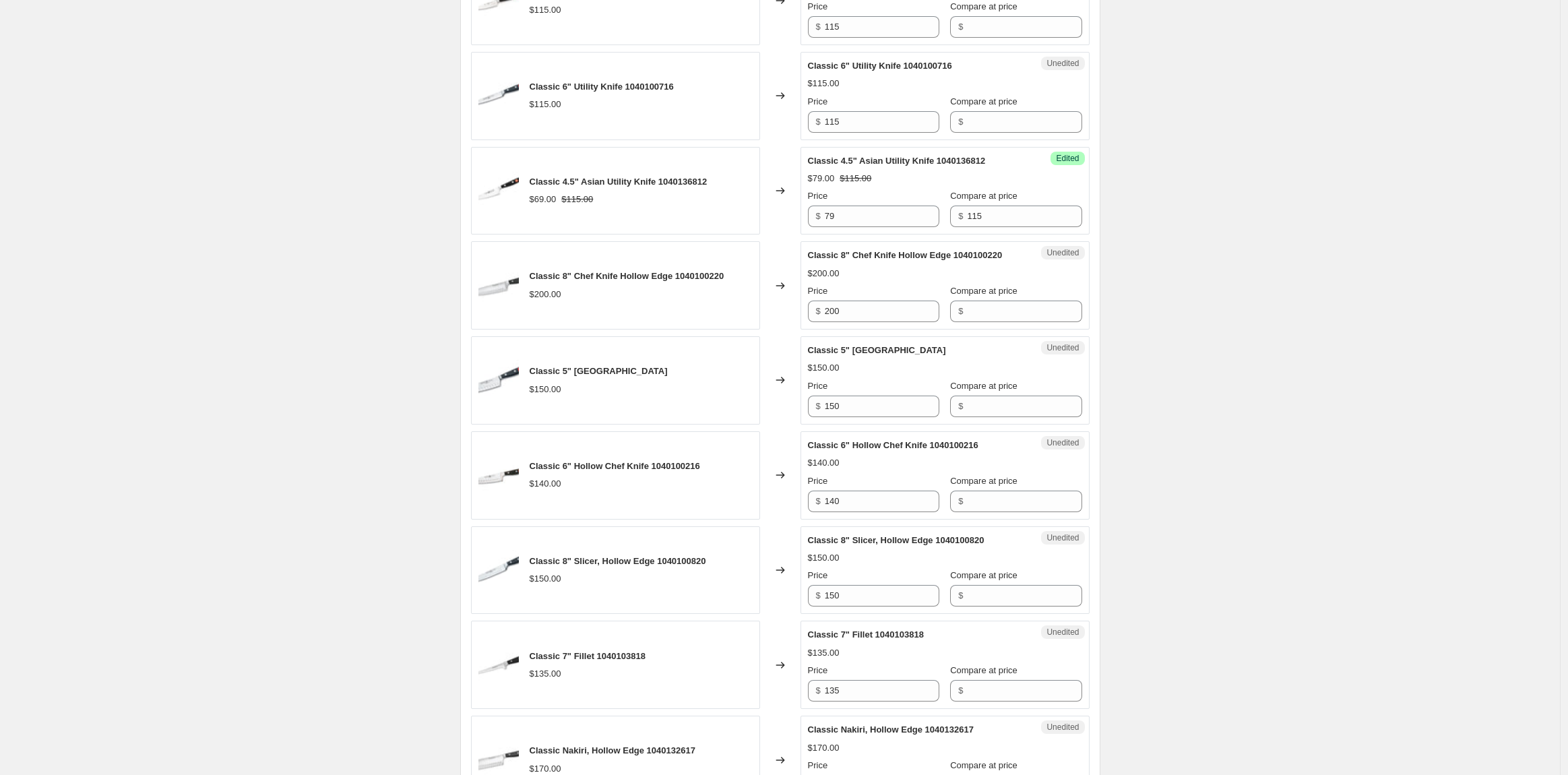
scroll to position [826, 0]
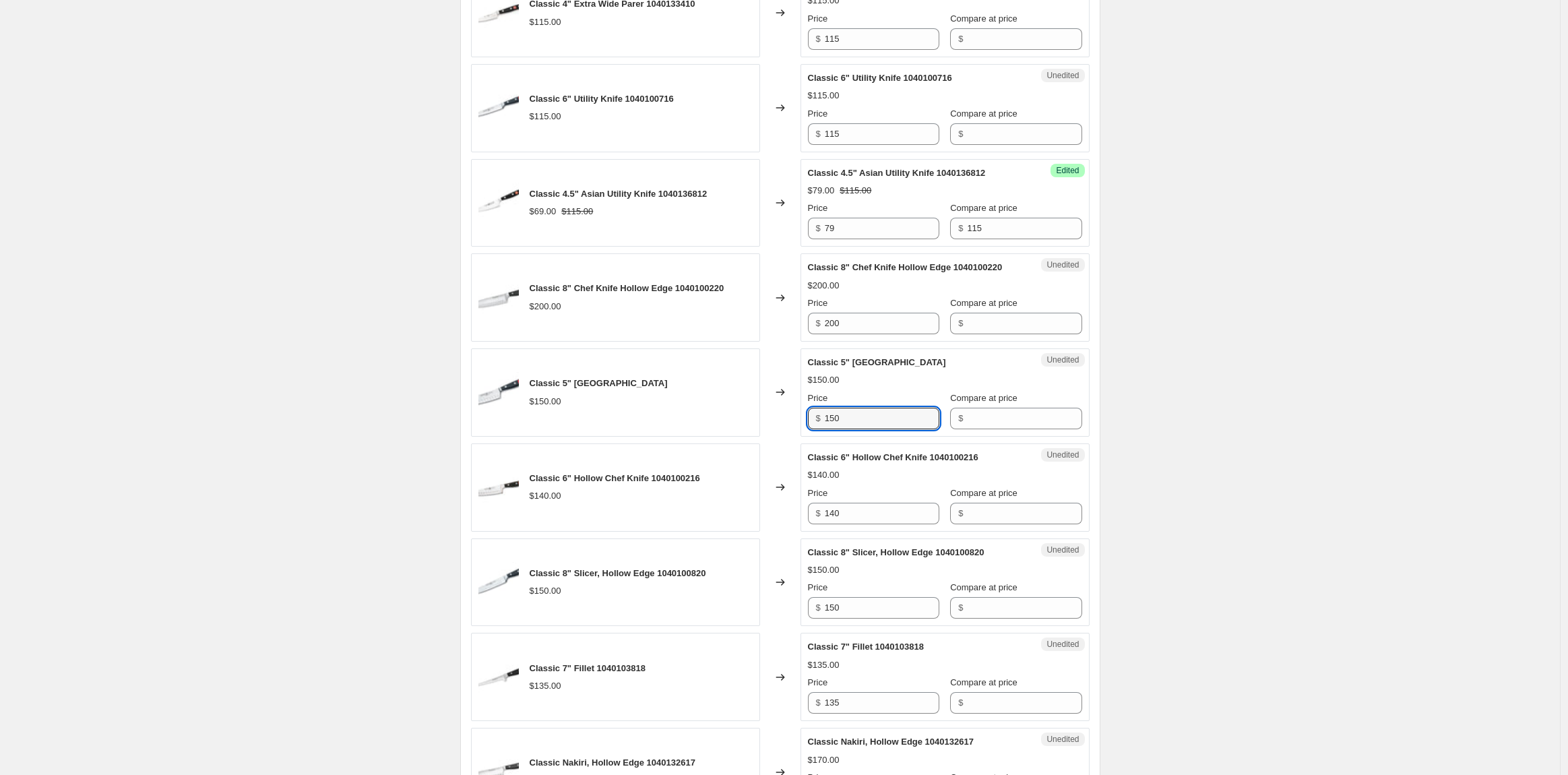
drag, startPoint x: 851, startPoint y: 427, endPoint x: 810, endPoint y: 432, distance: 41.3
click at [810, 432] on div "Unedited Classic 5" [GEOGRAPHIC_DATA] $150.00 Price $ 150 Compare at price $" at bounding box center [944, 392] width 289 height 88
type input "170"
drag, startPoint x: 903, startPoint y: 526, endPoint x: 780, endPoint y: 537, distance: 123.5
click at [781, 532] on div "Classic 6" Hollow Chef Knife 1040100216 $140.00 Changed to Unedited Classic 6" …" at bounding box center [780, 488] width 619 height 88
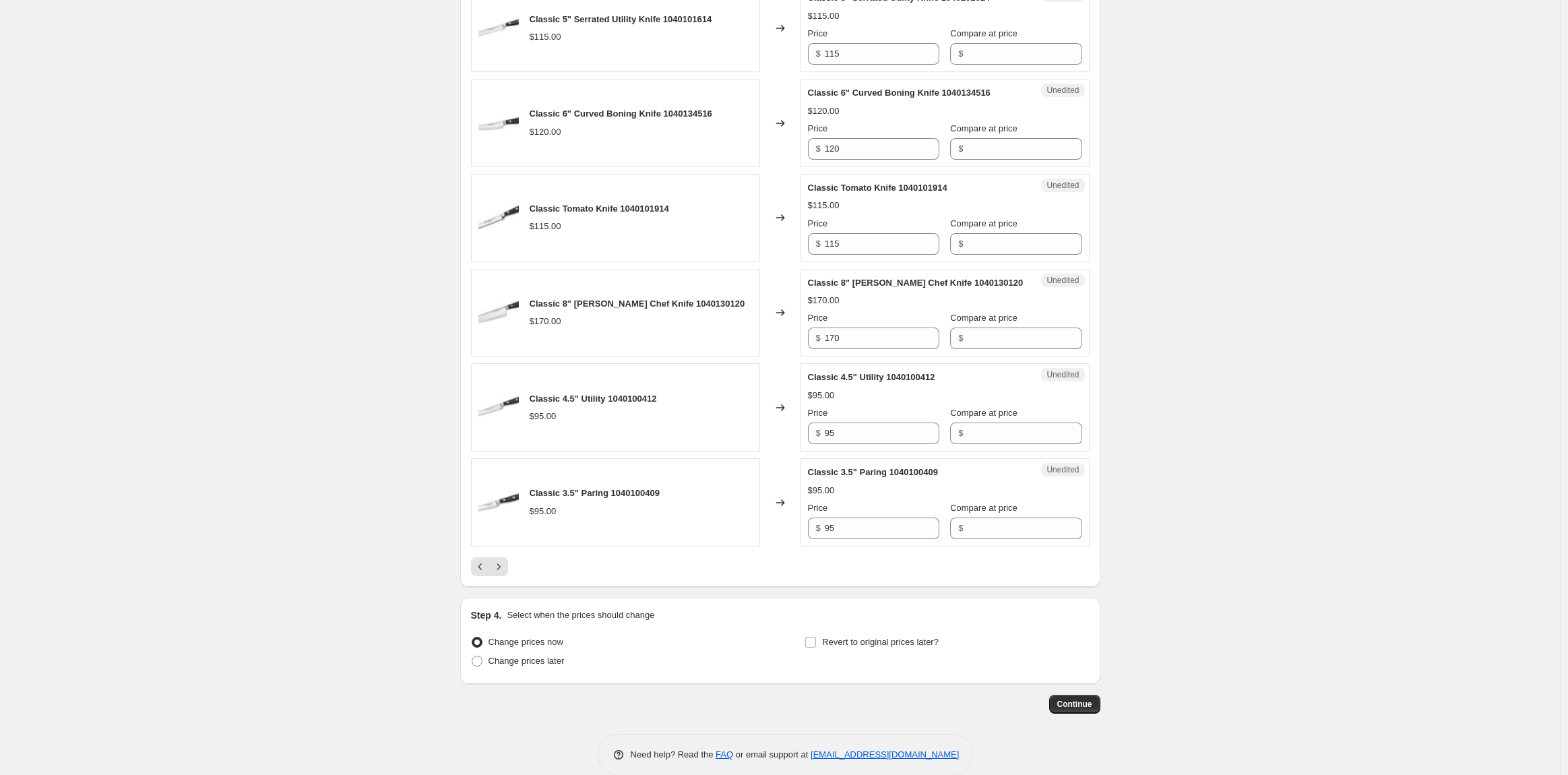
scroll to position [1982, 0]
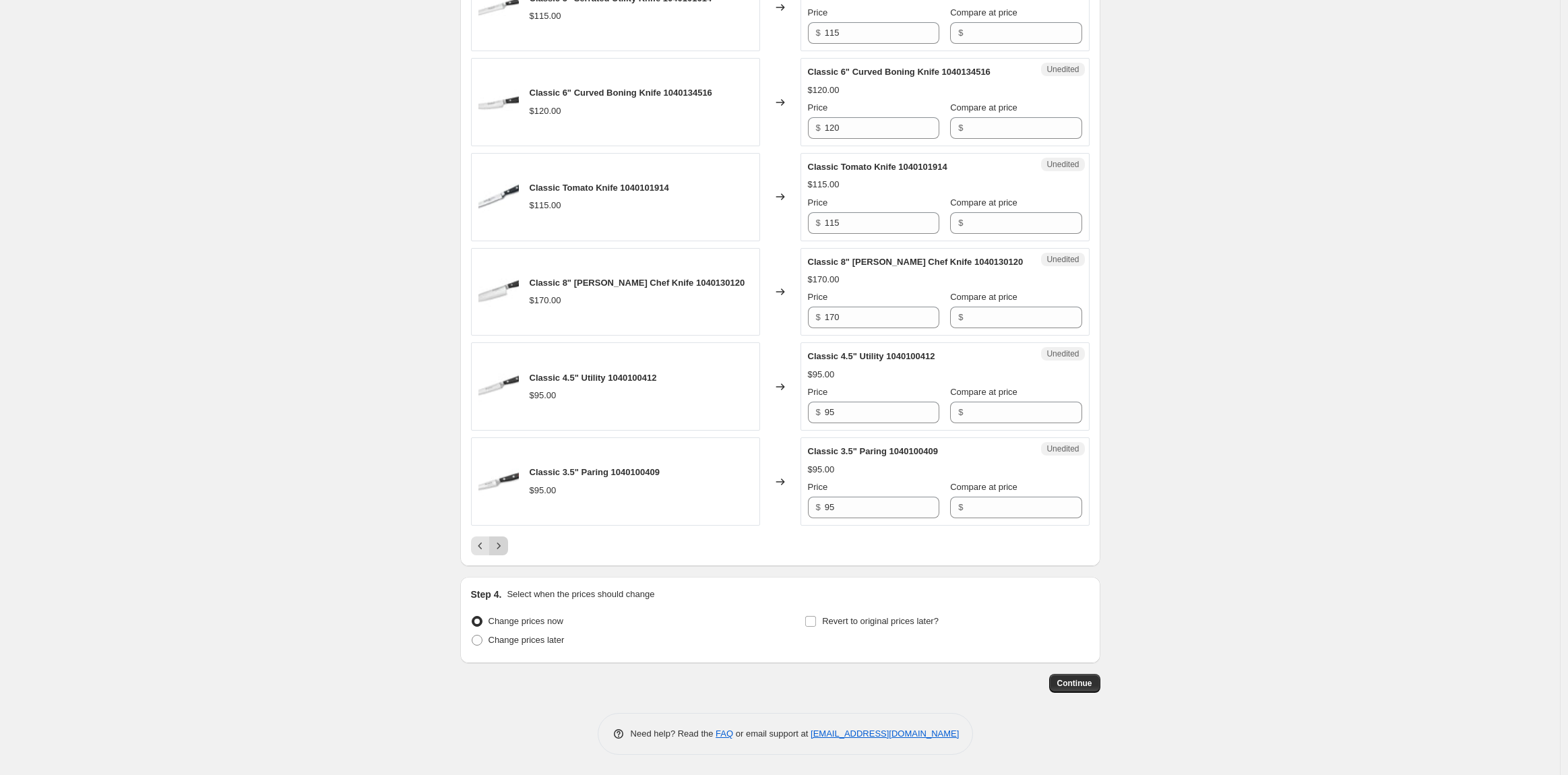
type input "135"
click at [500, 548] on icon "Next" at bounding box center [498, 545] width 3 height 6
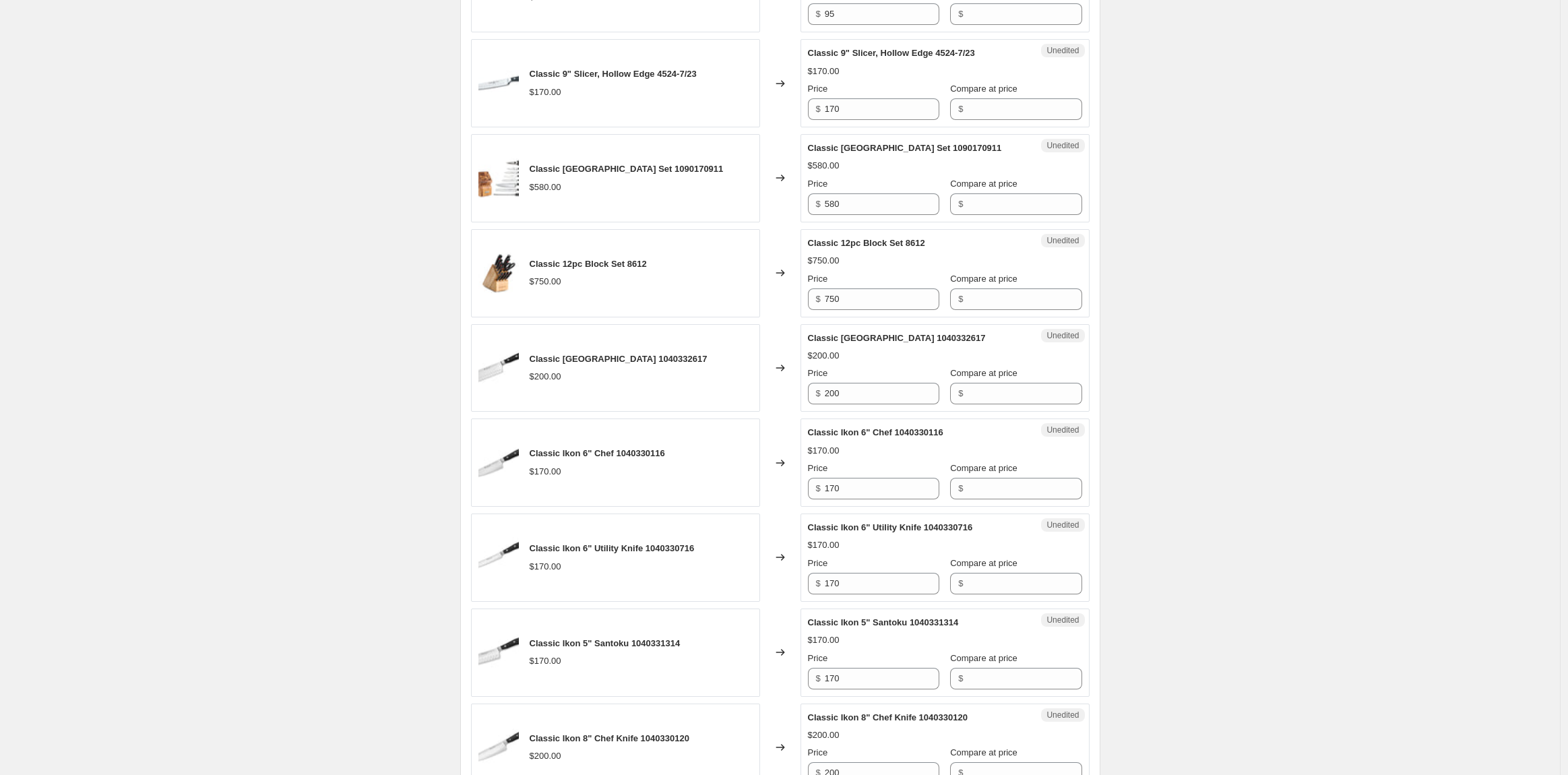
scroll to position [336, 0]
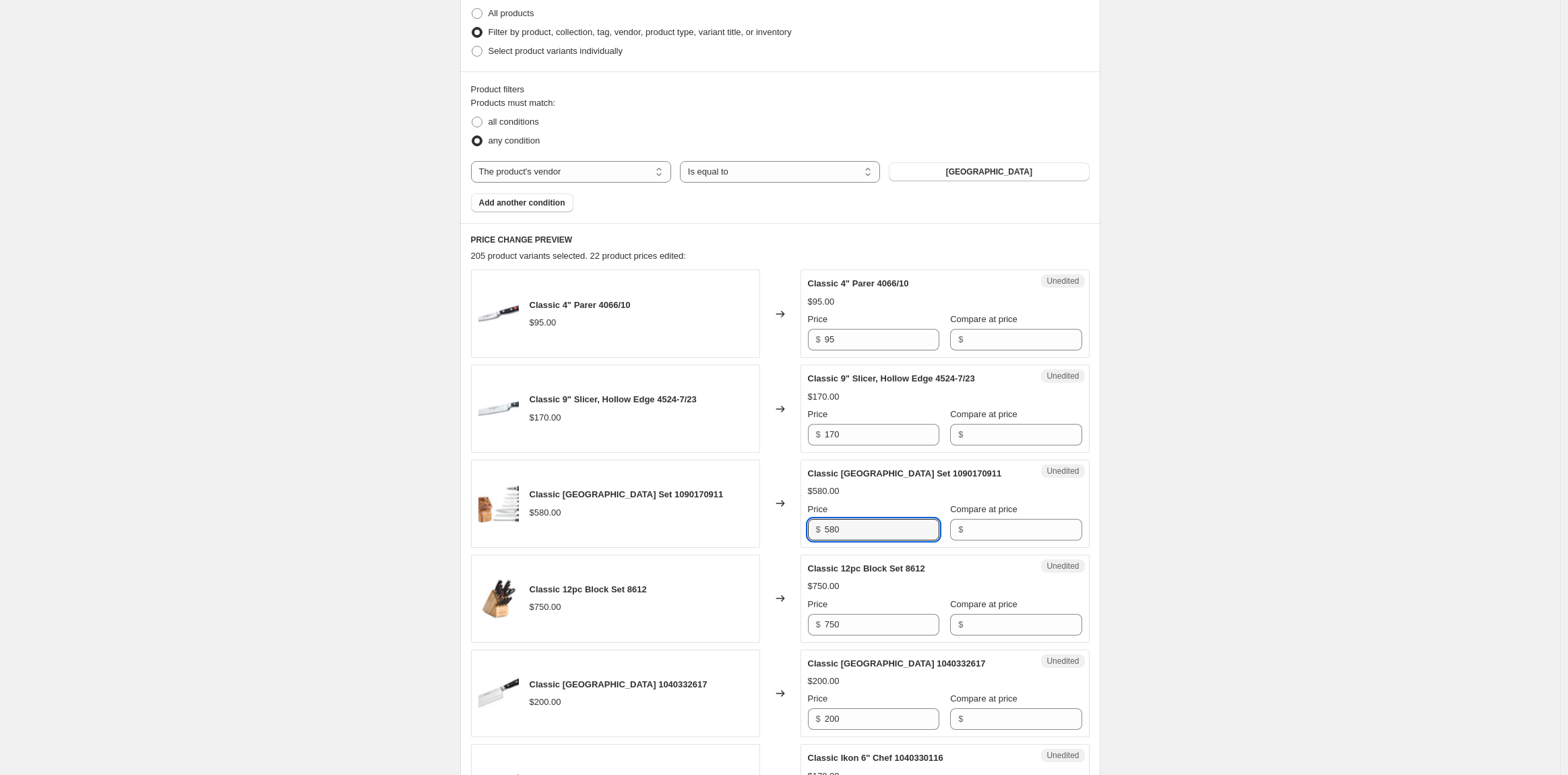
drag, startPoint x: 892, startPoint y: 526, endPoint x: 798, endPoint y: 532, distance: 94.2
click at [798, 532] on div "Classic [GEOGRAPHIC_DATA] Set 1090170911 $580.00 Changed to Unedited Classic 9p…" at bounding box center [780, 503] width 619 height 88
type input "685"
click at [874, 718] on input "200" at bounding box center [882, 719] width 114 height 22
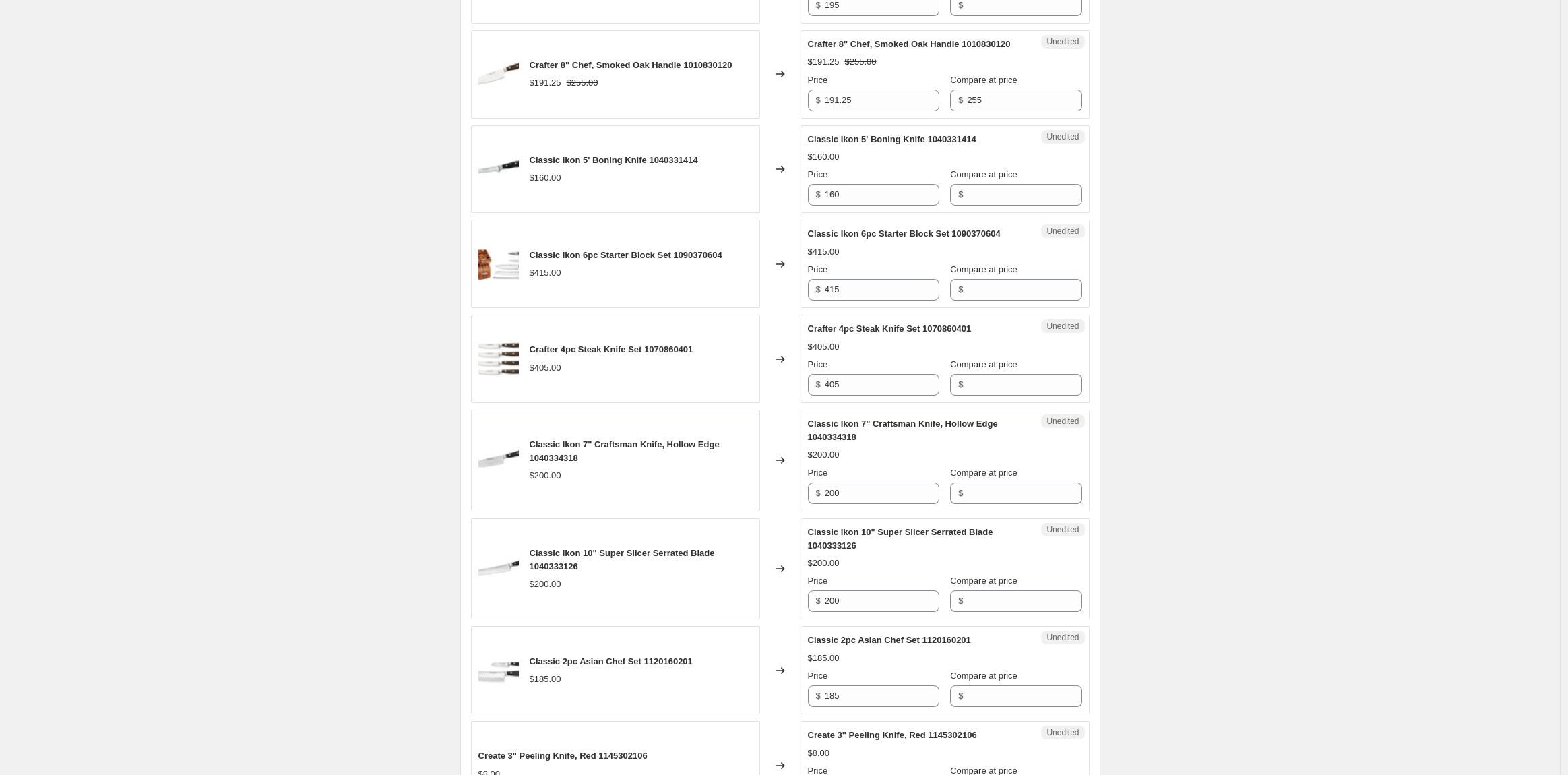
scroll to position [1832, 0]
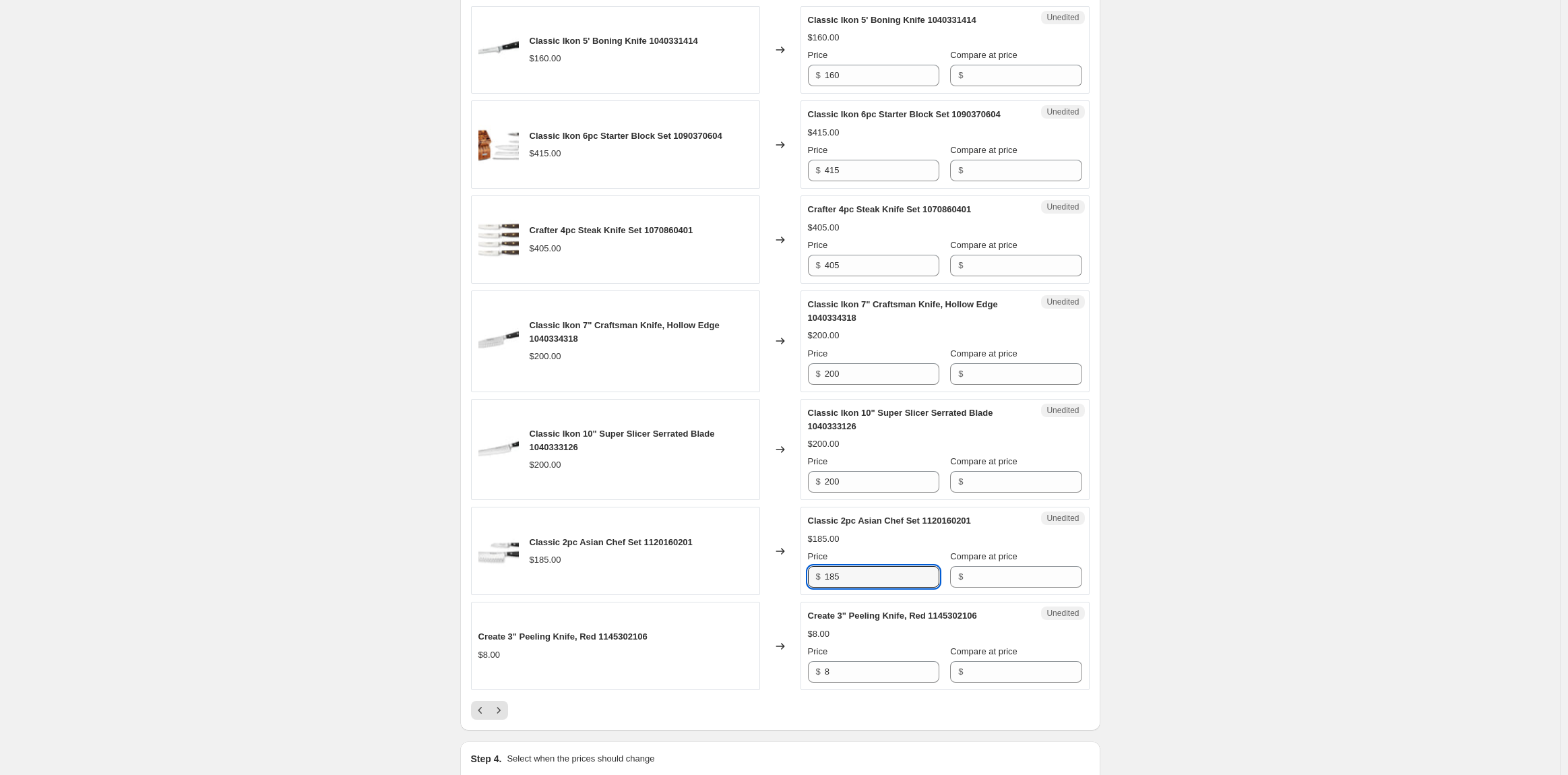
drag, startPoint x: 854, startPoint y: 586, endPoint x: 804, endPoint y: 591, distance: 50.2
click at [804, 591] on div "Unedited Classic 2pc Asian Chef Set 1120160201 $185.00 Price $ 185 Compare at p…" at bounding box center [944, 551] width 289 height 88
type input "225"
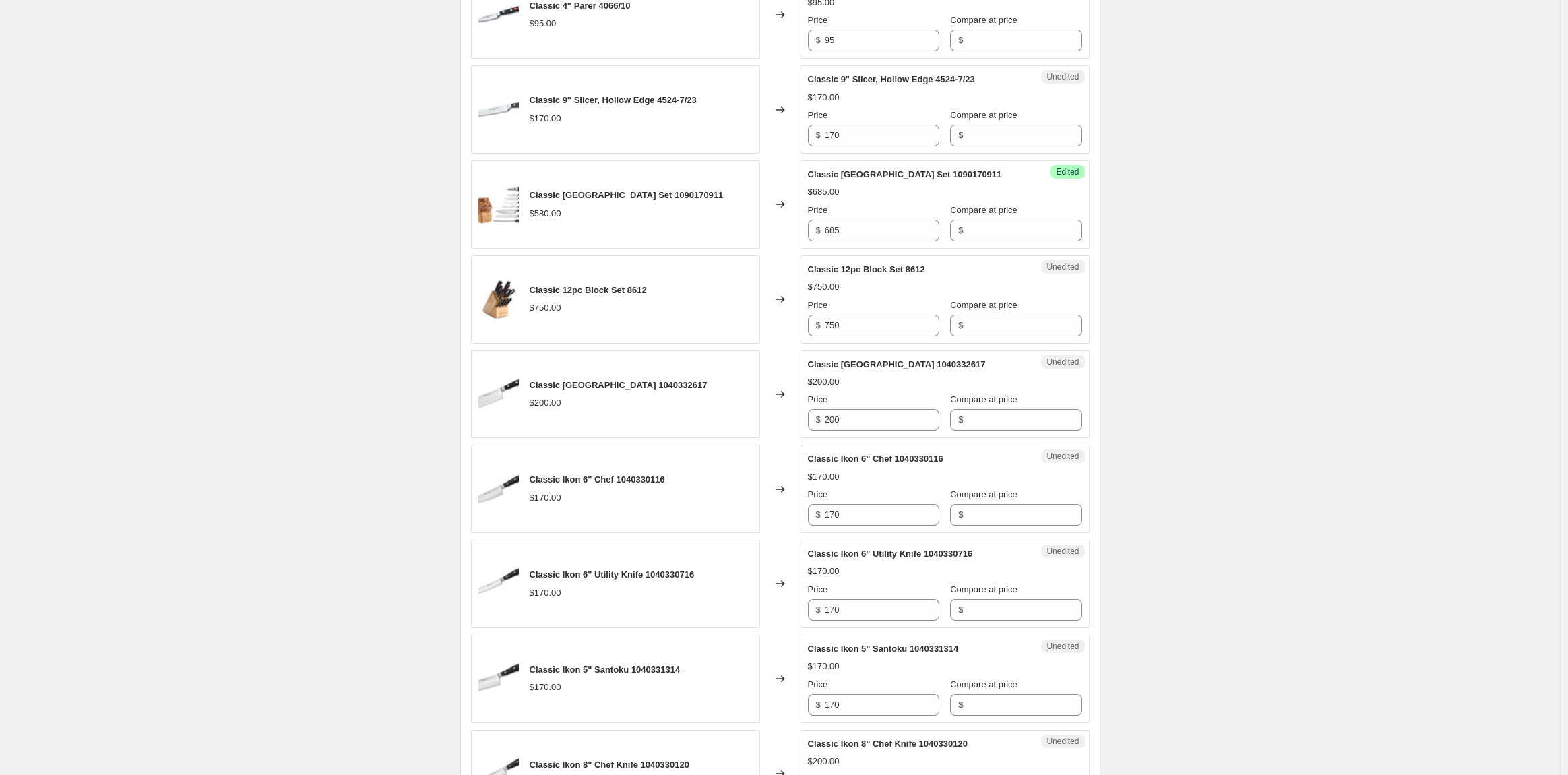
scroll to position [485, 0]
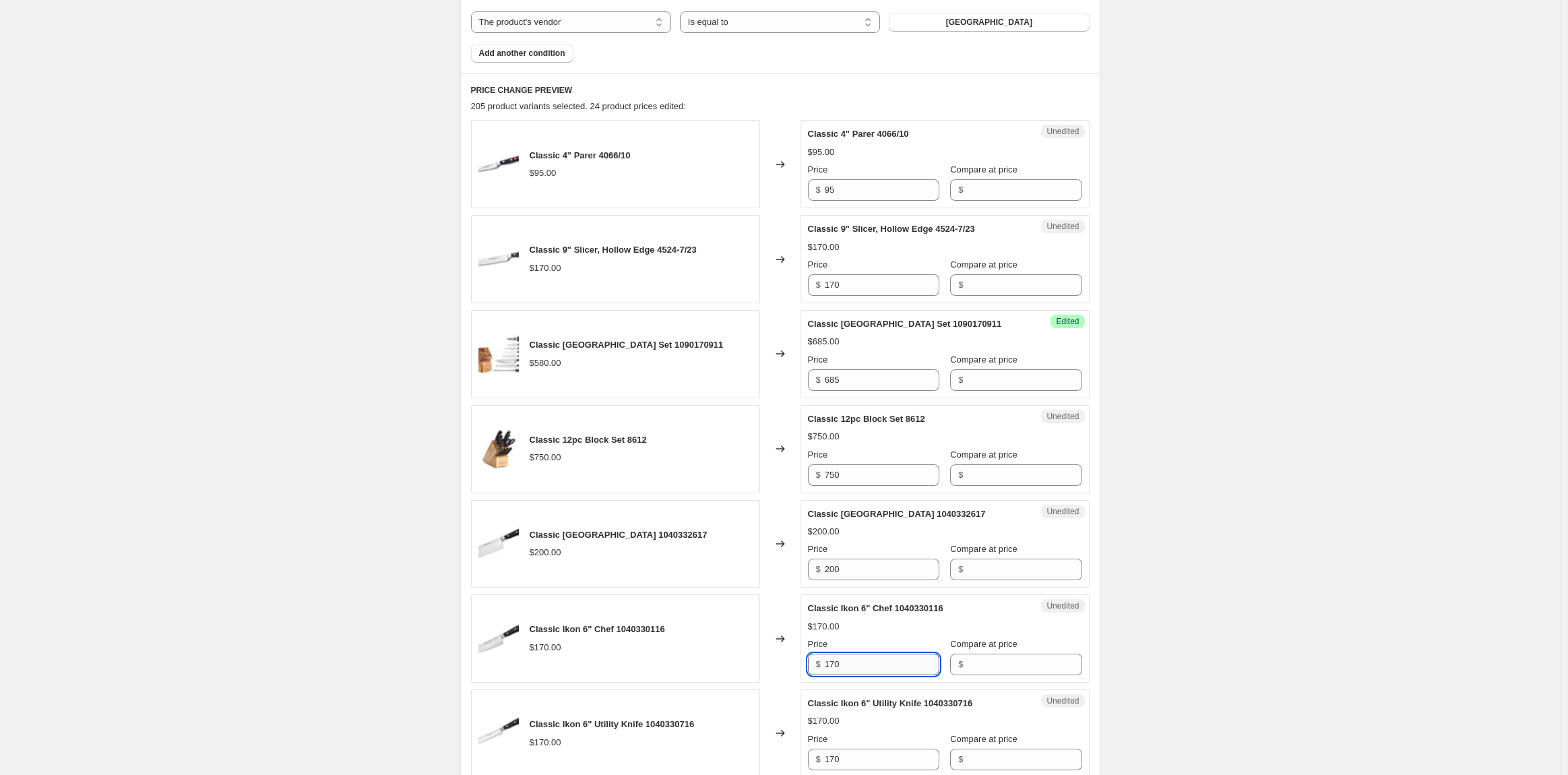
click at [875, 662] on input "170" at bounding box center [882, 664] width 114 height 22
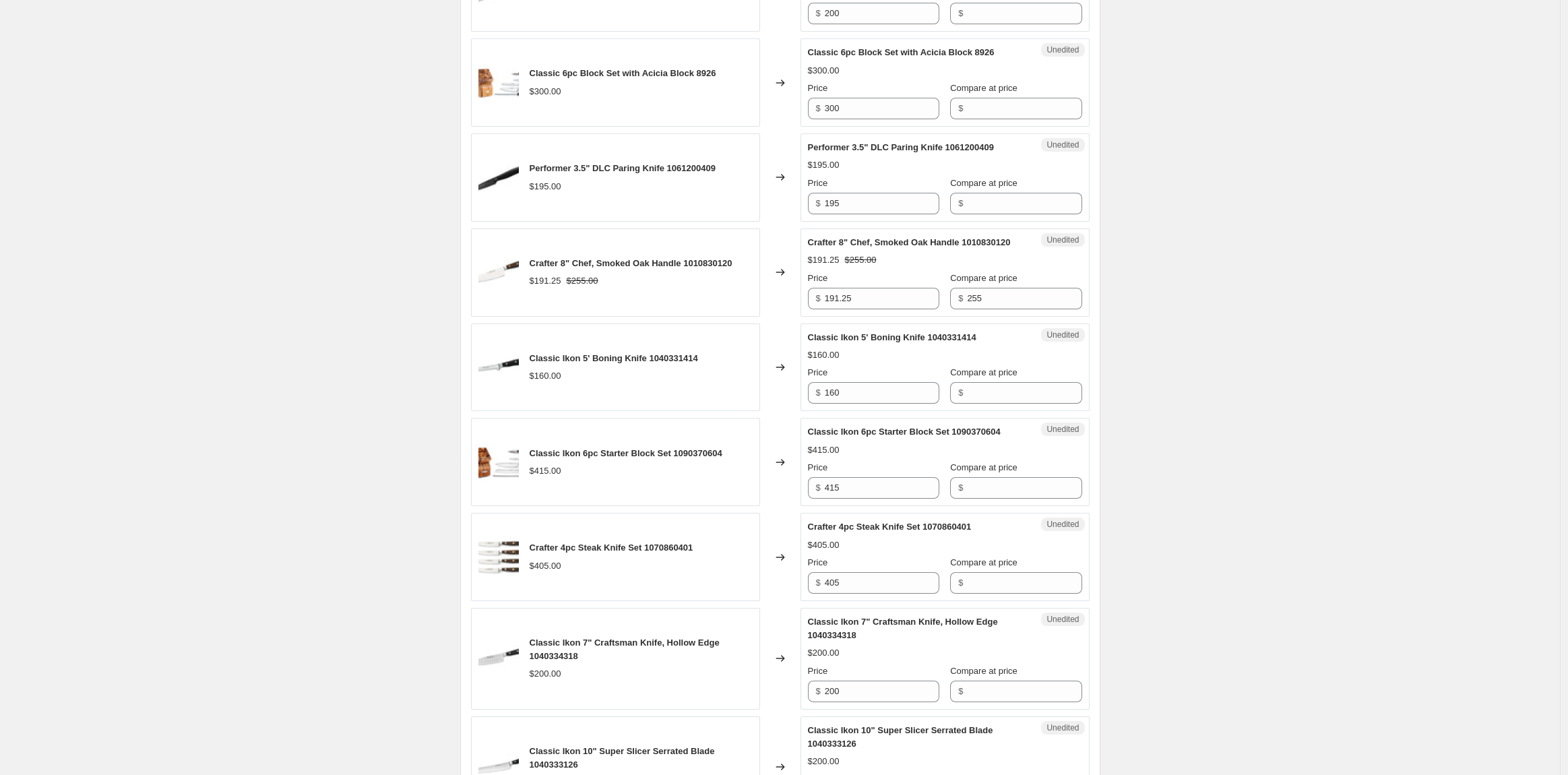
scroll to position [1533, 0]
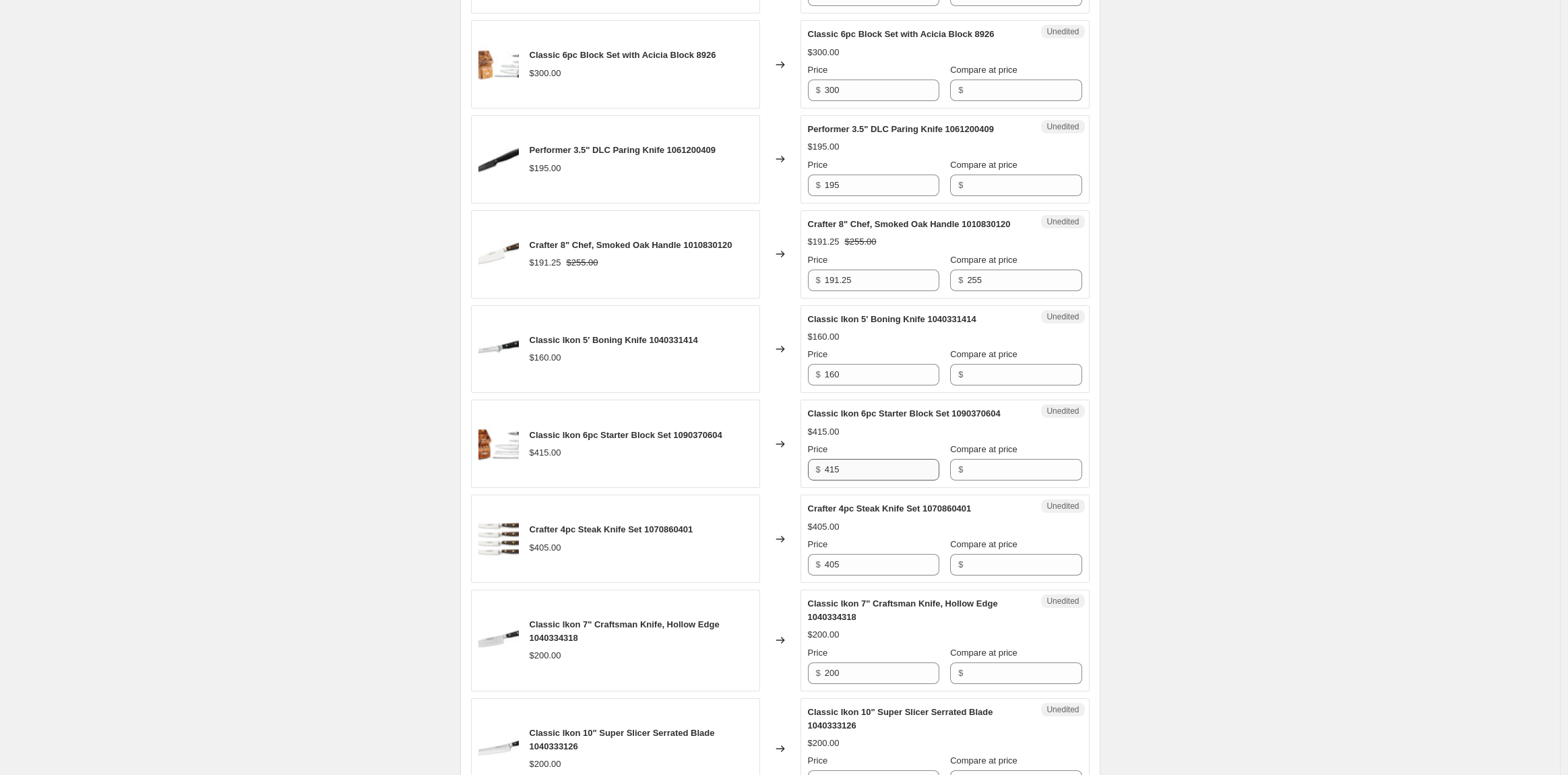
type input "160"
drag, startPoint x: 872, startPoint y: 481, endPoint x: 769, endPoint y: 483, distance: 103.0
click at [769, 483] on div "Classic Ikon 6pc Starter Block Set 1090370604 $415.00 Changed to Unedited Class…" at bounding box center [780, 443] width 619 height 88
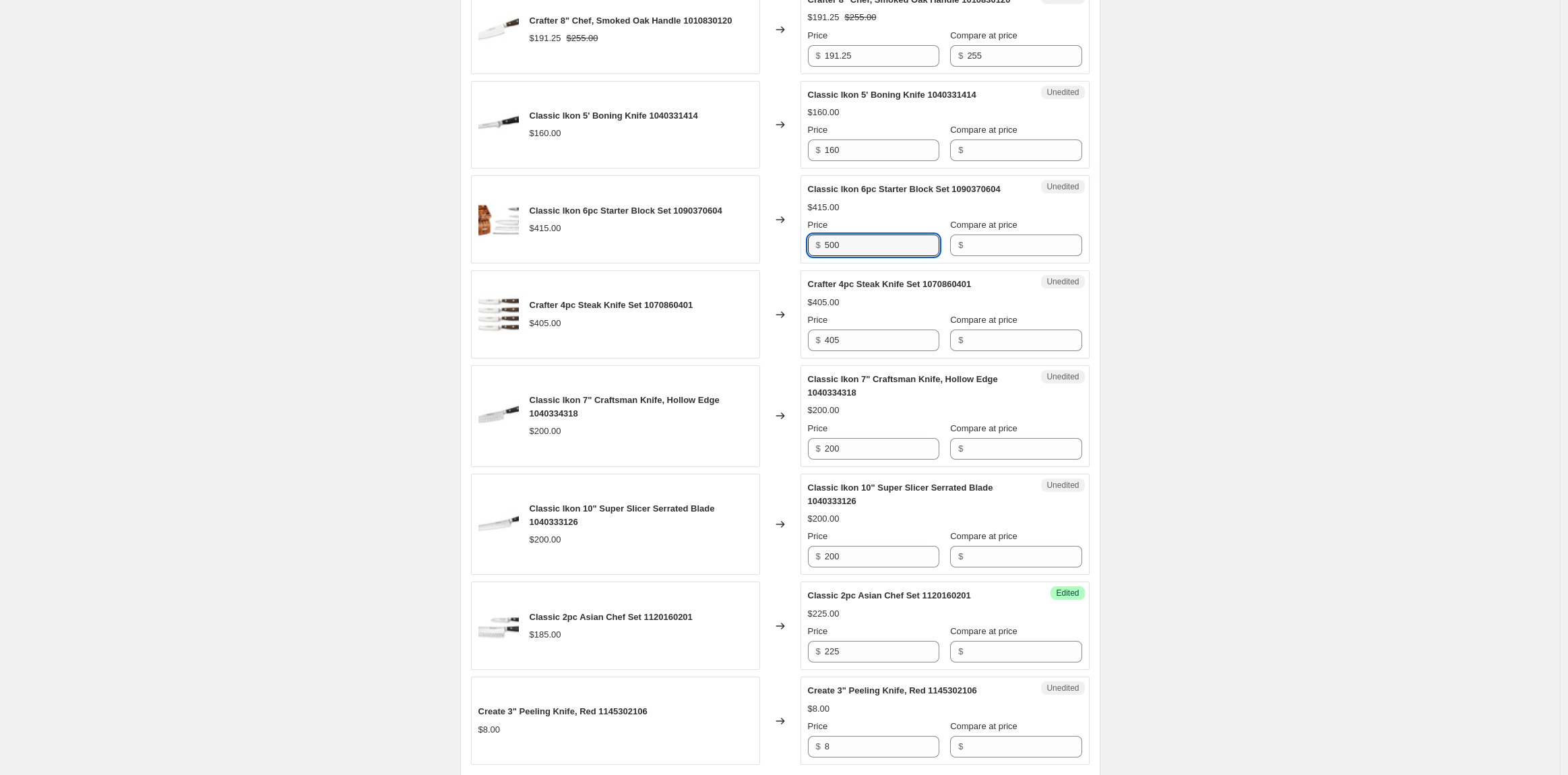
scroll to position [2009, 0]
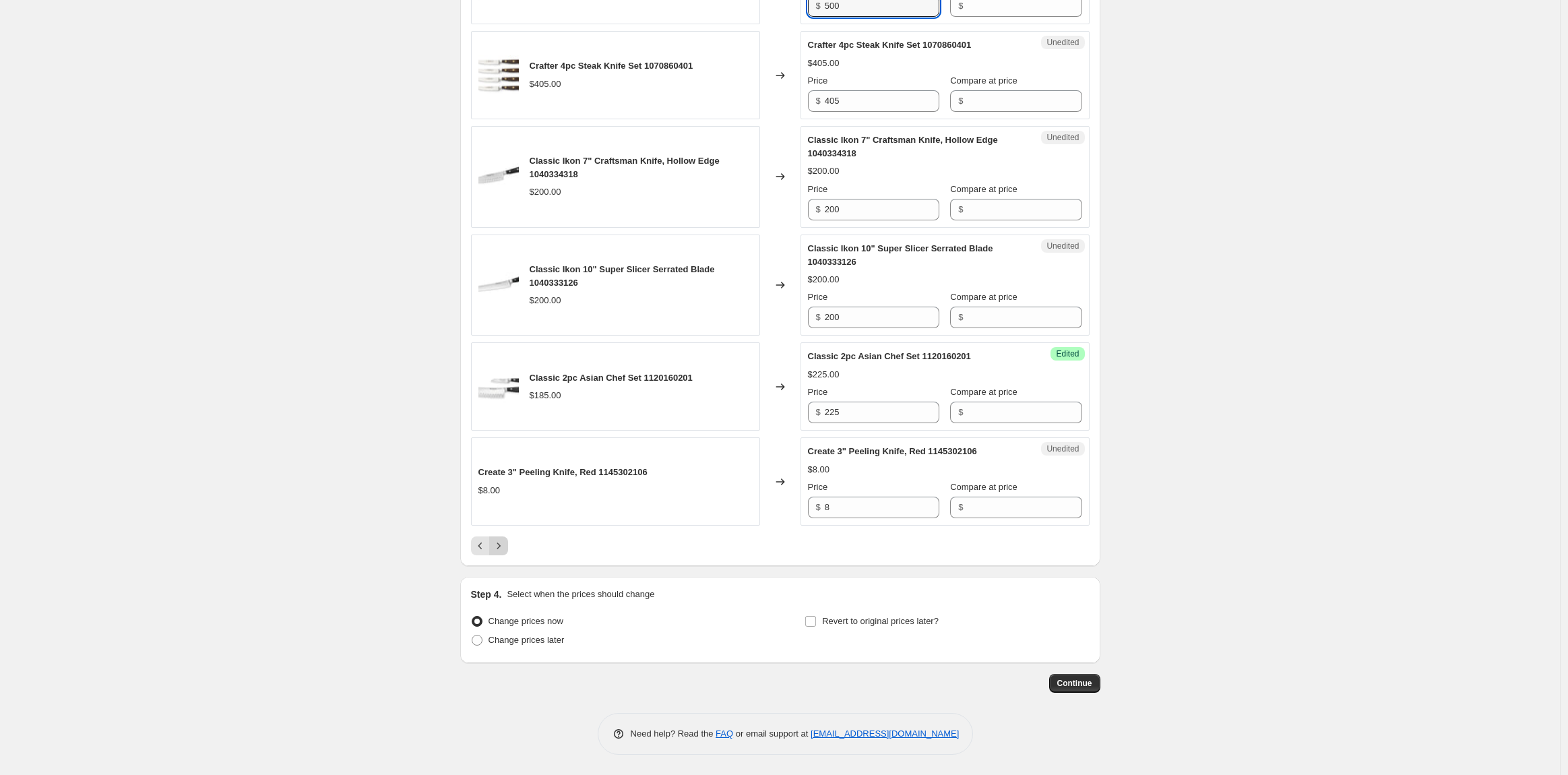
type input "500"
click at [498, 549] on icon "Next" at bounding box center [498, 546] width 13 height 13
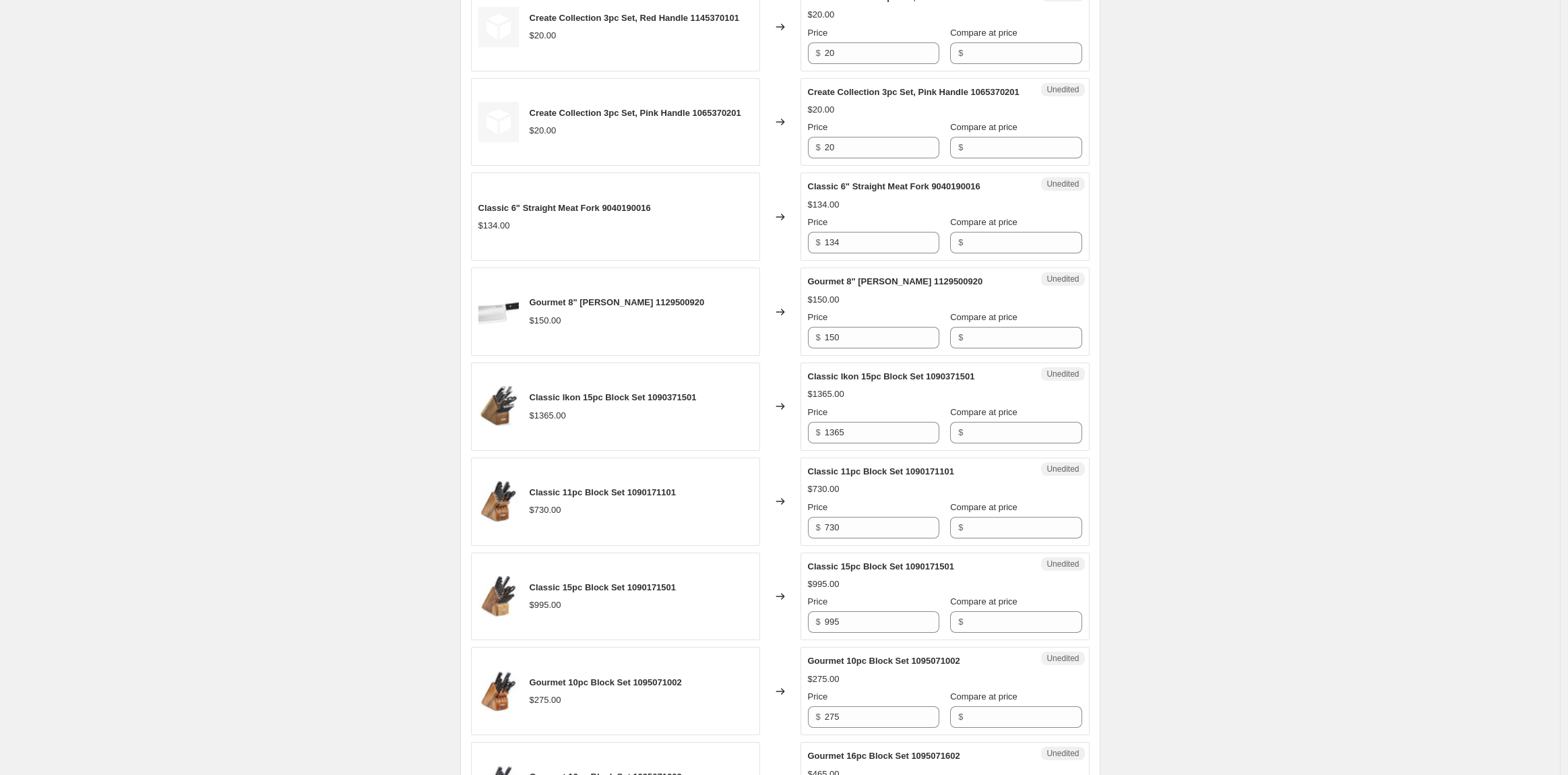
scroll to position [1411, 0]
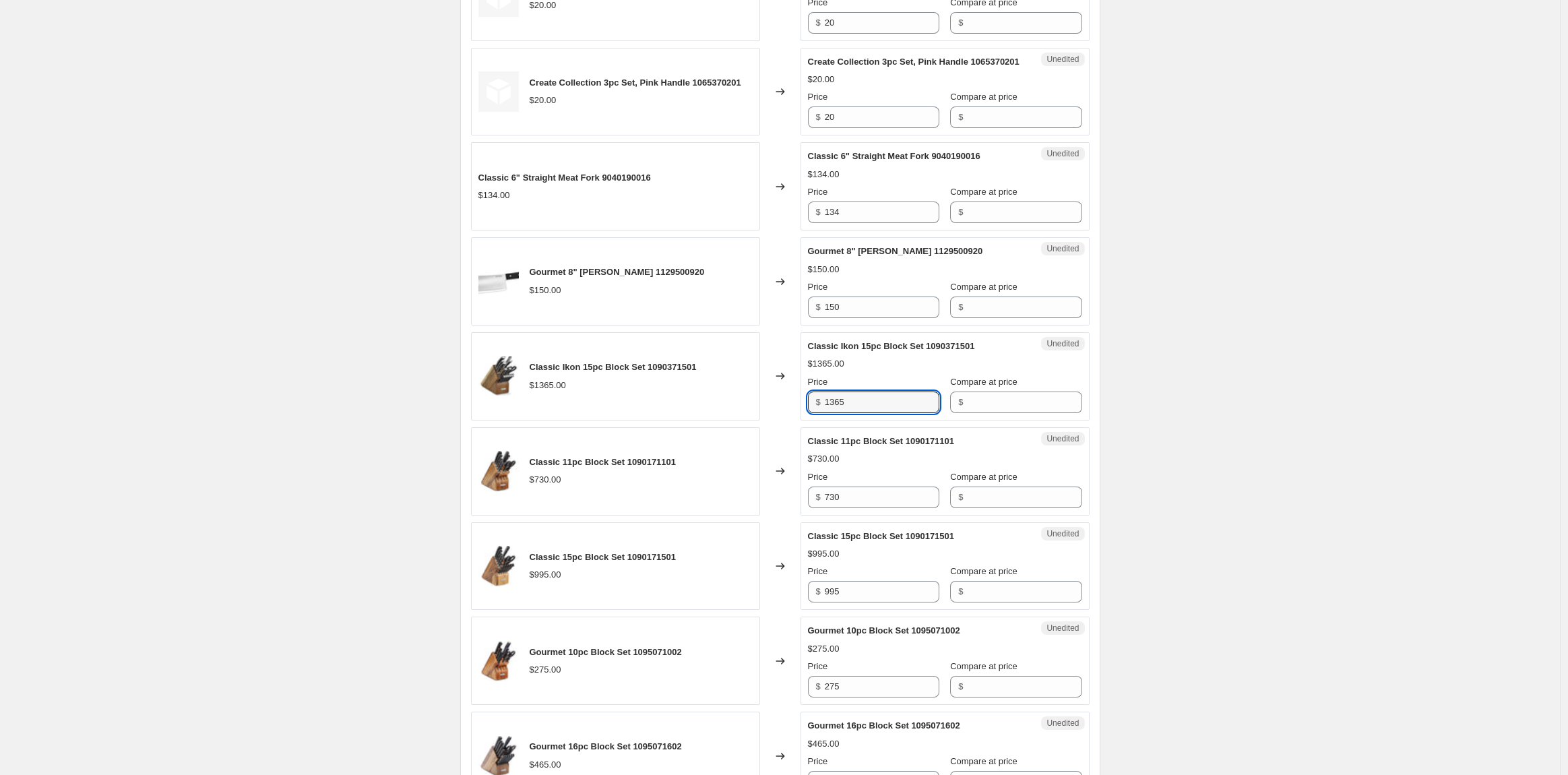
drag, startPoint x: 858, startPoint y: 429, endPoint x: 777, endPoint y: 432, distance: 81.1
click at [777, 420] on div "Classic Ikon 15pc Block Set 1090371501 $1365.00 Changed to Unedited Classic Iko…" at bounding box center [780, 377] width 619 height 88
type input "1585"
drag, startPoint x: 849, startPoint y: 527, endPoint x: 790, endPoint y: 527, distance: 59.0
click at [790, 515] on div "Classic 11pc Block Set 1090171101 $730.00 Changed to Unedited Classic 11pc Bloc…" at bounding box center [780, 472] width 619 height 88
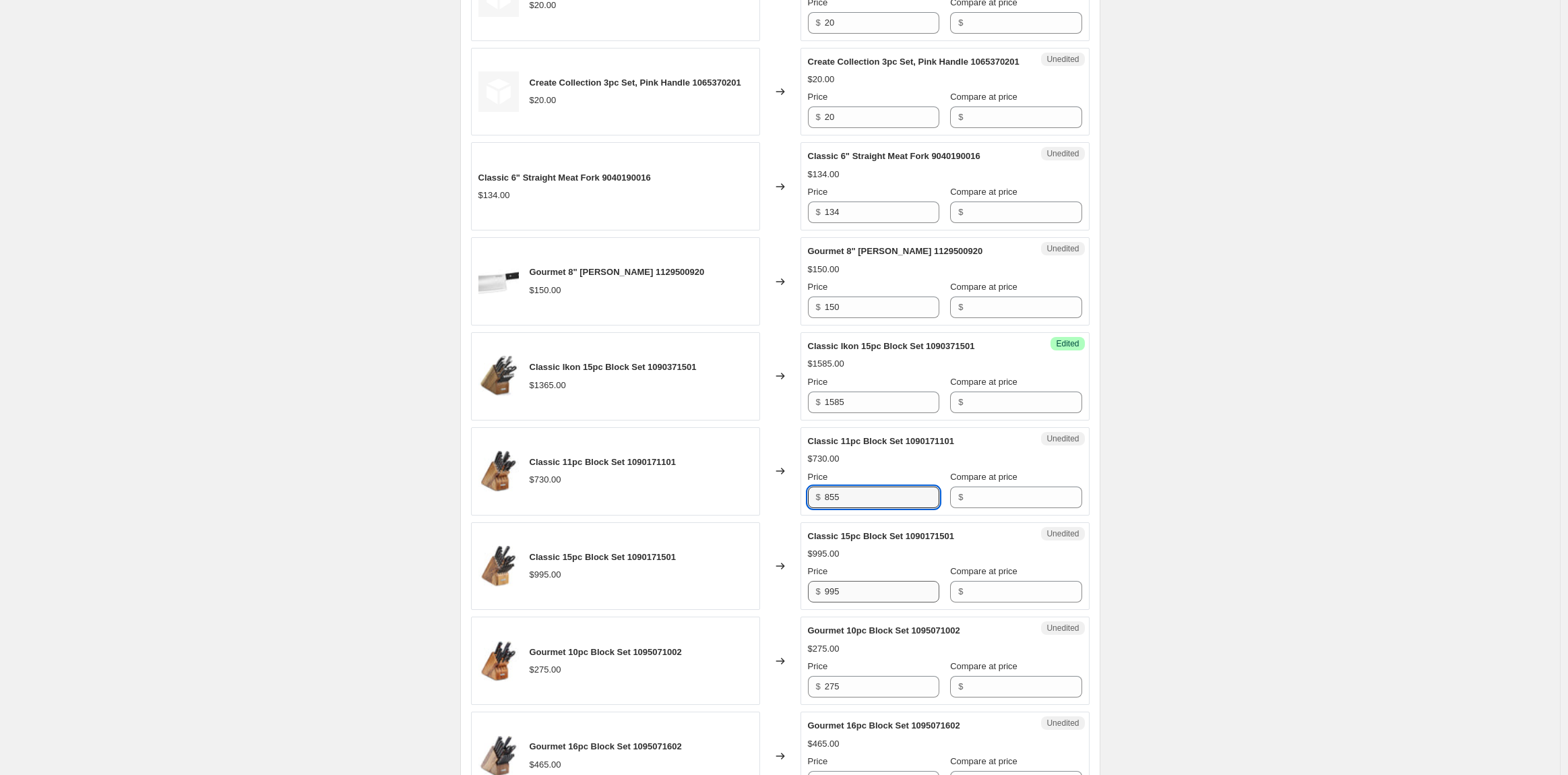
type input "855"
drag, startPoint x: 879, startPoint y: 623, endPoint x: 773, endPoint y: 622, distance: 106.0
click at [773, 610] on div "Classic 15pc Block Set 1090171501 $995.00 Changed to Unedited Classic 15pc Bloc…" at bounding box center [780, 567] width 619 height 88
type input "1170"
drag, startPoint x: 854, startPoint y: 717, endPoint x: 783, endPoint y: 716, distance: 71.0
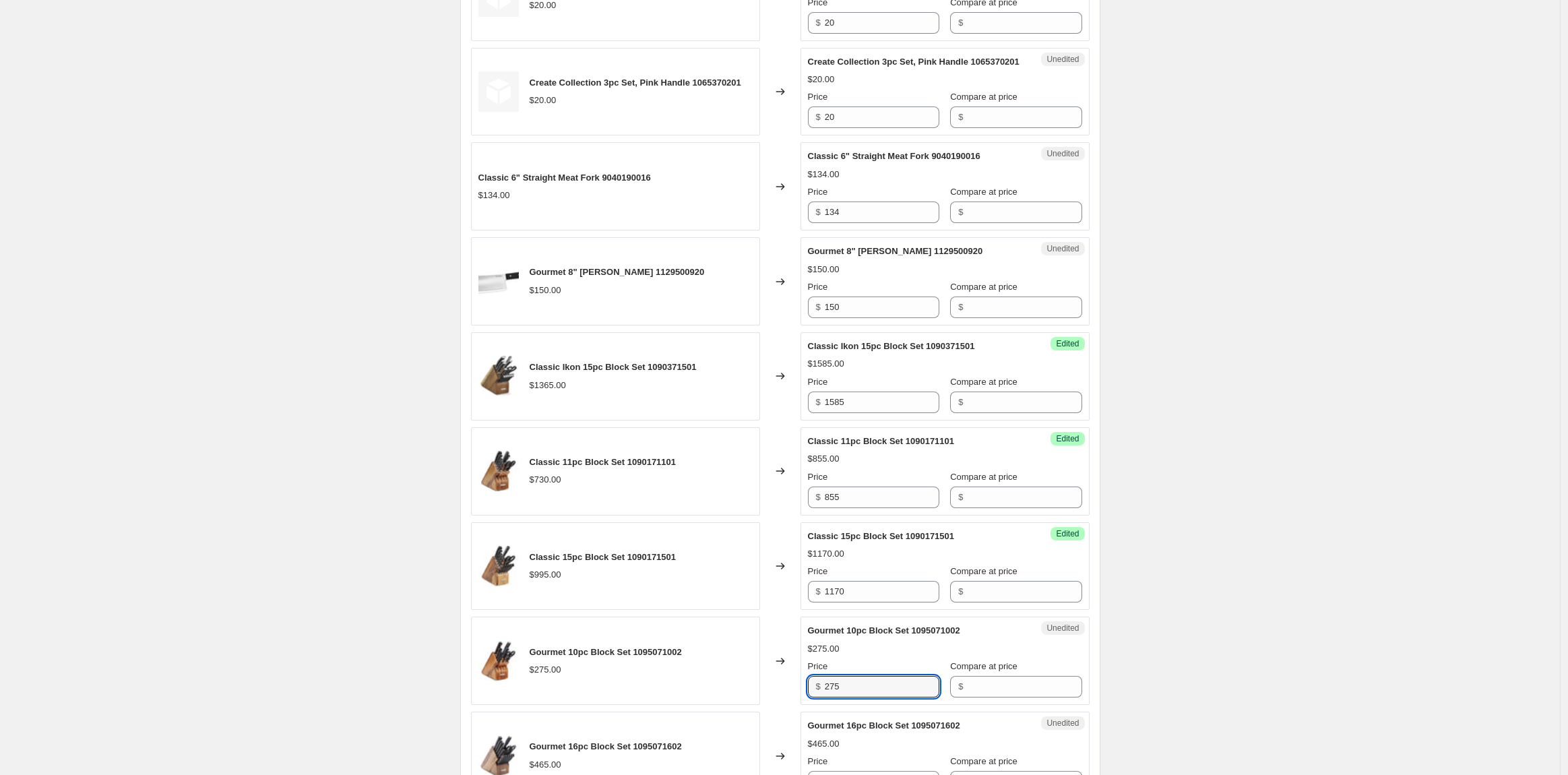
click at [783, 705] on div "Gourmet 10pc Block Set 1095071002 $275.00 Changed to Unedited Gourmet 10pc Bloc…" at bounding box center [780, 661] width 619 height 88
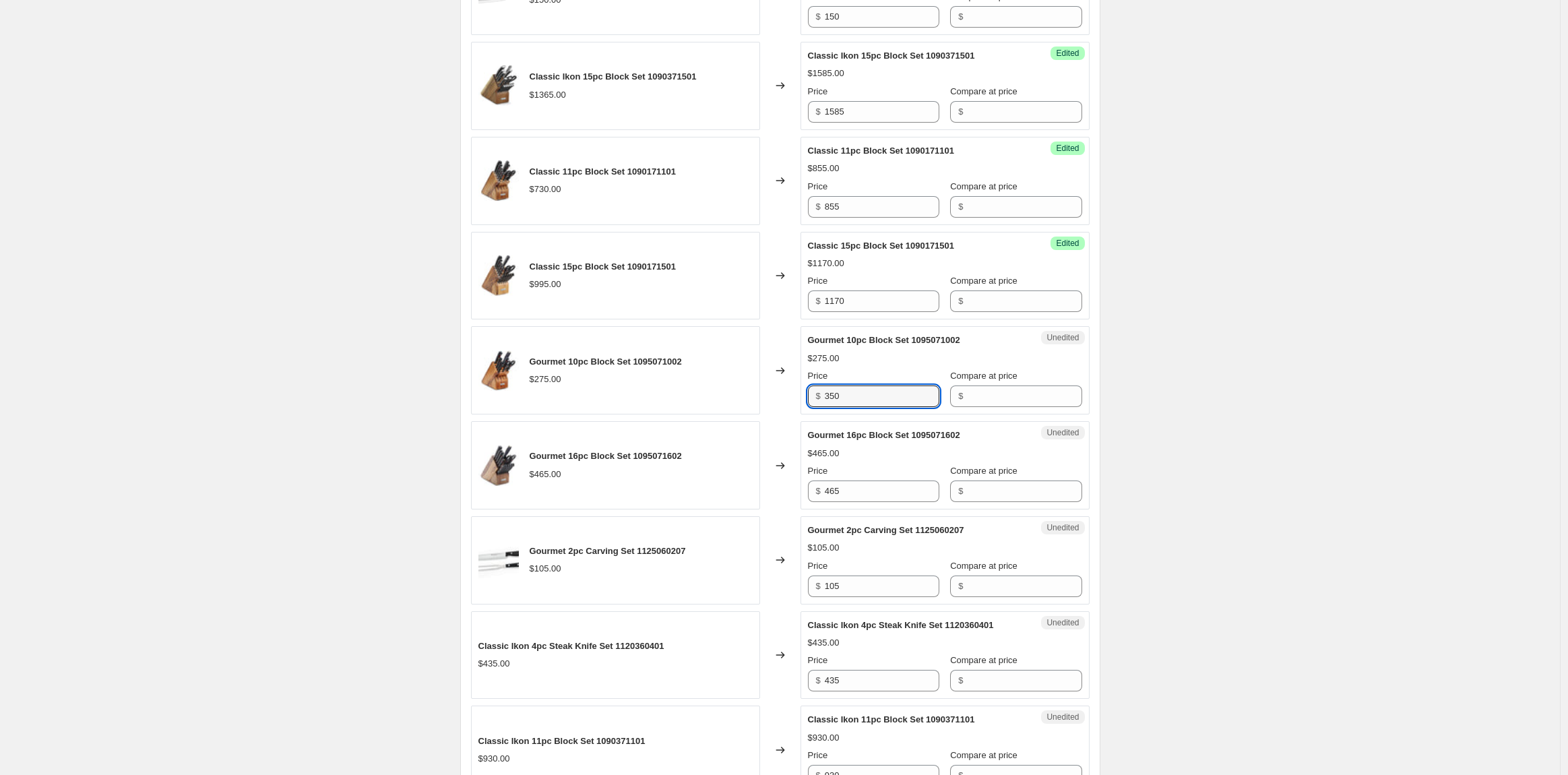
scroll to position [1709, 0]
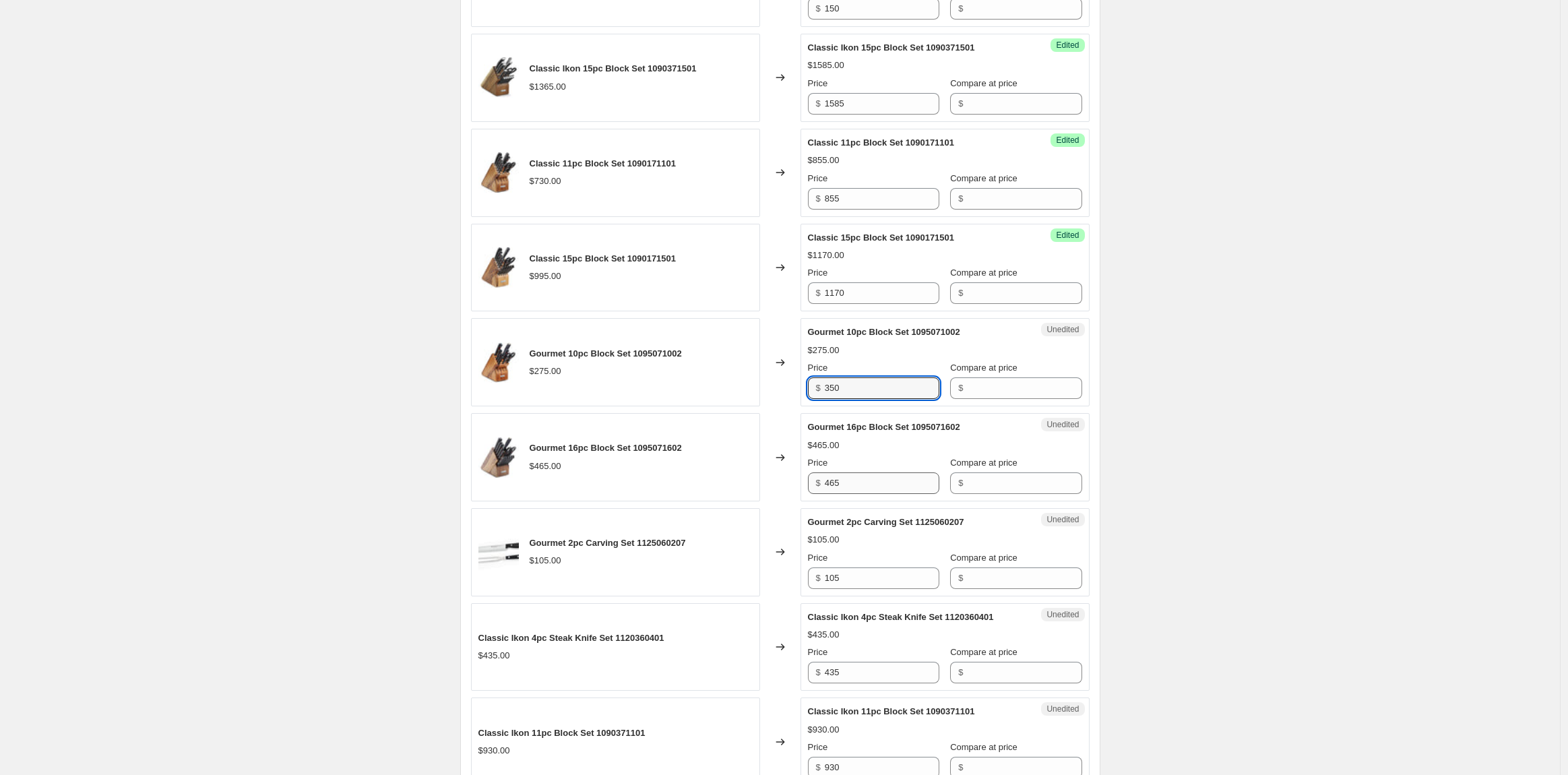
type input "350"
drag, startPoint x: 852, startPoint y: 512, endPoint x: 773, endPoint y: 513, distance: 79.0
click at [773, 502] on div "Gourmet 16pc Block Set 1095071602 $465.00 Changed to Unedited Gourmet 16pc Bloc…" at bounding box center [780, 458] width 619 height 88
type input "605"
drag, startPoint x: 883, startPoint y: 600, endPoint x: 791, endPoint y: 602, distance: 92.0
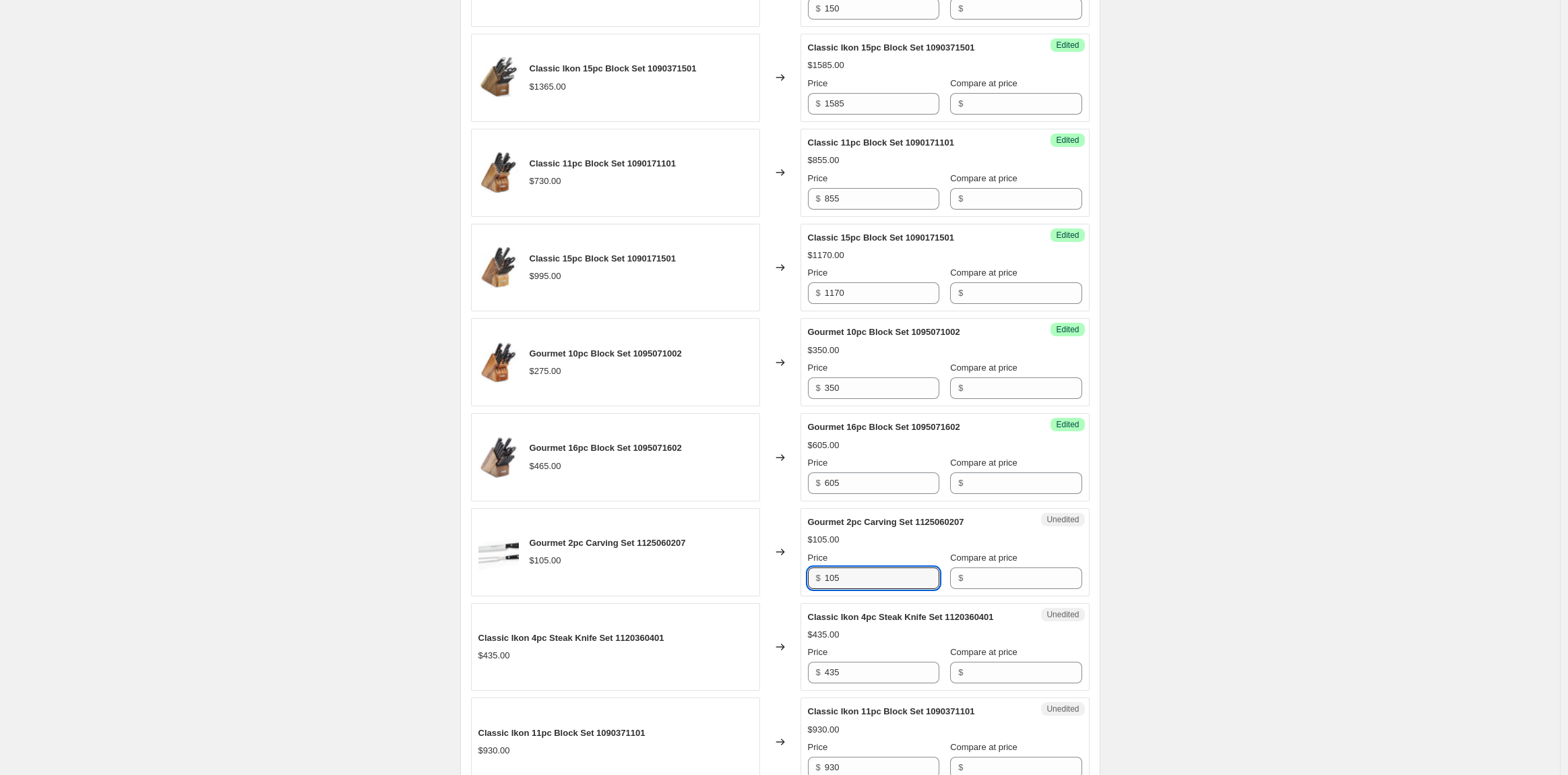
click at [791, 597] on div "Gourmet 2pc Carving Set 1125060207 $105.00 Changed to Unedited Gourmet 2pc Carv…" at bounding box center [780, 552] width 619 height 88
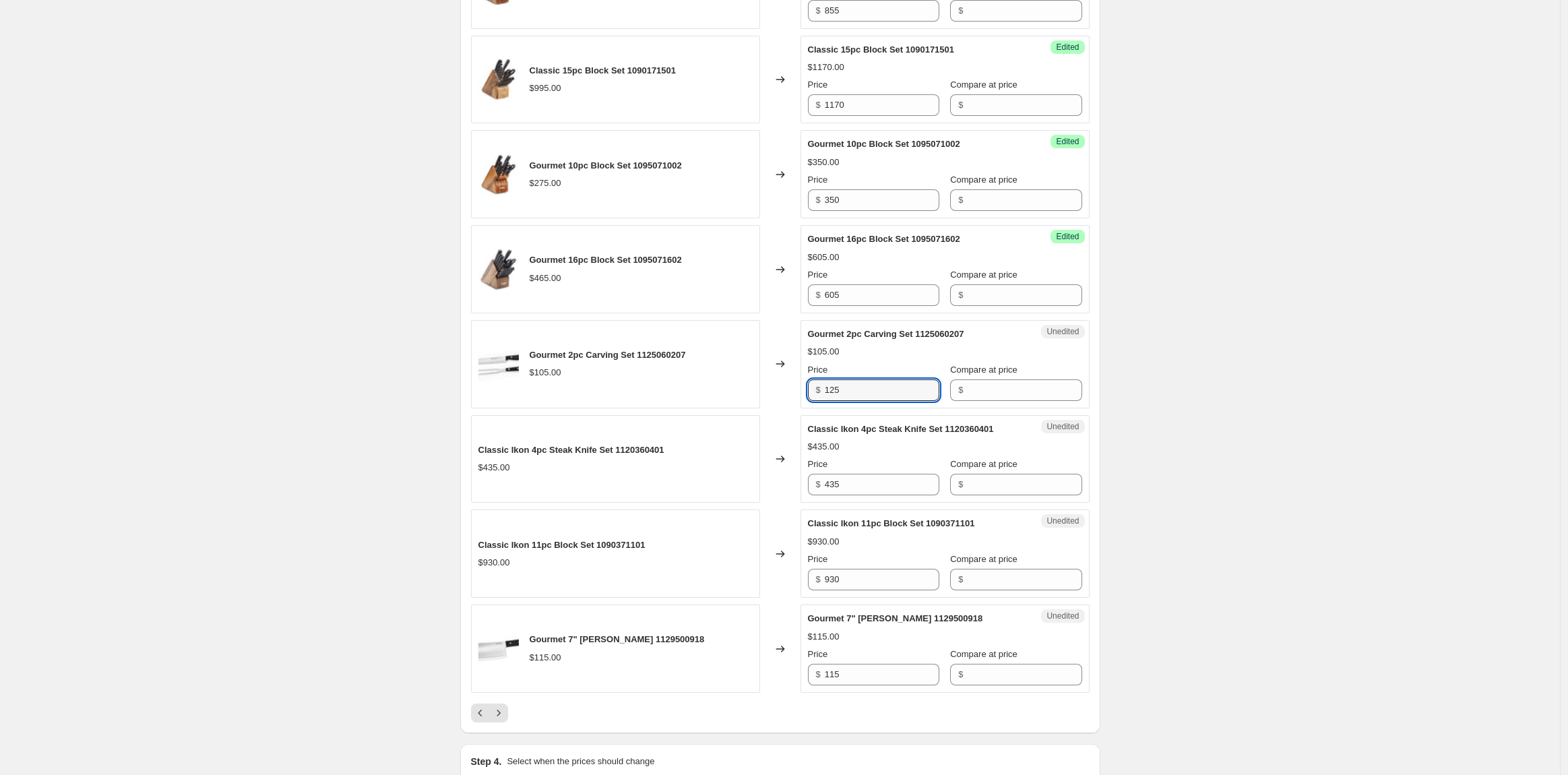
scroll to position [1934, 0]
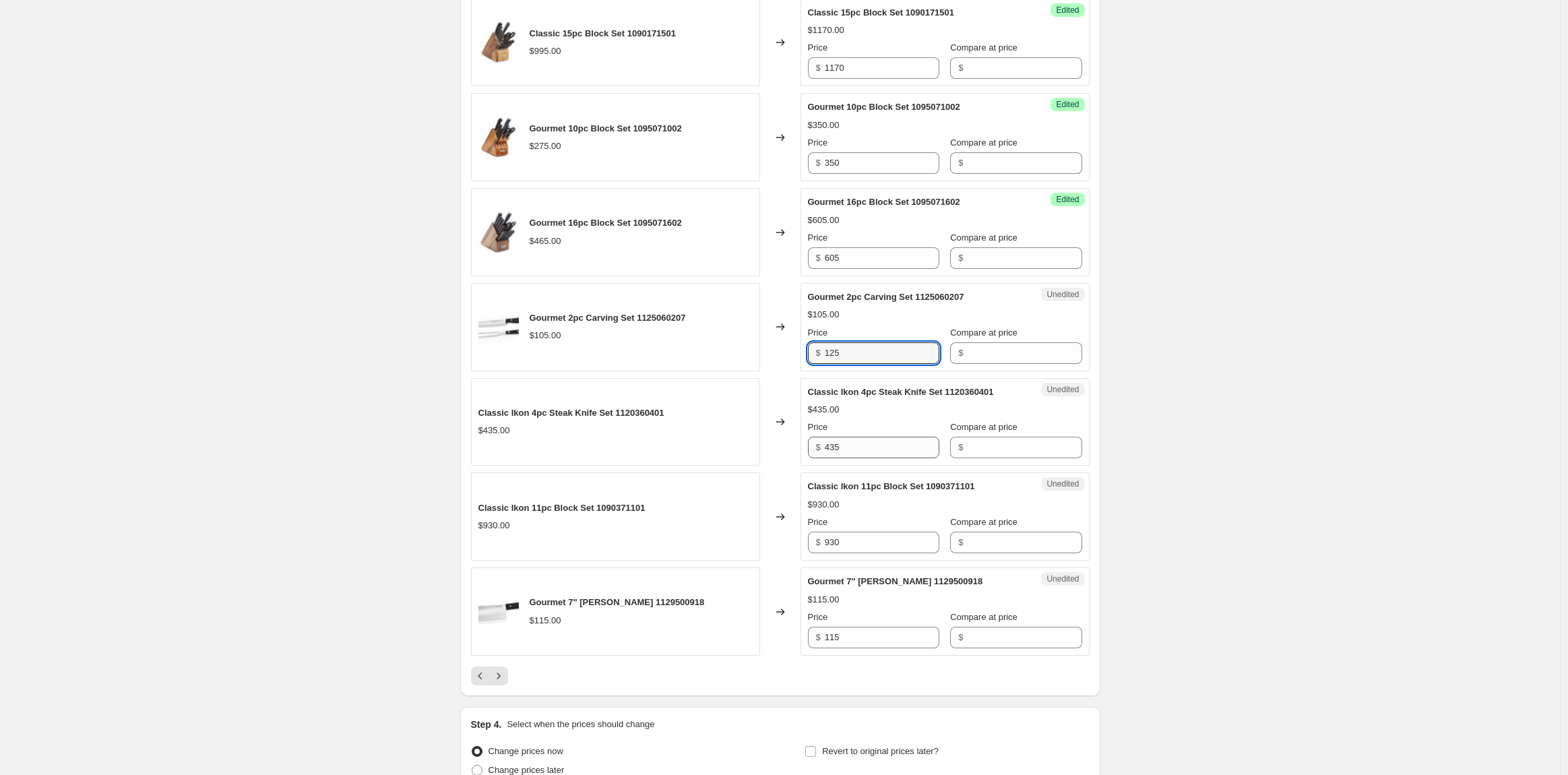
type input "125"
click at [864, 458] on input "435" at bounding box center [882, 448] width 114 height 22
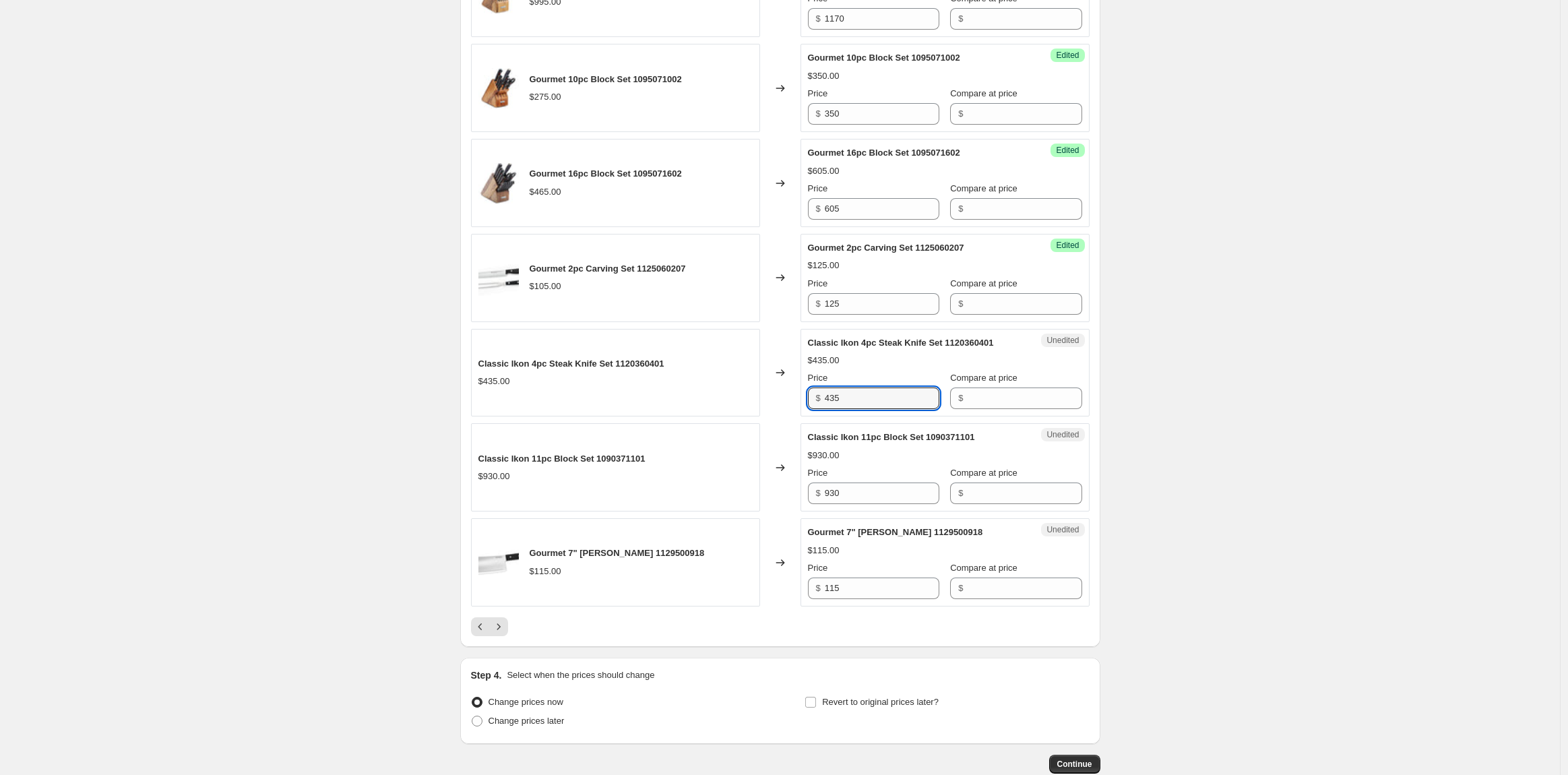
scroll to position [2009, 0]
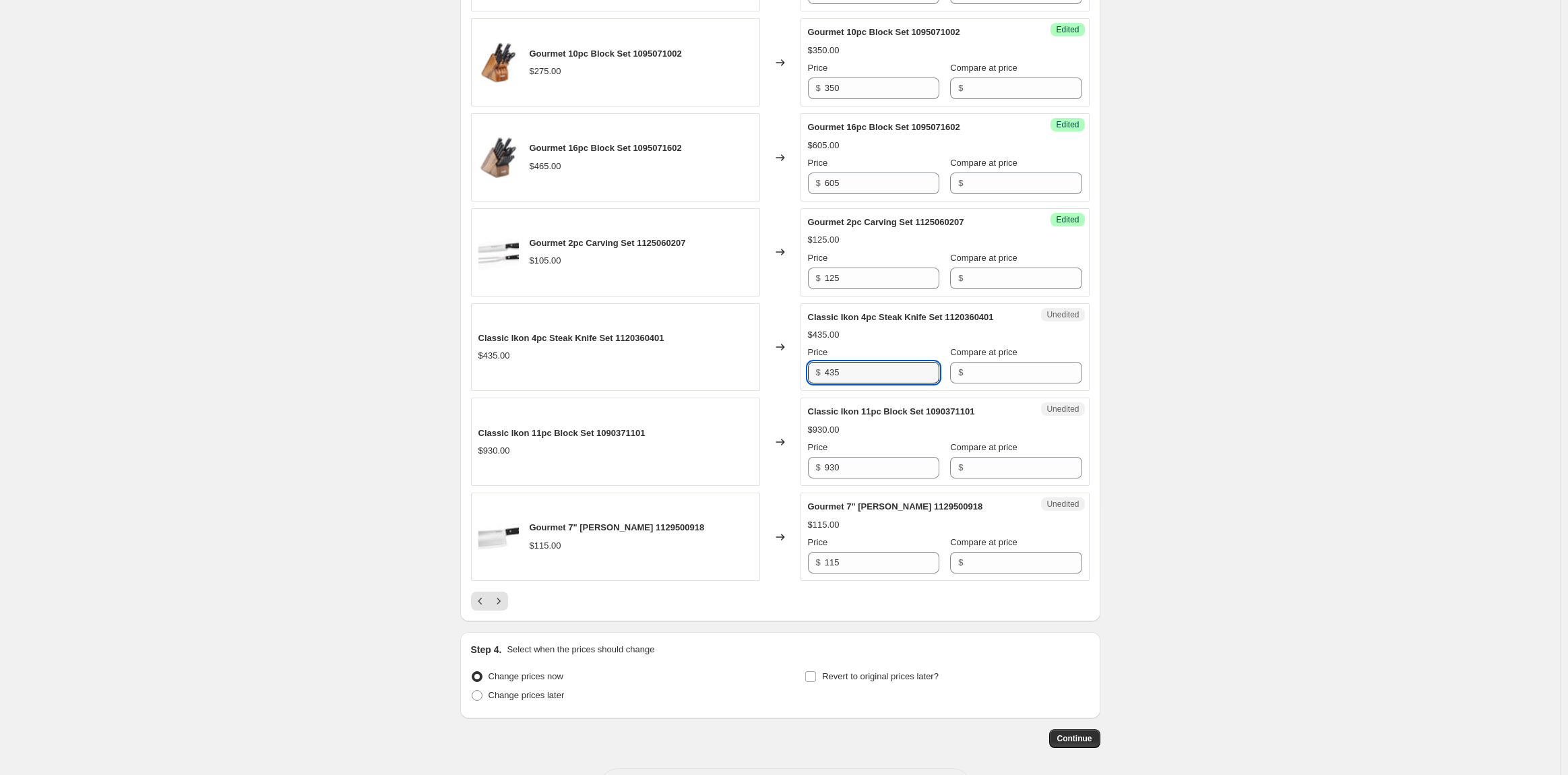
drag, startPoint x: 871, startPoint y: 401, endPoint x: 805, endPoint y: 402, distance: 66.0
click at [805, 392] on div "Unedited Classic Ikon 4pc Steak Knife Set 1120360401 $435.00 Price $ 435 Compar…" at bounding box center [944, 348] width 289 height 88
type input "495"
drag, startPoint x: 862, startPoint y: 498, endPoint x: 778, endPoint y: 498, distance: 84.0
click at [779, 486] on div "Classic Ikon 11pc Block Set 1090371101 $930.00 Changed to Unedited Classic Ikon…" at bounding box center [780, 442] width 619 height 88
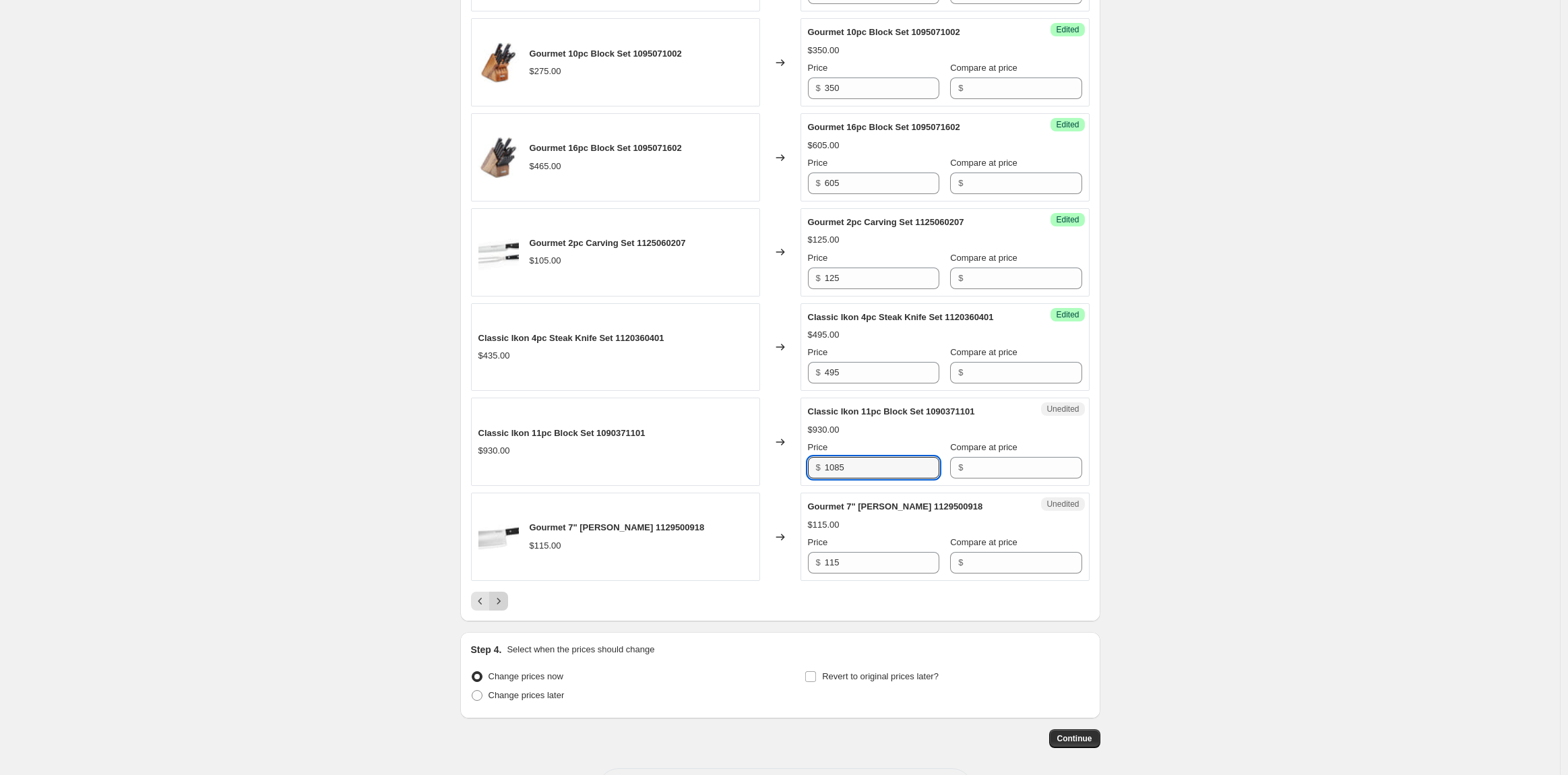
type input "1085"
click at [502, 608] on icon "Next" at bounding box center [498, 601] width 13 height 13
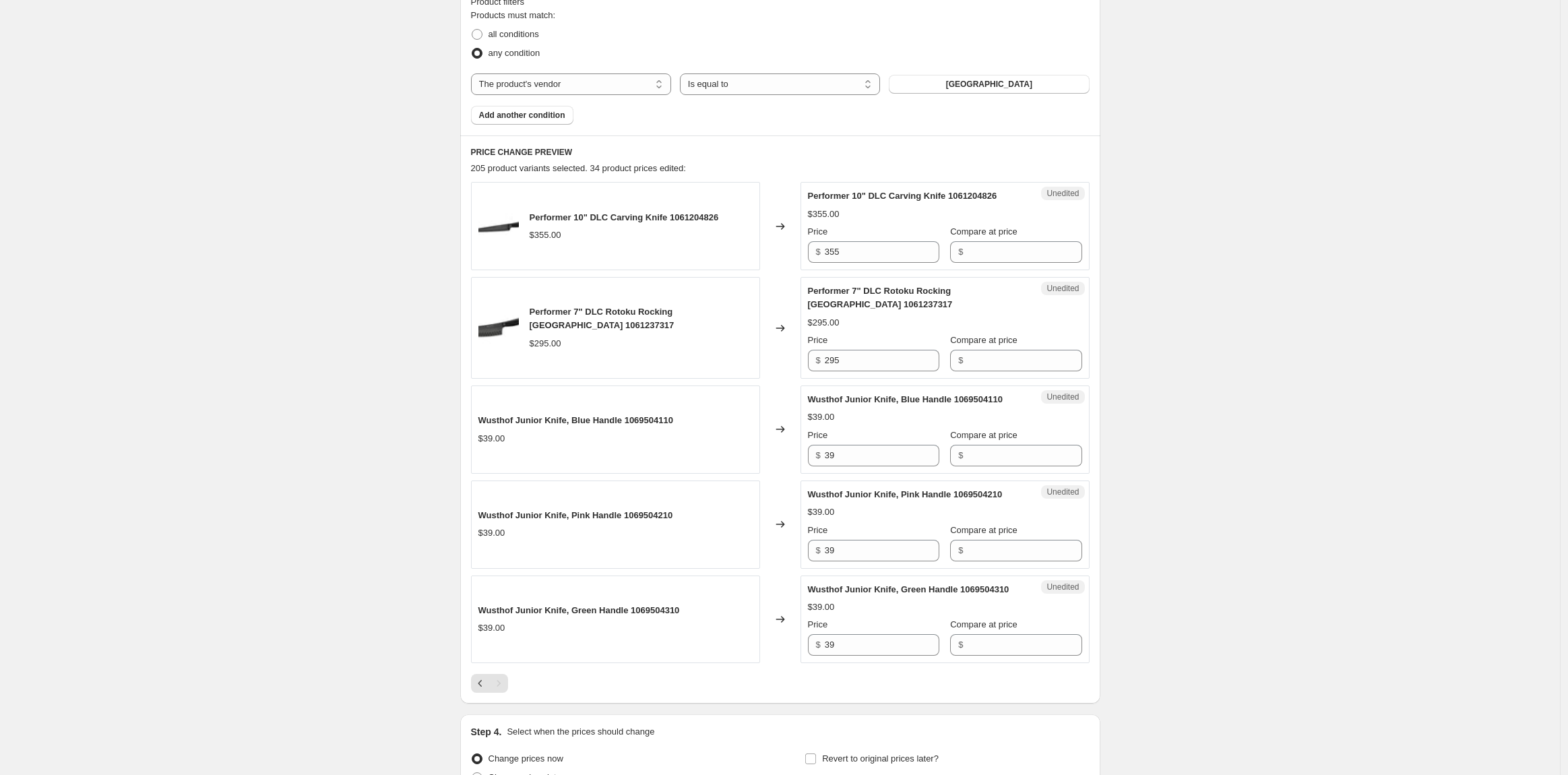
scroll to position [573, 0]
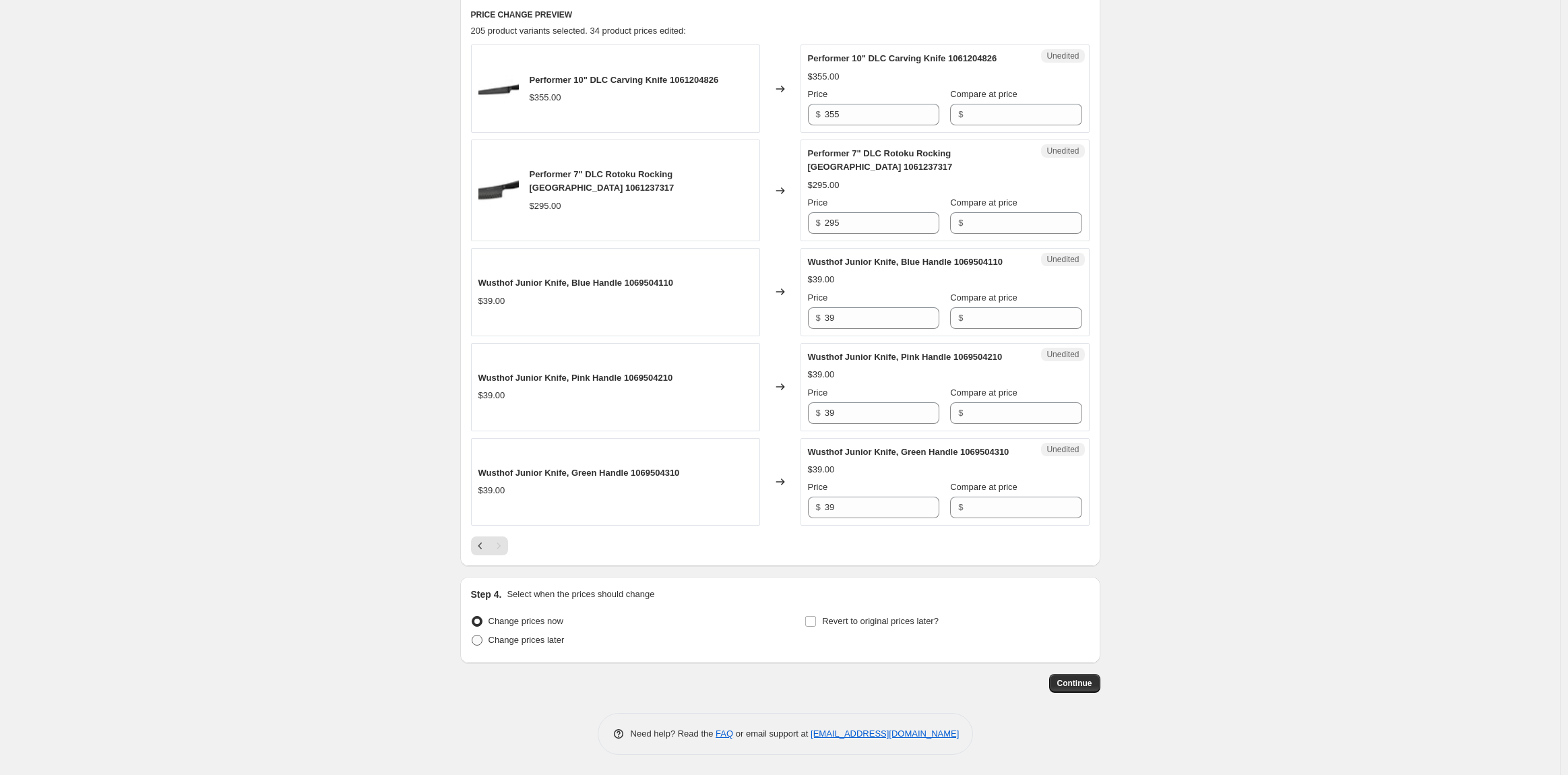
click at [477, 645] on span at bounding box center [477, 640] width 11 height 11
click at [473, 635] on input "Change prices later" at bounding box center [472, 635] width 1 height 1
radio input "true"
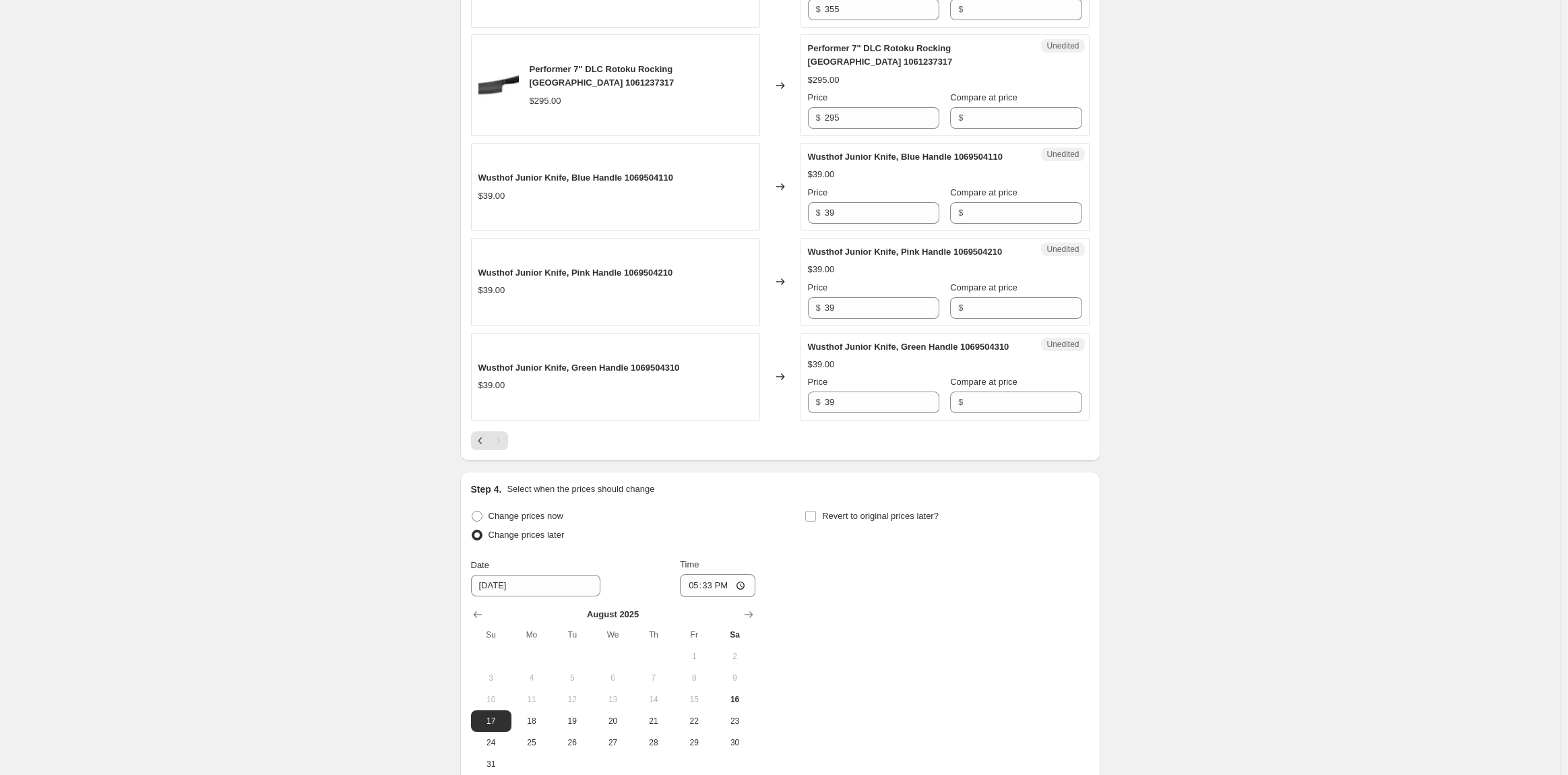
scroll to position [798, 0]
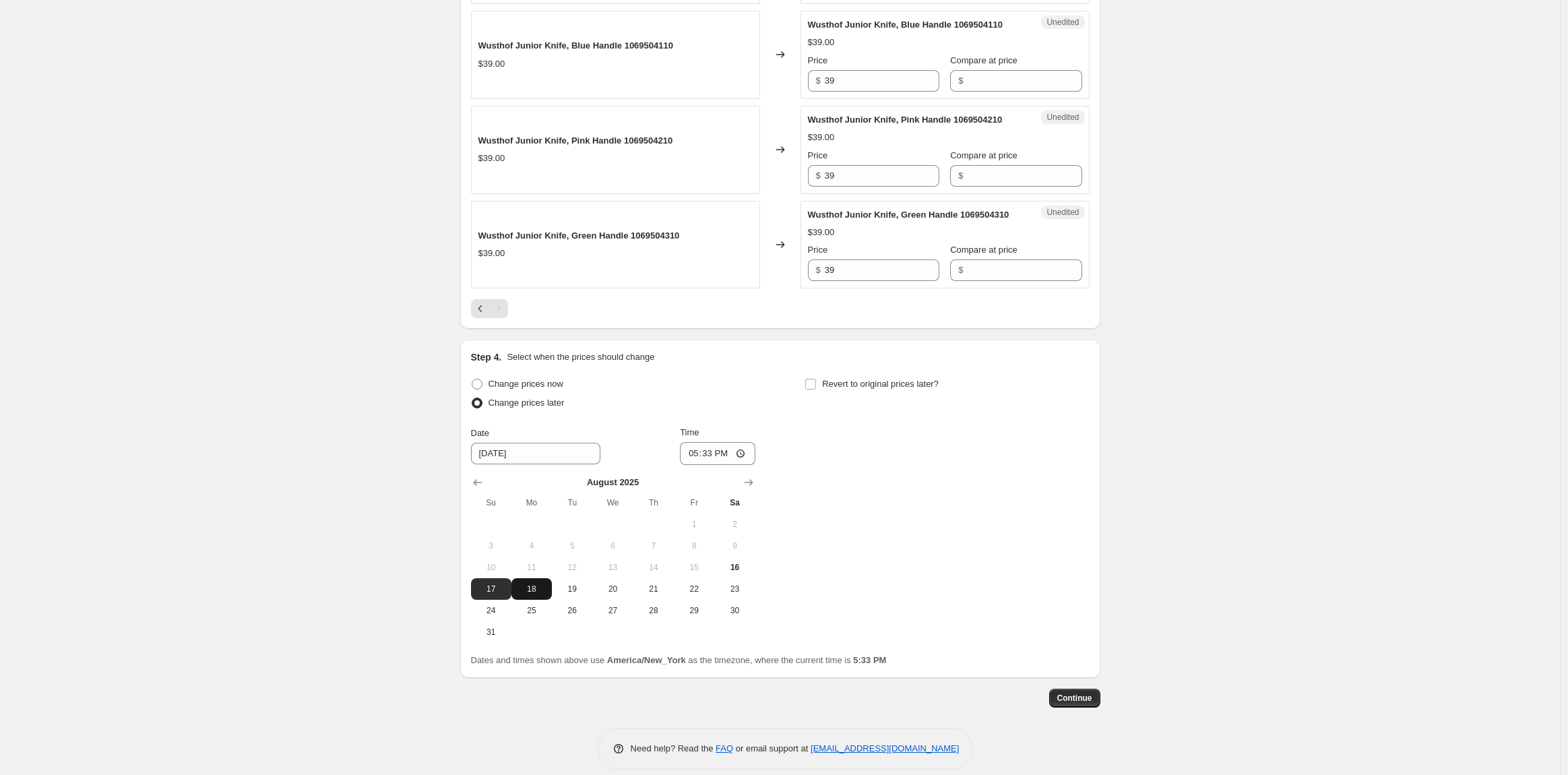
click at [541, 594] on span "18" at bounding box center [532, 588] width 30 height 11
type input "[DATE]"
click at [689, 465] on input "17:33" at bounding box center [718, 452] width 76 height 22
type input "00:01"
click at [1062, 702] on button "Continue" at bounding box center [1075, 698] width 51 height 19
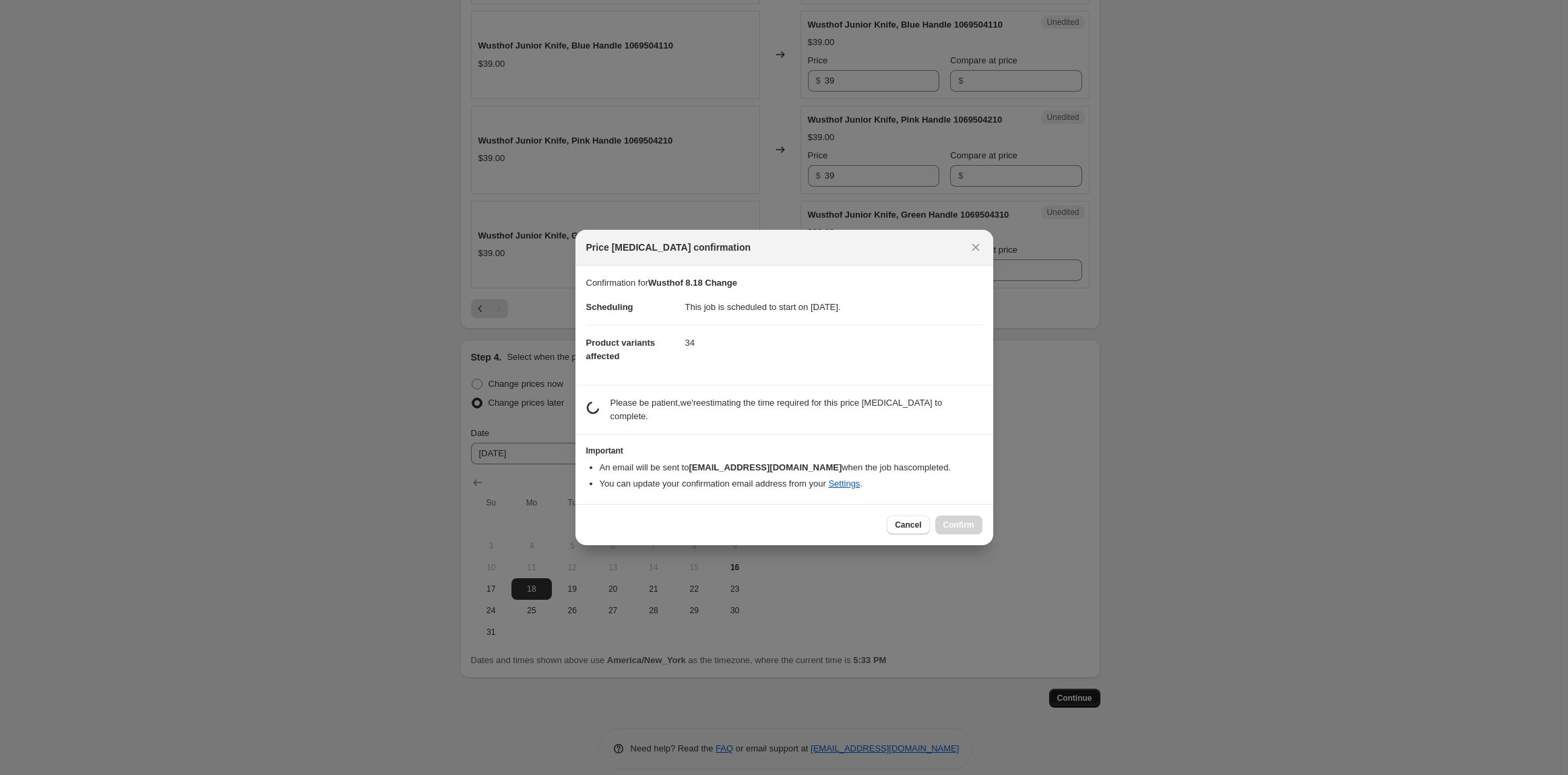
scroll to position [0, 0]
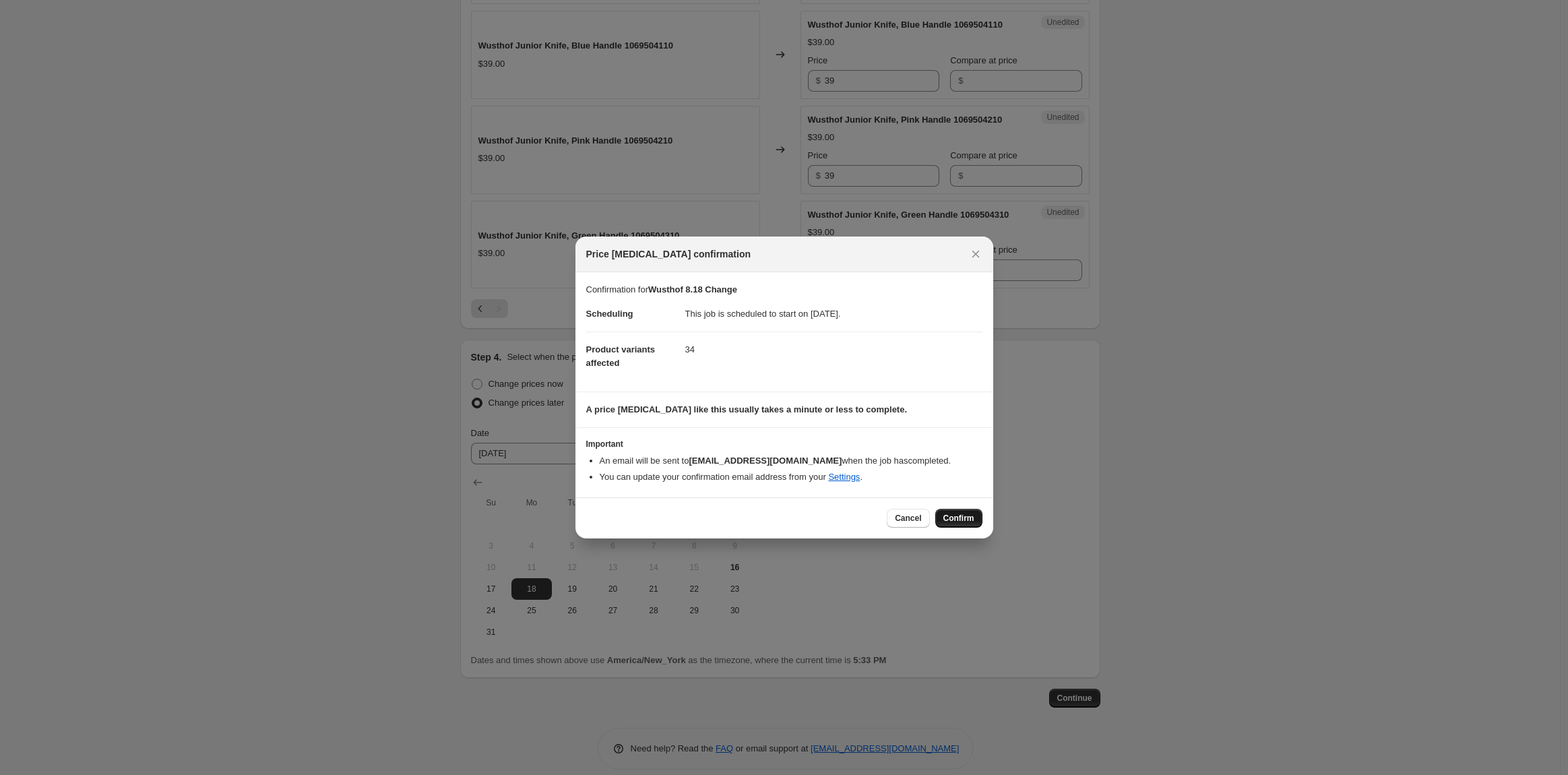
click at [940, 518] on button "Confirm" at bounding box center [959, 518] width 48 height 19
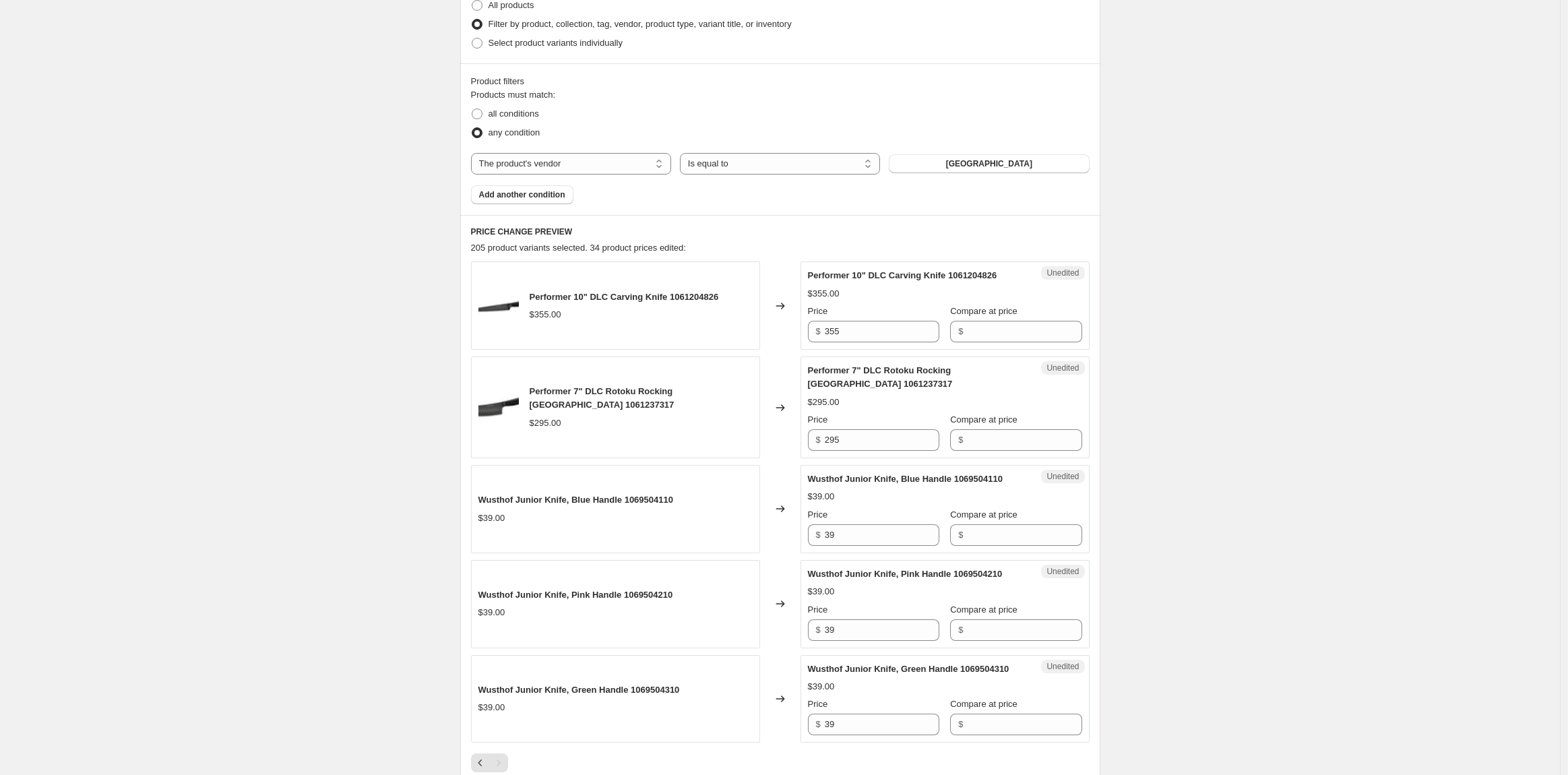
scroll to position [308, 0]
